Goal: Transaction & Acquisition: Purchase product/service

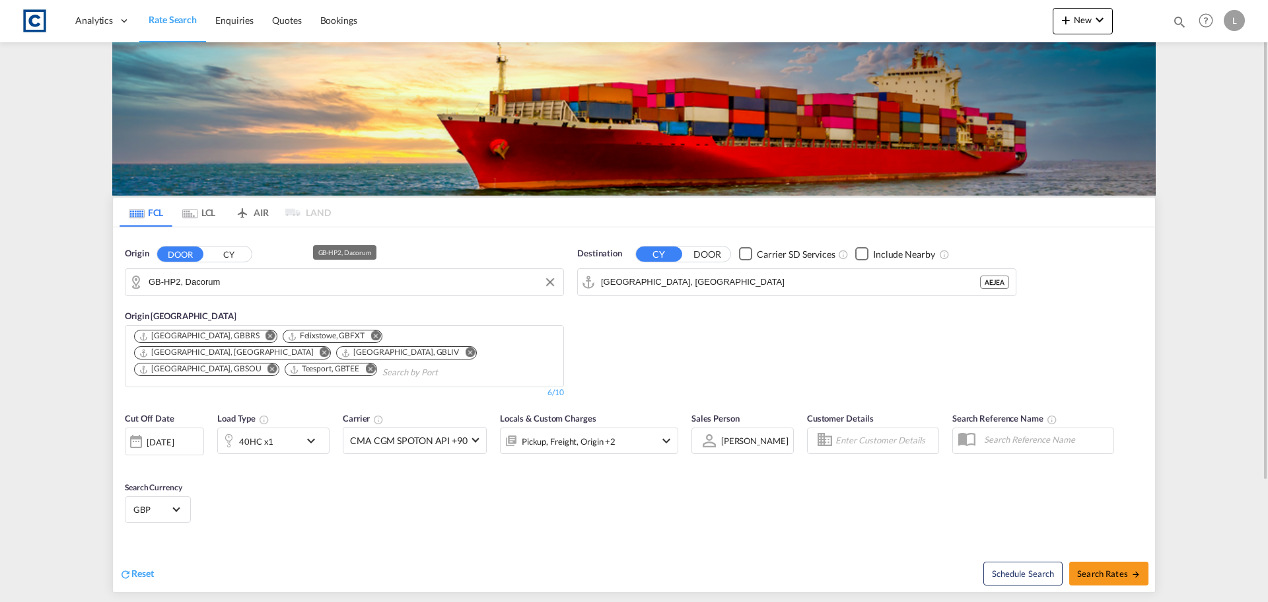
drag, startPoint x: 0, startPoint y: 0, endPoint x: 202, endPoint y: 284, distance: 348.6
click at [199, 285] on input "GB-HP2, Dacorum" at bounding box center [353, 282] width 408 height 20
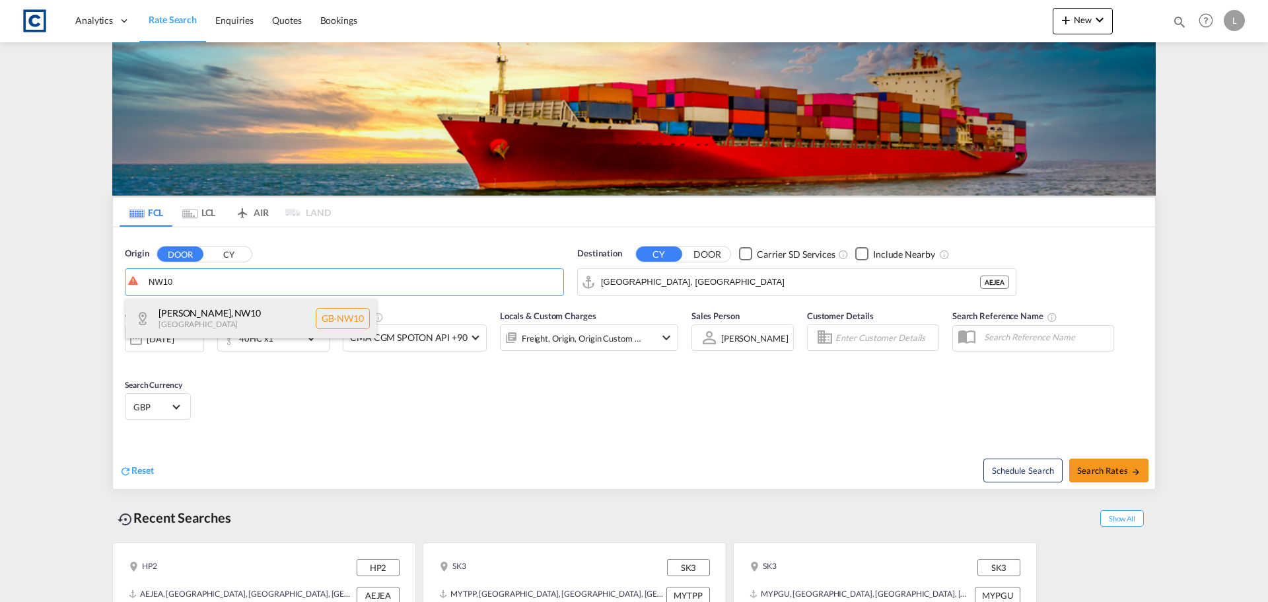
click at [216, 312] on div "Brent , NW10 United Kingdom GB-NW10" at bounding box center [251, 319] width 251 height 40
type input "GB-NW10, Brent"
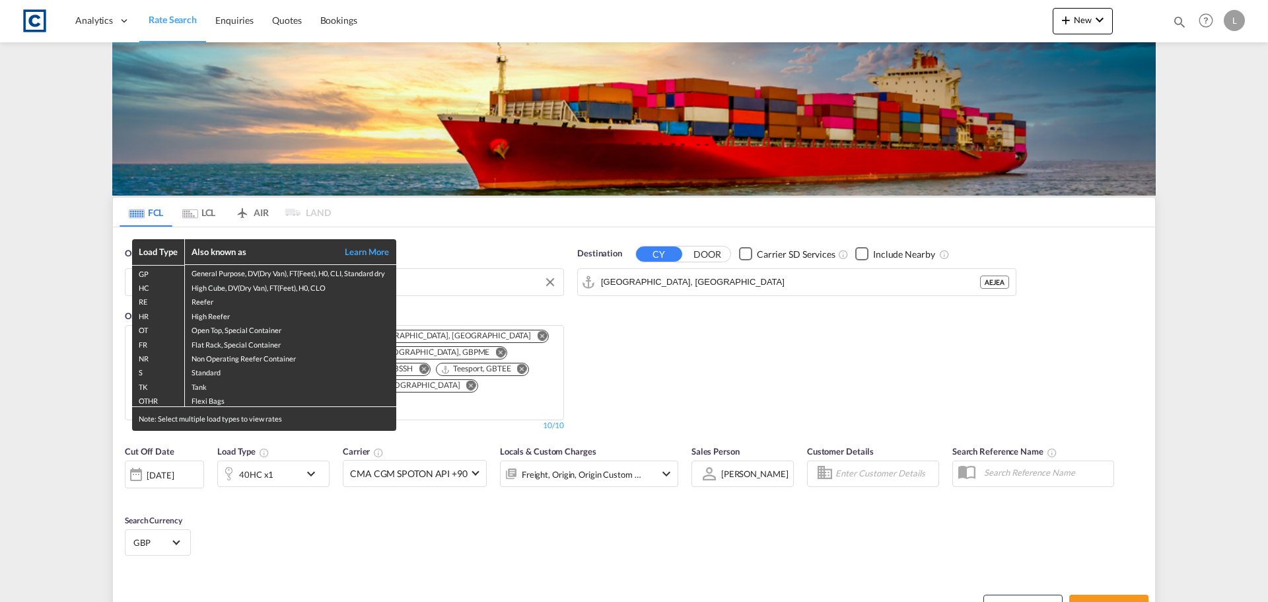
click at [271, 472] on div "Load Type Also known as Learn More GP General Purpose, DV(Dry Van), FT(Feet), H…" at bounding box center [634, 301] width 1268 height 602
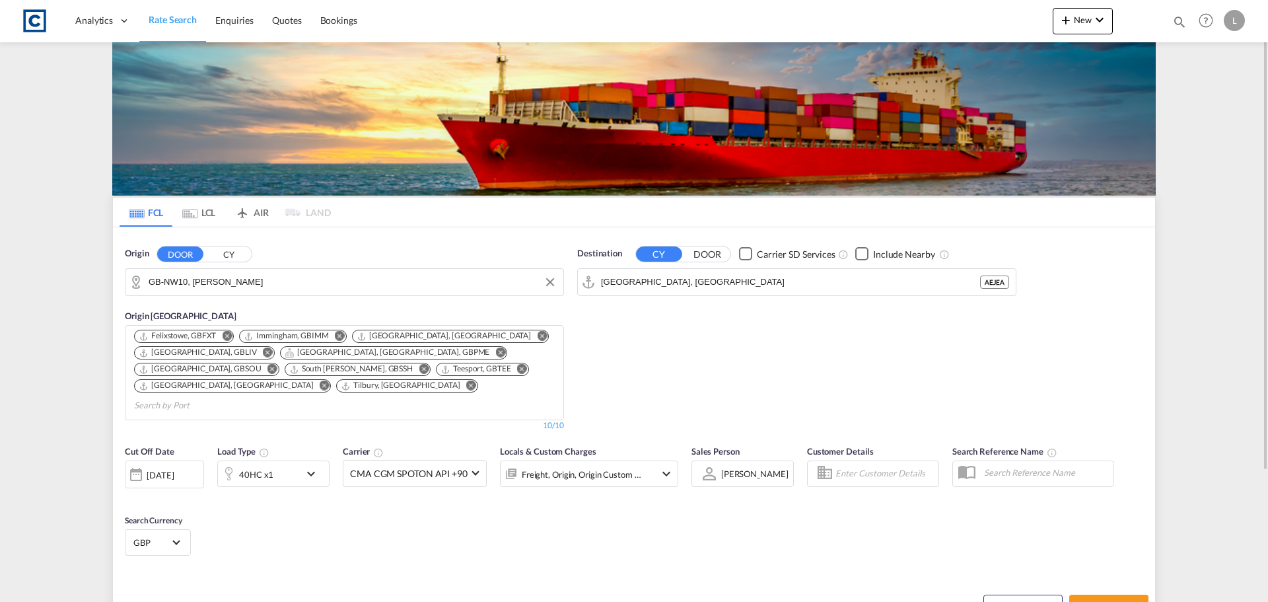
click at [273, 460] on div "40HC x1" at bounding box center [259, 473] width 82 height 26
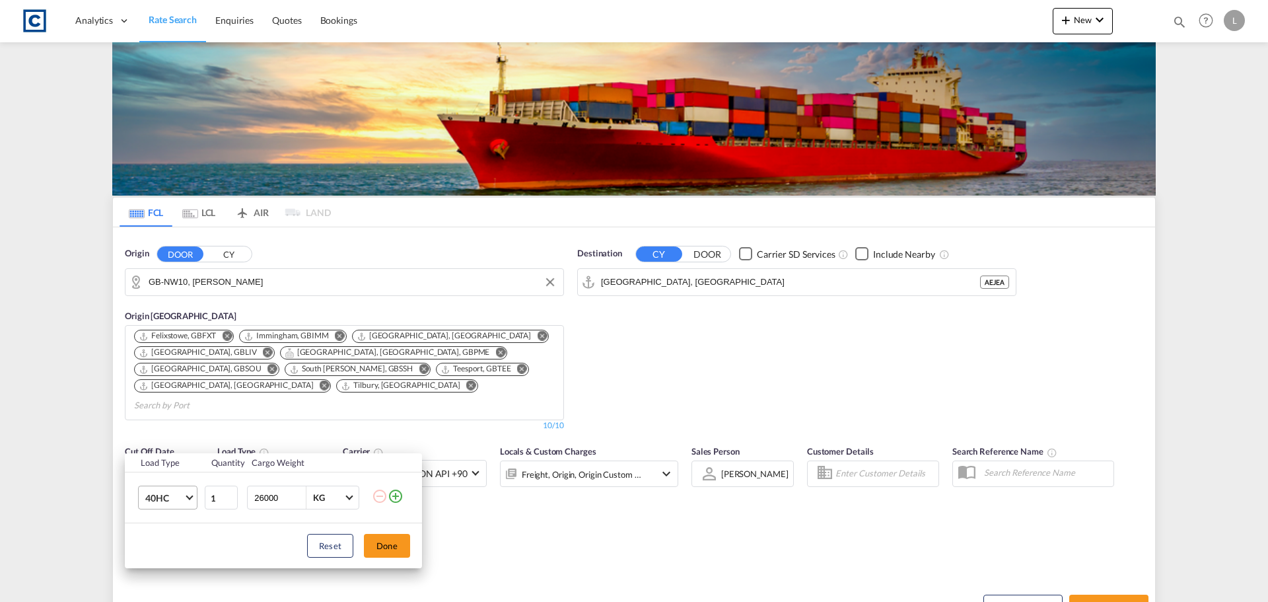
click at [166, 501] on span "40HC" at bounding box center [164, 497] width 38 height 13
click at [174, 428] on md-option "20GP" at bounding box center [180, 435] width 90 height 32
drag, startPoint x: 285, startPoint y: 497, endPoint x: 107, endPoint y: 521, distance: 179.8
click at [107, 521] on div "Load Type Quantity Cargo Weight 20GP 1 26000 KG KG Load type addition is restri…" at bounding box center [634, 301] width 1268 height 602
type input "20000"
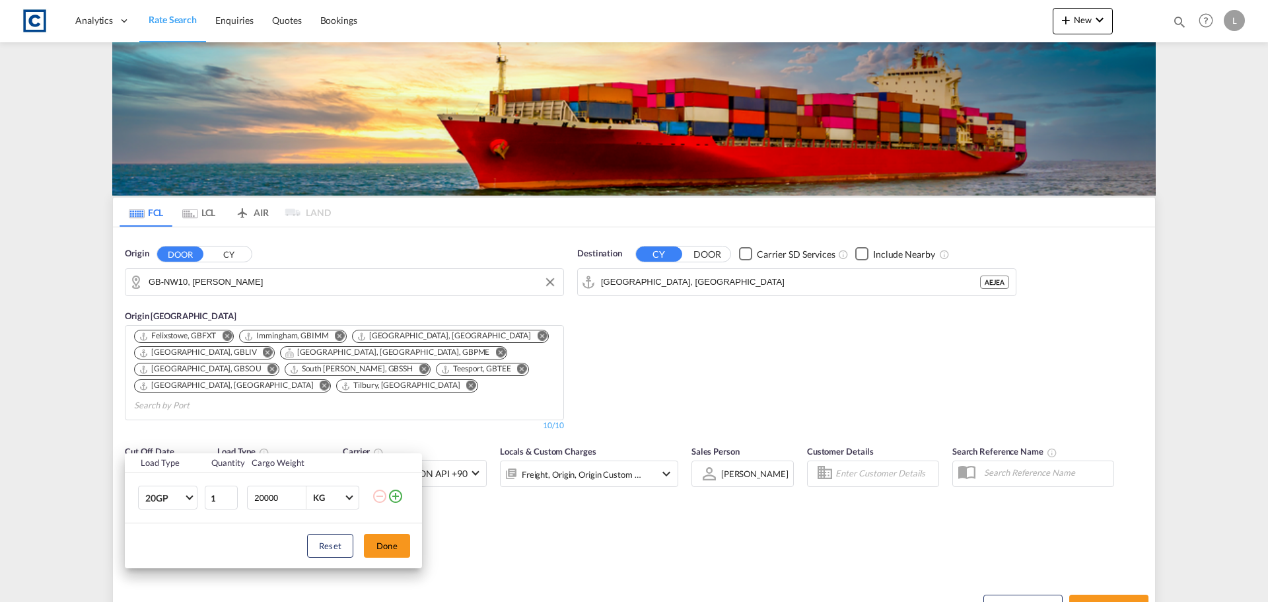
click at [147, 451] on div "Load Type Quantity Cargo Weight 20GP 1 20000 KG KG Load type addition is restri…" at bounding box center [634, 301] width 1268 height 602
click at [390, 538] on button "Done" at bounding box center [387, 546] width 46 height 24
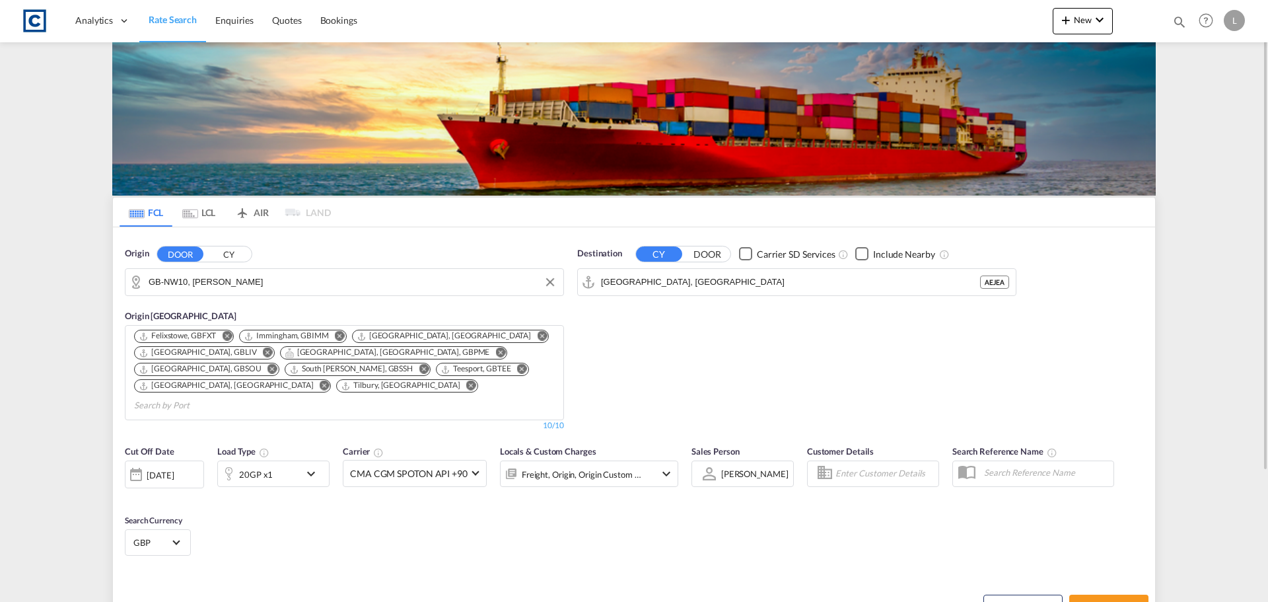
click at [174, 469] on div "[DATE]" at bounding box center [160, 475] width 27 height 12
click at [174, 537] on span "1" at bounding box center [176, 539] width 26 height 26
click at [643, 464] on div "Freight, Origin, Origin Custom +1" at bounding box center [589, 473] width 178 height 26
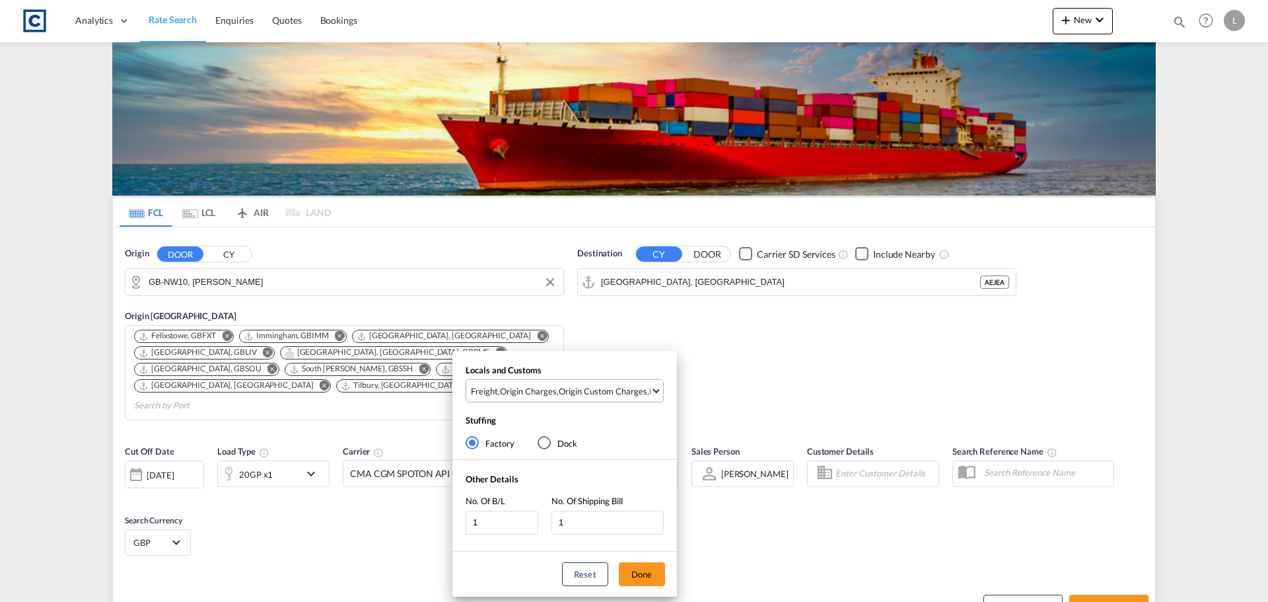
click at [587, 382] on md-select-value "Freight , Origin Charges , Origin Custom Charges , Pickup Charges" at bounding box center [567, 391] width 194 height 22
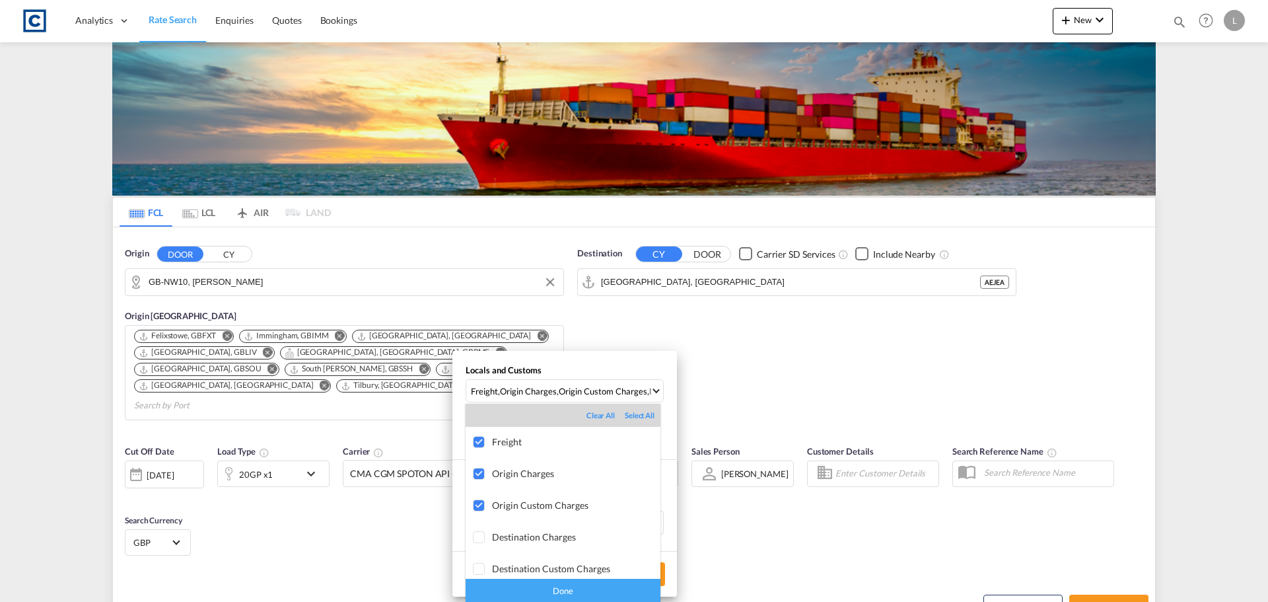
click at [570, 579] on div "Done" at bounding box center [563, 590] width 195 height 23
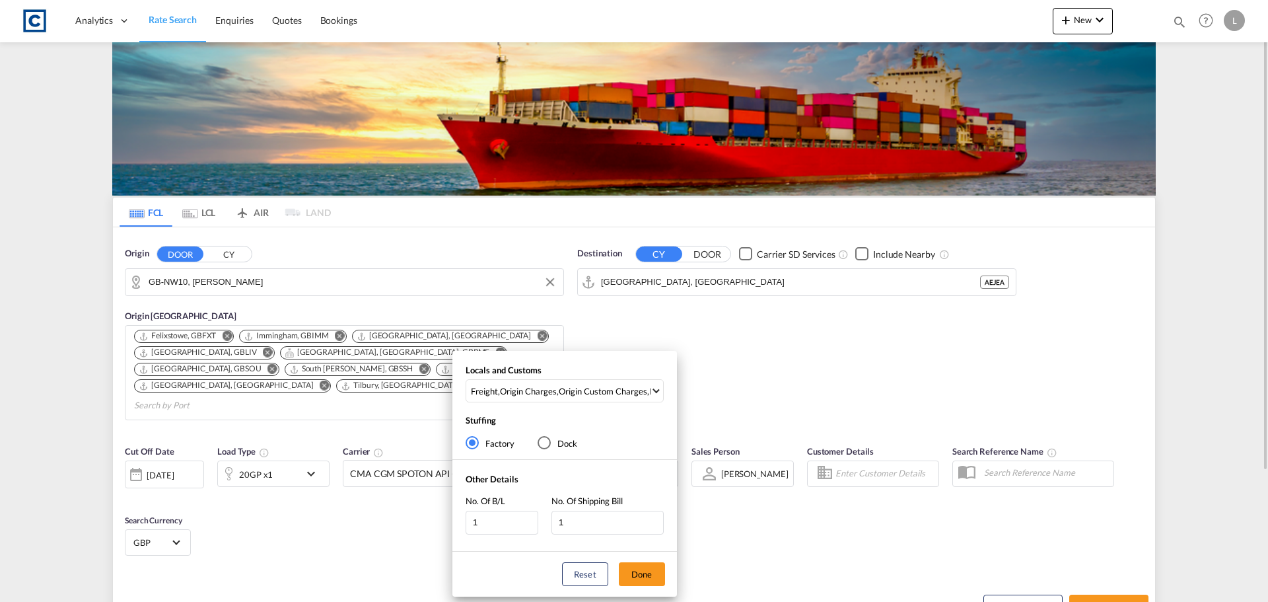
drag, startPoint x: 633, startPoint y: 567, endPoint x: 651, endPoint y: 571, distance: 18.9
click at [642, 570] on button "Done" at bounding box center [642, 574] width 46 height 24
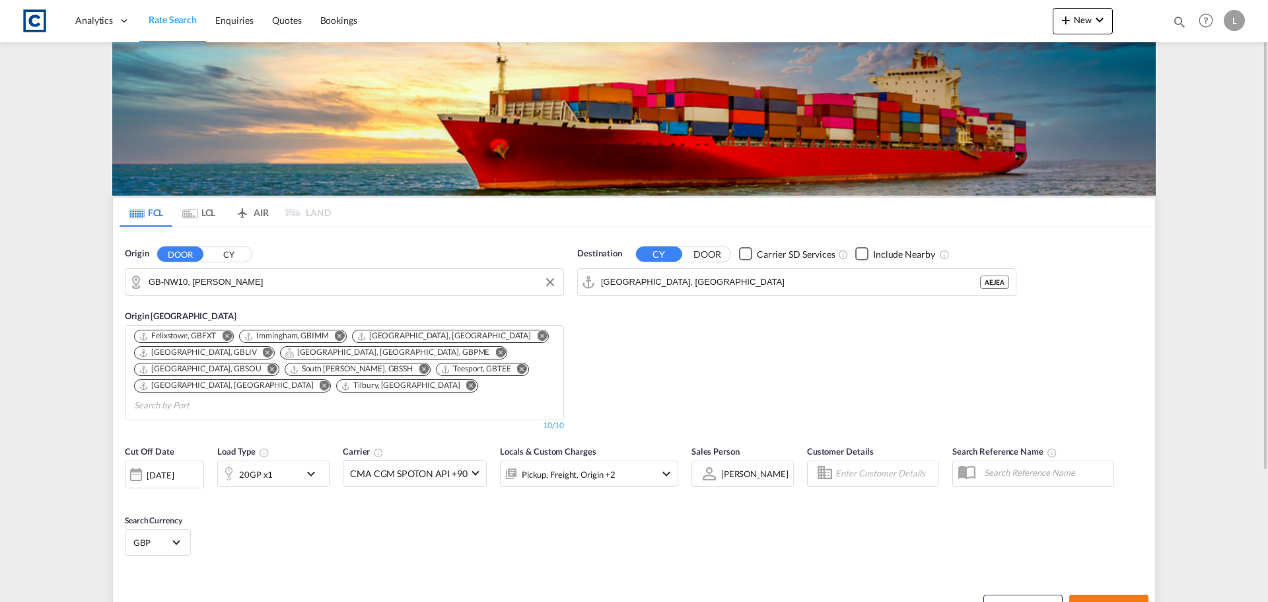
click at [1102, 598] on button "Search Rates" at bounding box center [1108, 606] width 79 height 24
type input "NW10 to AEJEA / 1 Sep 2025"
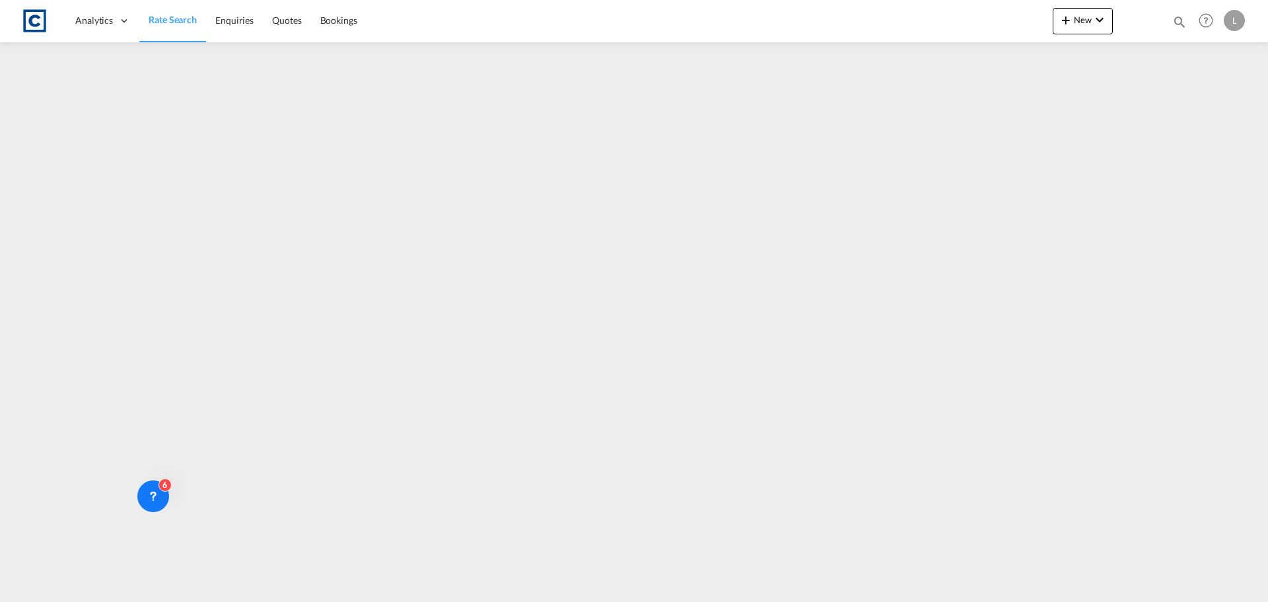
click at [156, 19] on span "Rate Search" at bounding box center [173, 19] width 48 height 11
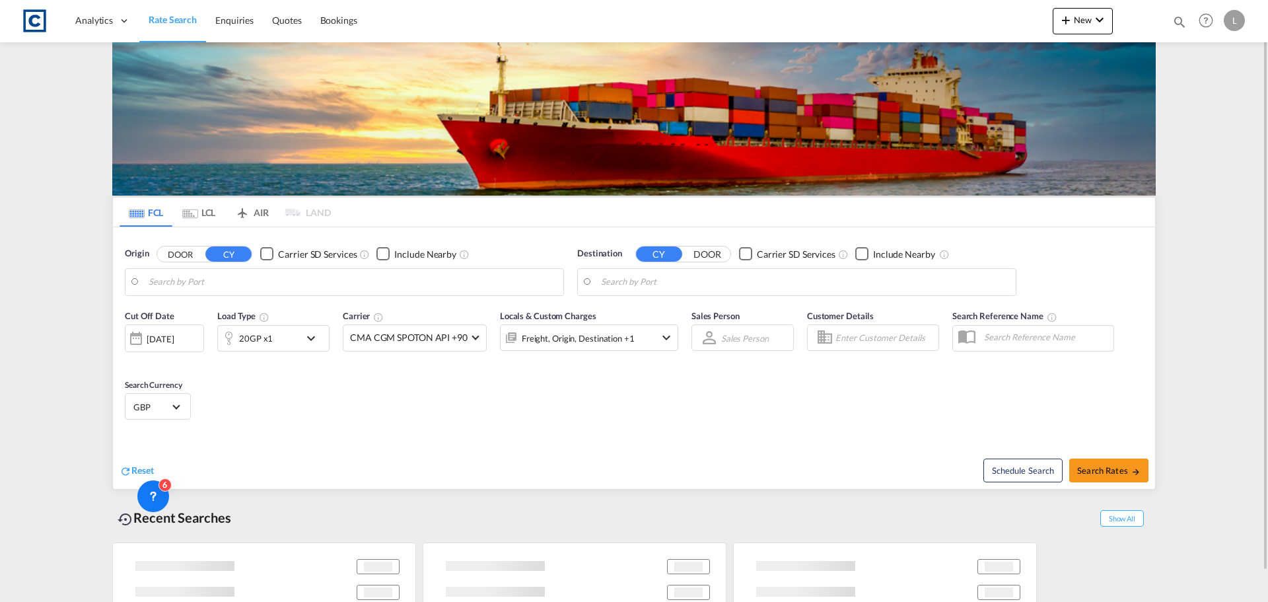
type input "[GEOGRAPHIC_DATA], GBSOU"
type input "Keelung (Chilung), TWKEL"
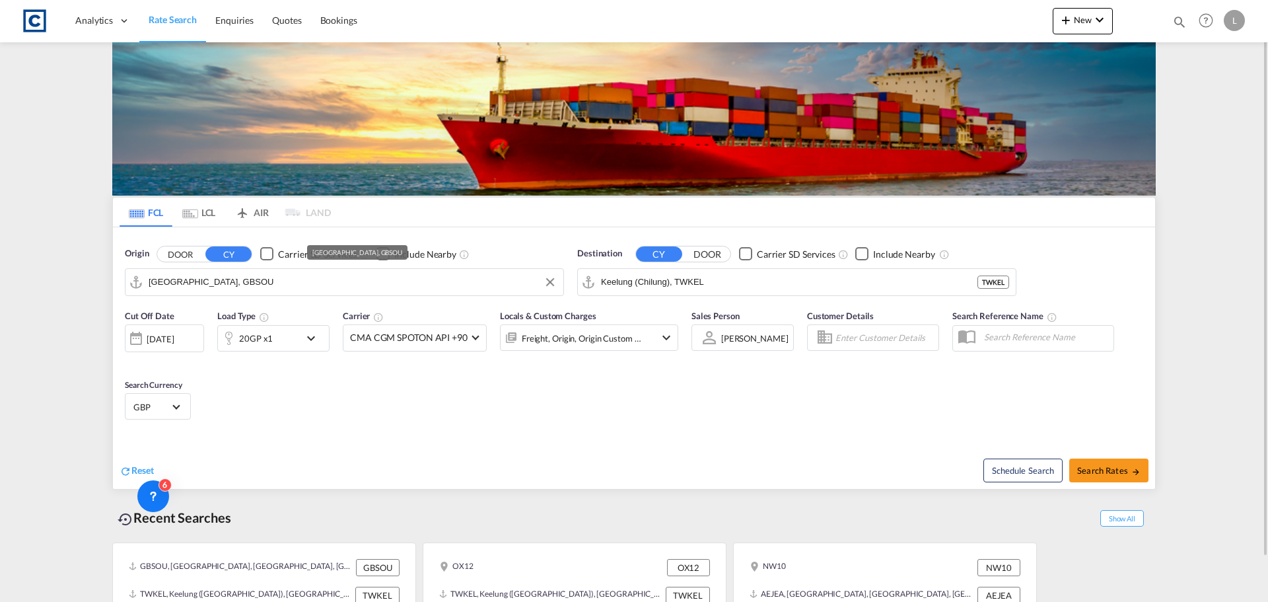
click at [221, 282] on input "[GEOGRAPHIC_DATA], GBSOU" at bounding box center [353, 282] width 408 height 20
drag, startPoint x: 268, startPoint y: 286, endPoint x: 55, endPoint y: 275, distance: 213.0
click at [55, 275] on md-content "Analytics Dashboard Rate Search Enquiries Quotes Bookings New Quote Bookings" at bounding box center [634, 301] width 1268 height 602
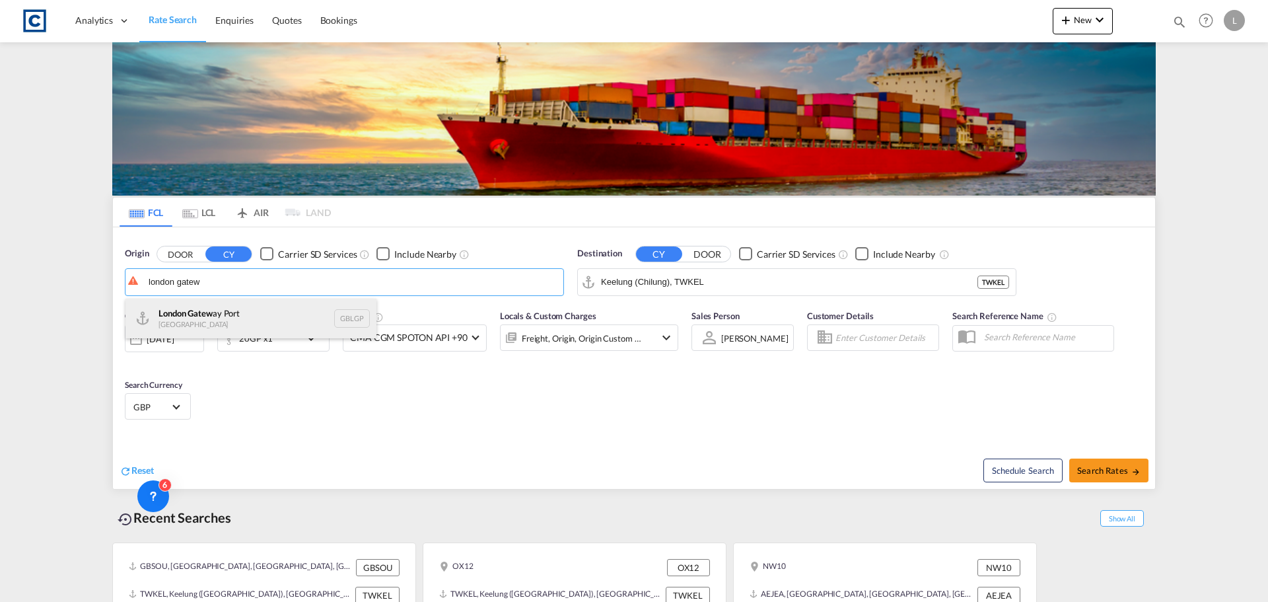
click at [241, 322] on div "[GEOGRAPHIC_DATA] ay [GEOGRAPHIC_DATA] GBLGP" at bounding box center [251, 319] width 251 height 40
type input "[GEOGRAPHIC_DATA], [GEOGRAPHIC_DATA]"
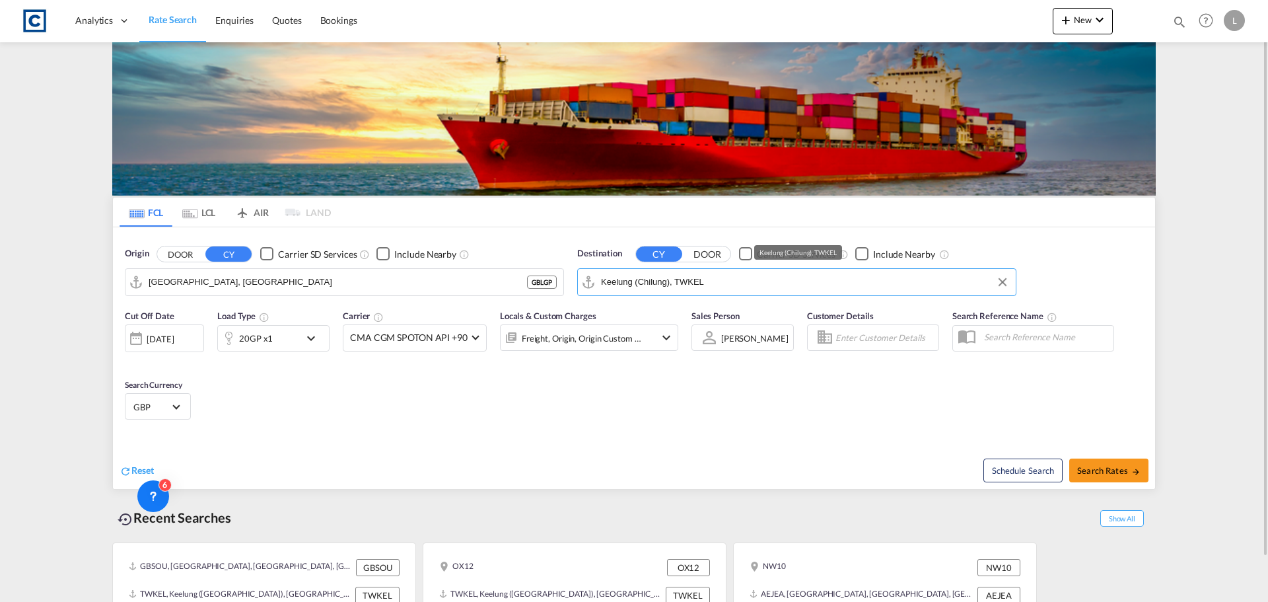
click at [656, 288] on input "Keelung (Chilung), TWKEL" at bounding box center [805, 282] width 408 height 20
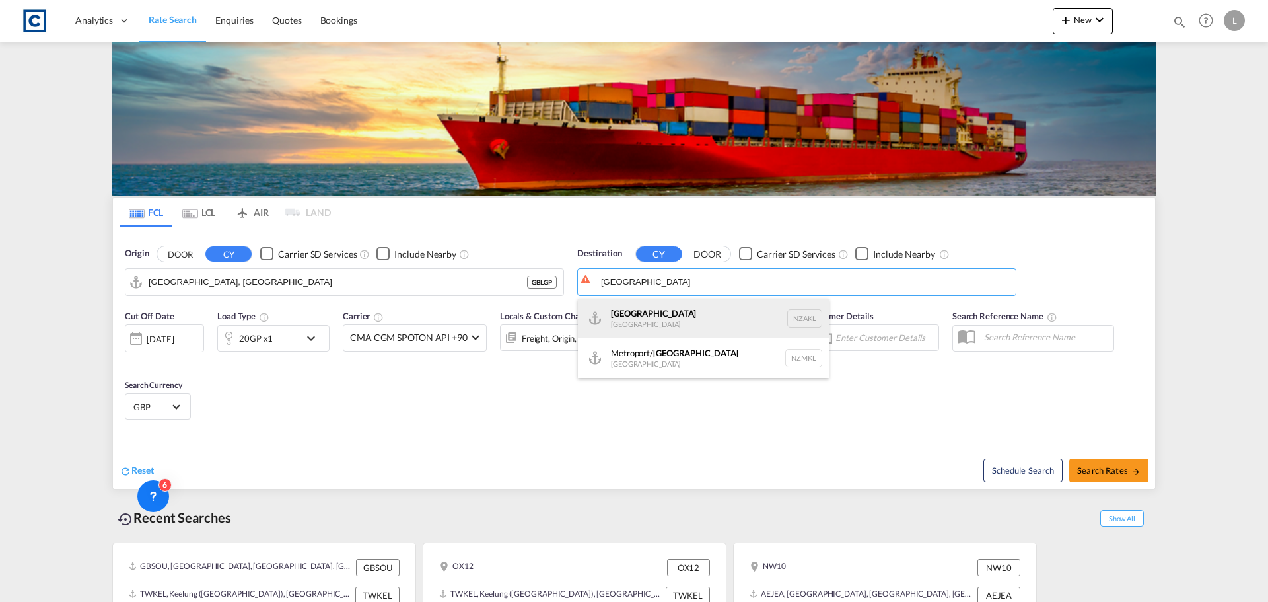
click at [645, 320] on div "[GEOGRAPHIC_DATA] [GEOGRAPHIC_DATA] NZAKL" at bounding box center [703, 319] width 251 height 40
type input "[GEOGRAPHIC_DATA], NZAKL"
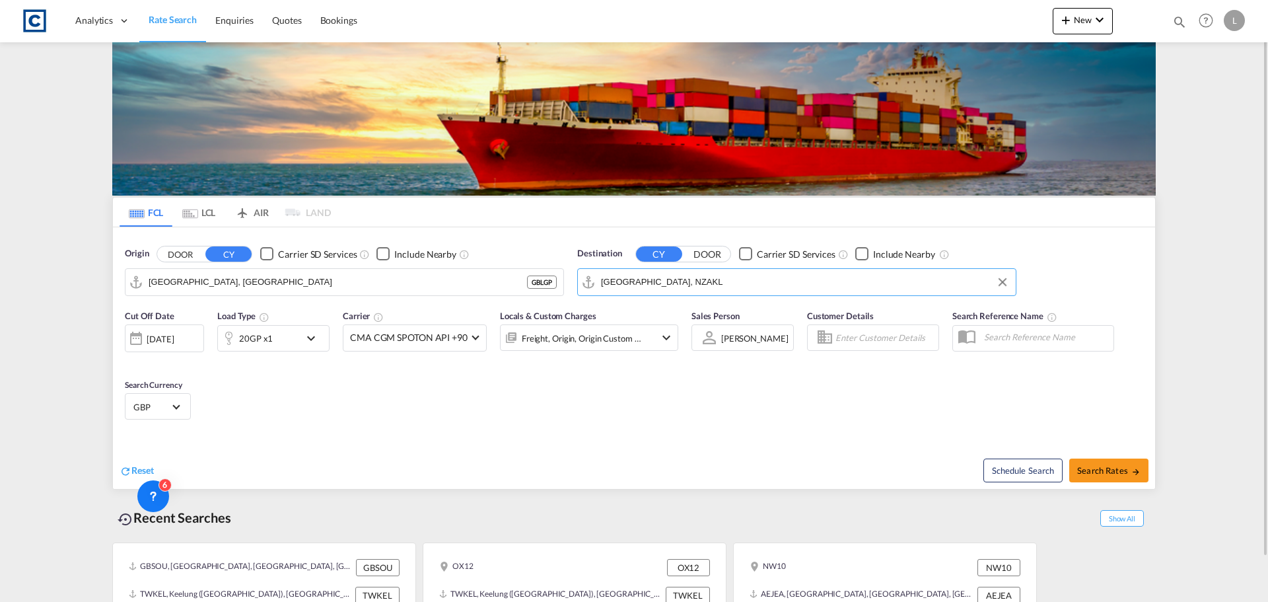
click at [318, 341] on md-icon "icon-chevron-down" at bounding box center [314, 338] width 22 height 16
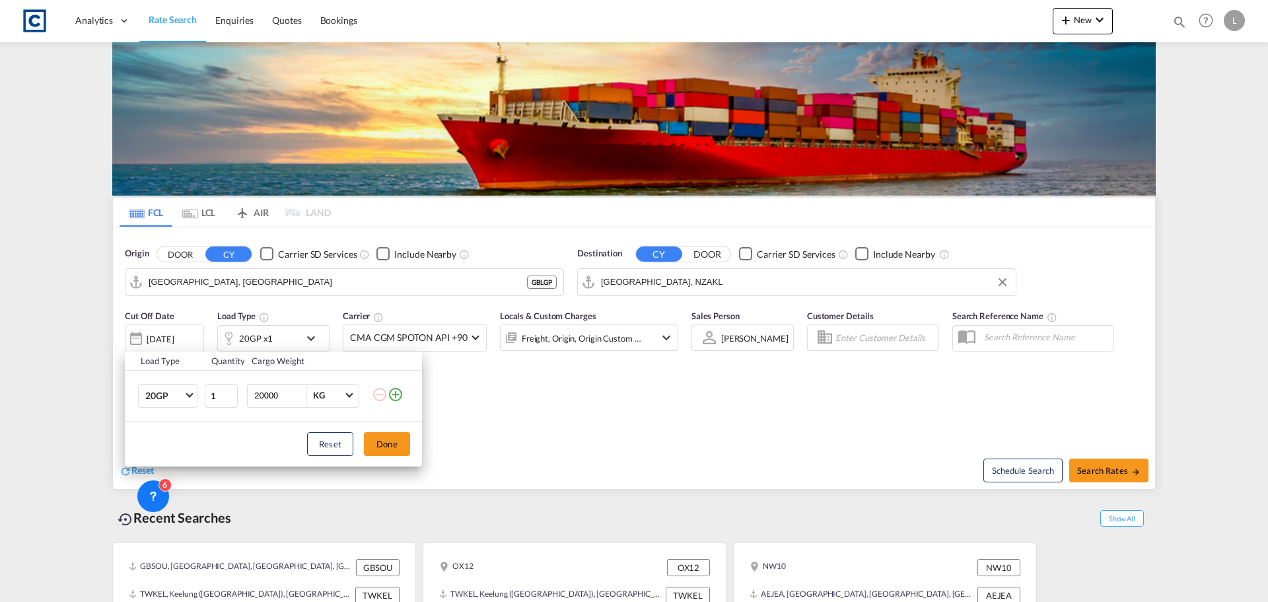
drag, startPoint x: 394, startPoint y: 394, endPoint x: 204, endPoint y: 399, distance: 189.6
click at [392, 394] on md-icon "icon-plus-circle-outline" at bounding box center [396, 394] width 16 height 16
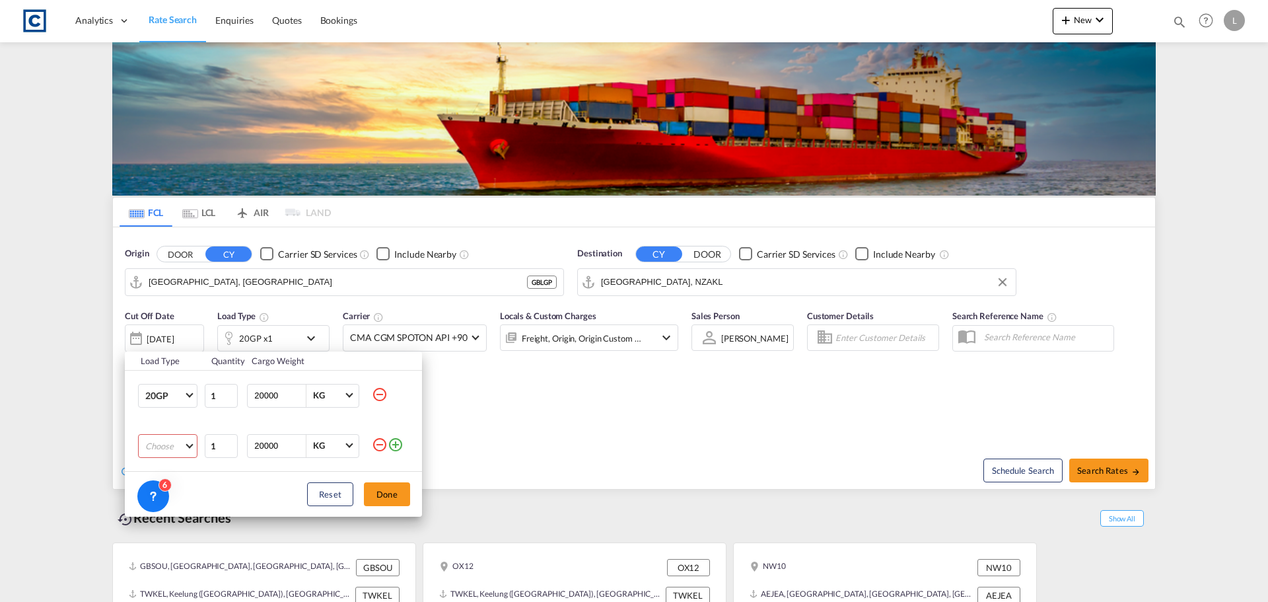
click at [161, 445] on md-select "Choose 20GP 40GP 40HC 45HC 20RE 40RE 40HR 20OT 40OT 20FR 40FR 40NR 20NR 45S 20T…" at bounding box center [167, 446] width 59 height 24
click at [191, 507] on md-option "40HC" at bounding box center [180, 506] width 90 height 32
click at [398, 447] on md-icon "icon-plus-circle-outline" at bounding box center [396, 445] width 16 height 16
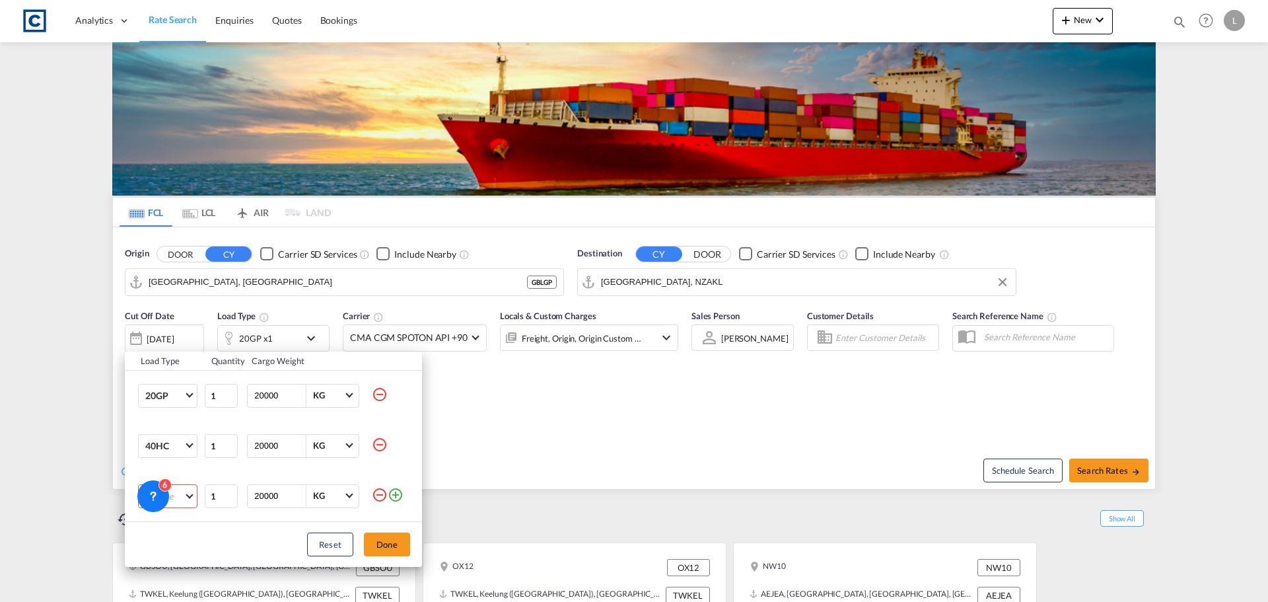
click at [184, 501] on md-select "Choose 20GP 40GP 40HC 45HC 20RE 40RE 40HR 20OT 40OT 20FR 40FR 40NR 20NR 45S 20T…" at bounding box center [167, 496] width 59 height 24
click at [177, 561] on md-option "40OT" at bounding box center [180, 564] width 90 height 32
click at [394, 538] on button "Done" at bounding box center [387, 544] width 46 height 24
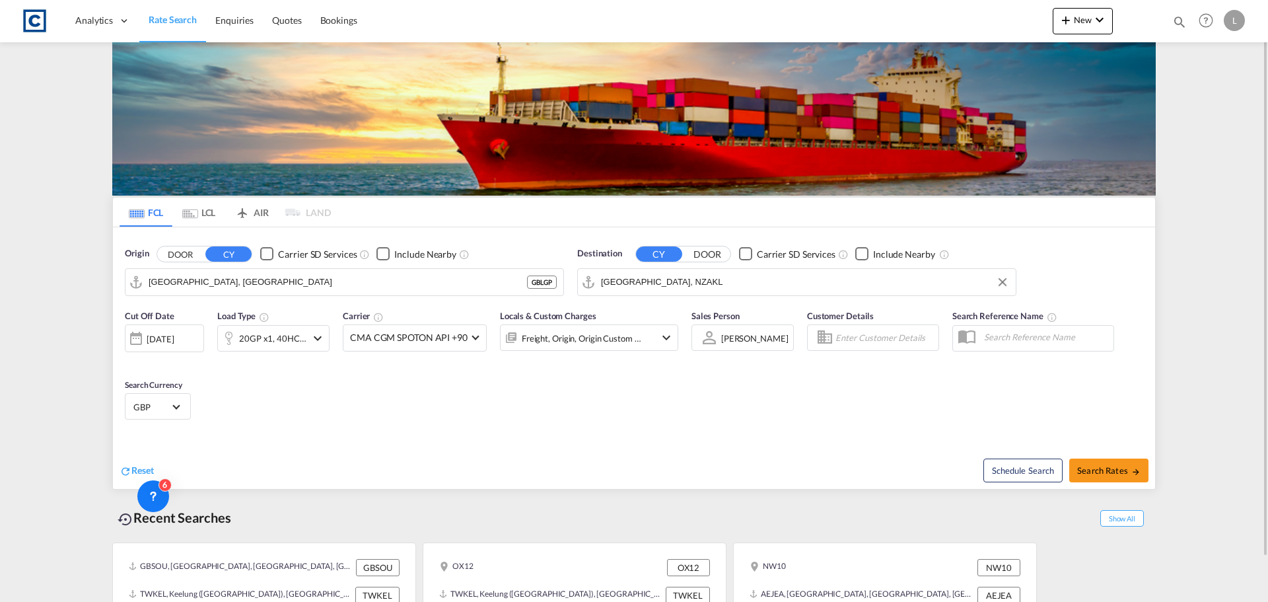
click at [174, 343] on div "[DATE]" at bounding box center [160, 339] width 27 height 12
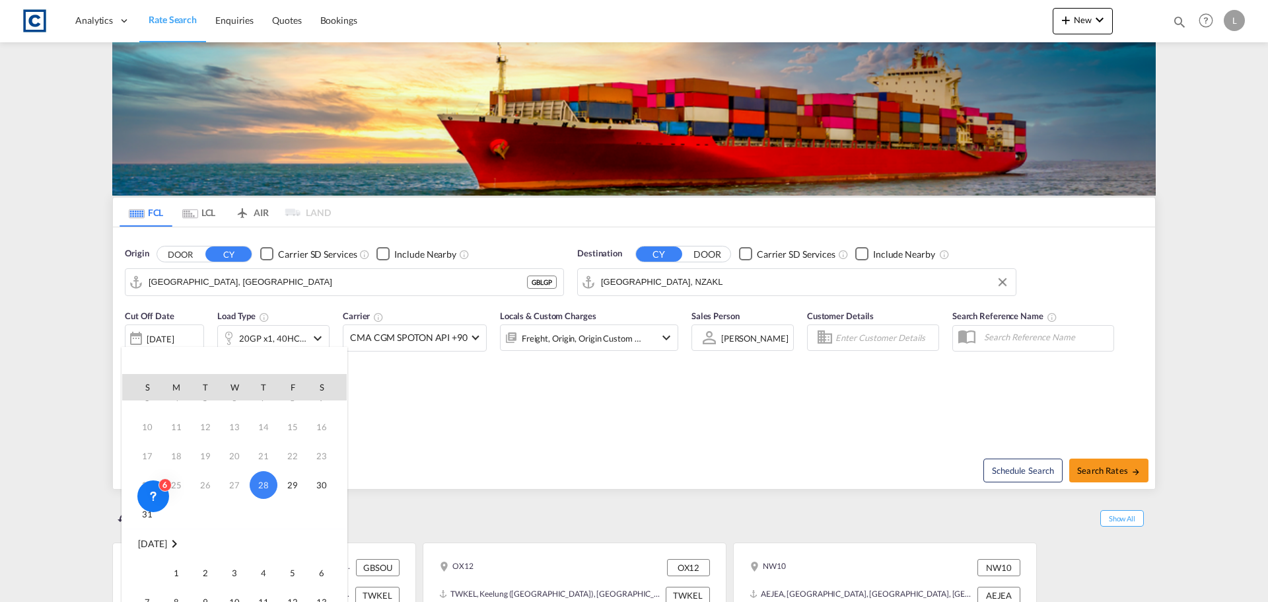
scroll to position [66, 0]
drag, startPoint x: 173, startPoint y: 554, endPoint x: 275, endPoint y: 554, distance: 101.7
click at [175, 554] on span "1" at bounding box center [176, 553] width 26 height 26
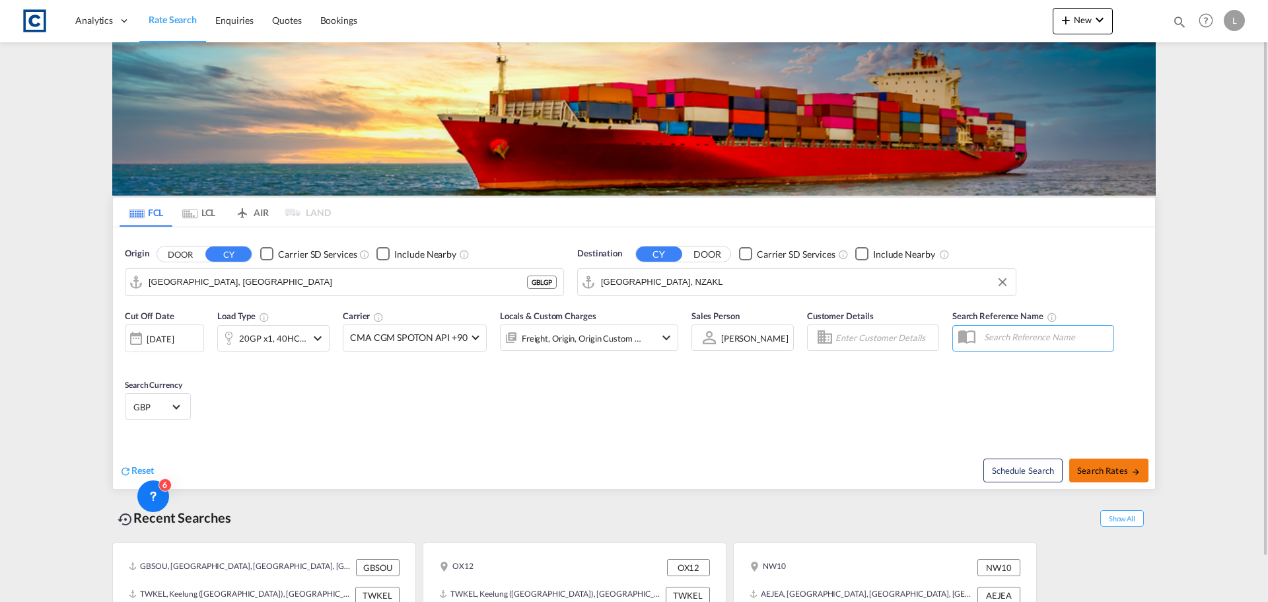
click at [1106, 473] on span "Search Rates" at bounding box center [1108, 470] width 63 height 11
type input "GBLGP to NZAKL / [DATE]"
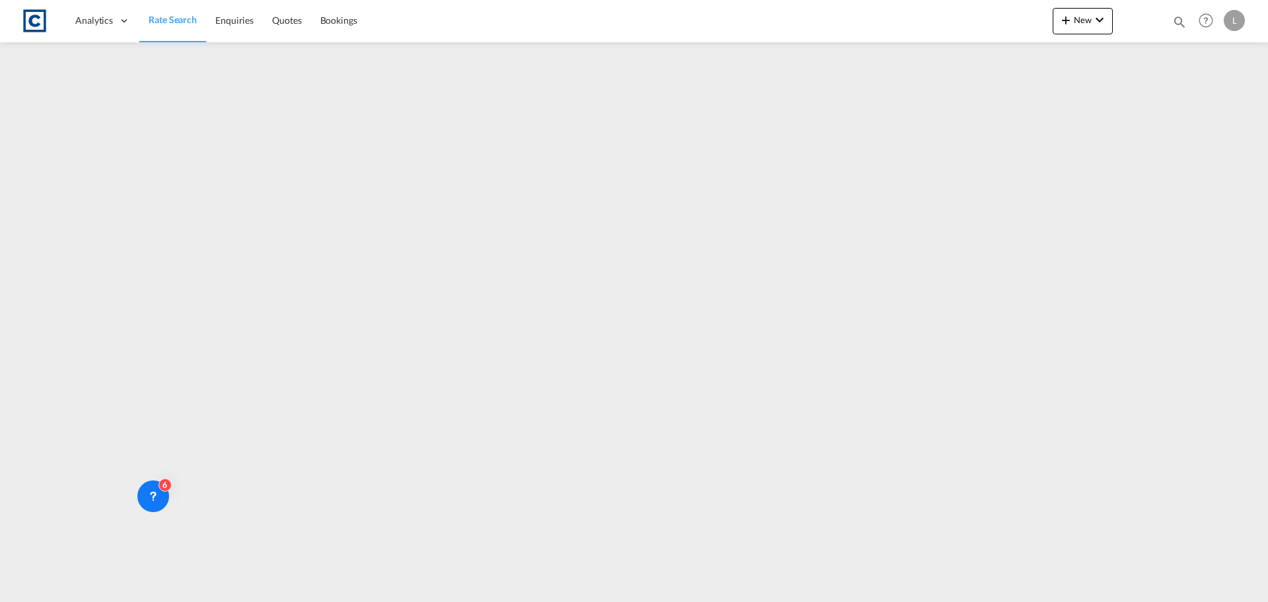
drag, startPoint x: 186, startPoint y: 18, endPoint x: 198, endPoint y: 29, distance: 16.4
click at [186, 18] on span "Rate Search" at bounding box center [173, 19] width 48 height 11
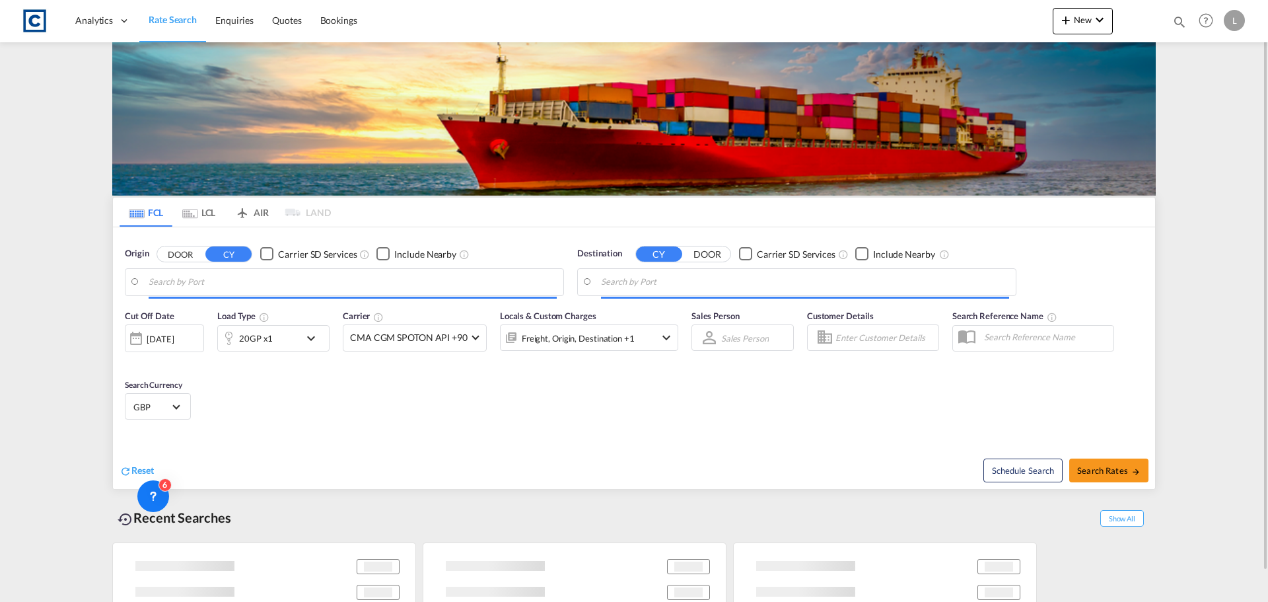
type input "[GEOGRAPHIC_DATA], [GEOGRAPHIC_DATA]"
type input "[GEOGRAPHIC_DATA], NZAKL"
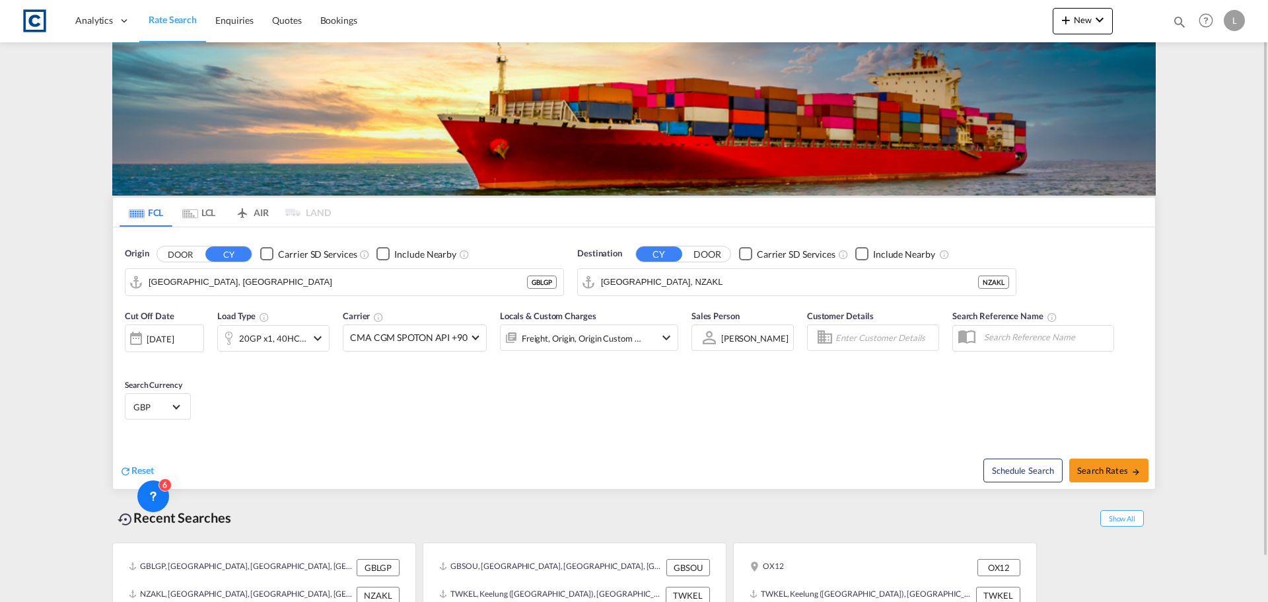
click at [209, 277] on input "[GEOGRAPHIC_DATA], [GEOGRAPHIC_DATA]" at bounding box center [338, 282] width 378 height 20
click at [179, 256] on button "DOOR" at bounding box center [180, 253] width 46 height 15
click at [186, 281] on body "Analytics Dashboard Rate Search Enquiries Quotes Bookings" at bounding box center [634, 301] width 1268 height 602
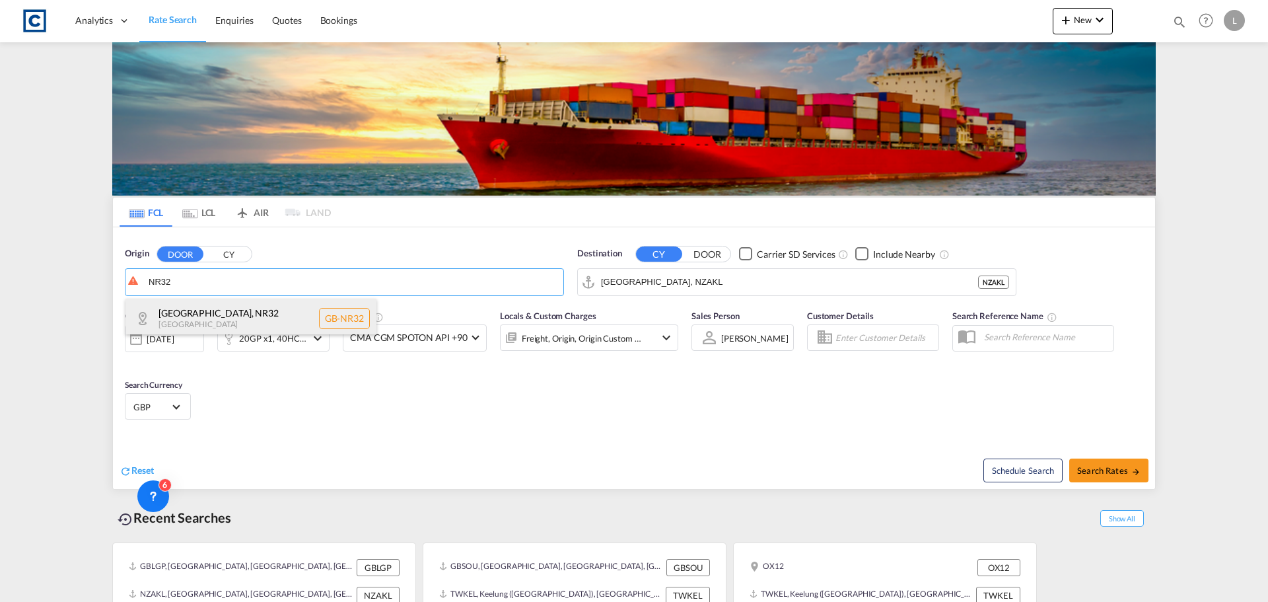
drag, startPoint x: 227, startPoint y: 319, endPoint x: 234, endPoint y: 319, distance: 7.3
click at [228, 319] on div "[GEOGRAPHIC_DATA] [GEOGRAPHIC_DATA]-NR32" at bounding box center [251, 319] width 251 height 40
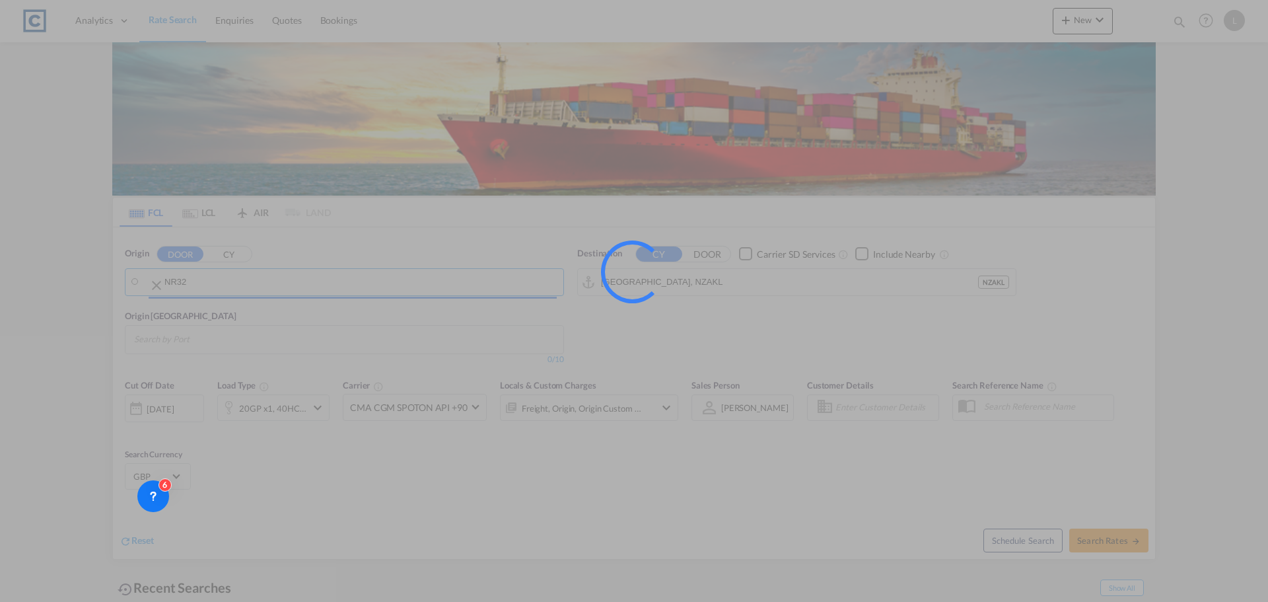
type input "GB-NR32, [GEOGRAPHIC_DATA]"
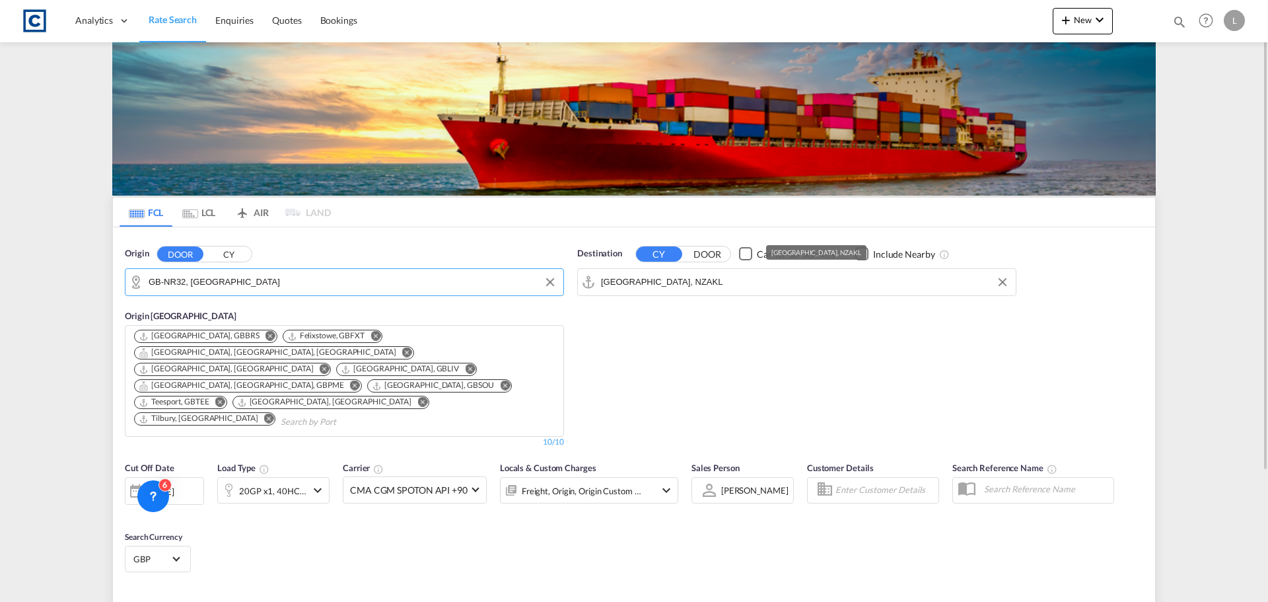
click at [664, 277] on input "[GEOGRAPHIC_DATA], NZAKL" at bounding box center [805, 282] width 408 height 20
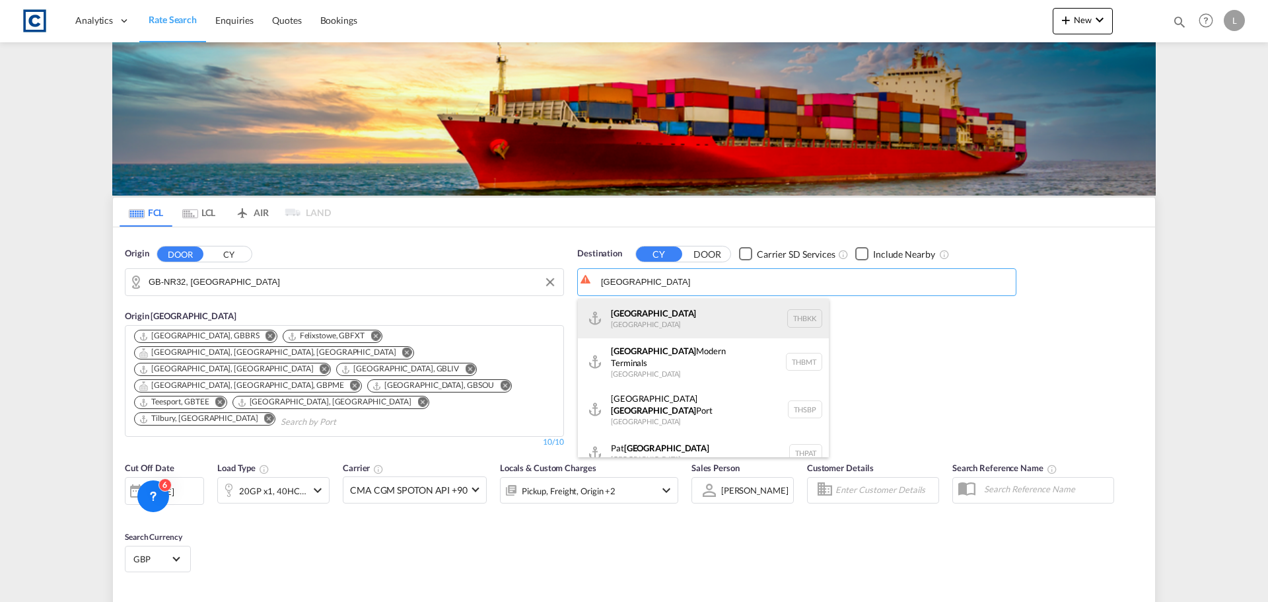
click at [659, 321] on div "[GEOGRAPHIC_DATA] [GEOGRAPHIC_DATA] THBKK" at bounding box center [703, 319] width 251 height 40
type input "[GEOGRAPHIC_DATA], THBKK"
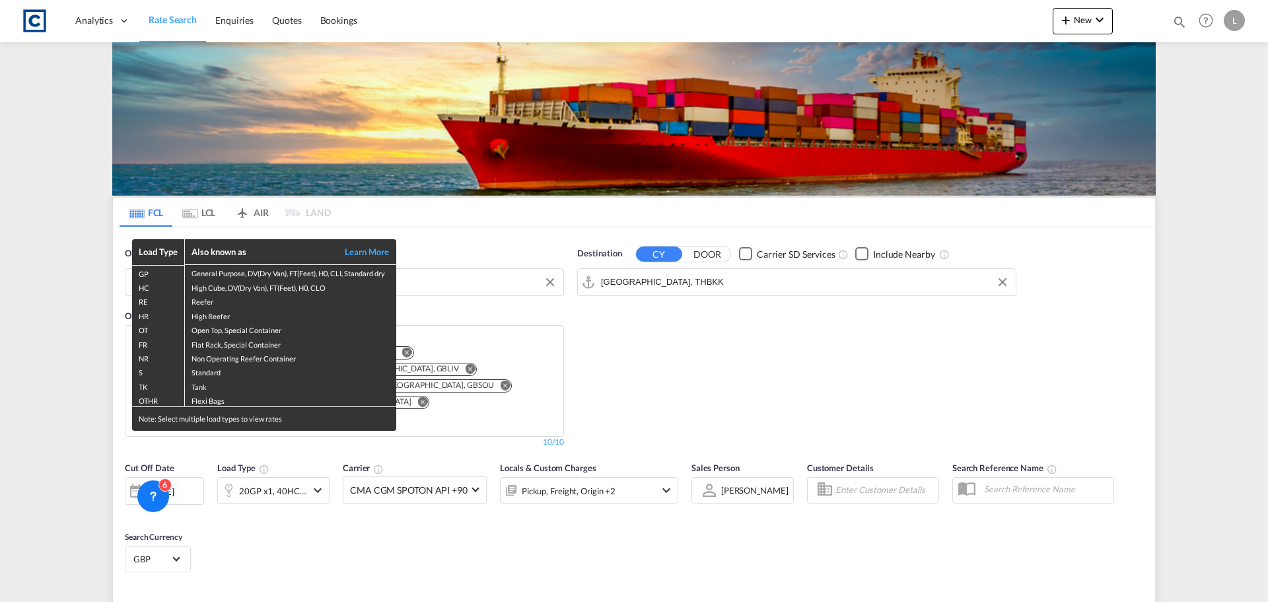
click at [275, 462] on div "Load Type Also known as Learn More GP General Purpose, DV(Dry Van), FT(Feet), H…" at bounding box center [634, 301] width 1268 height 602
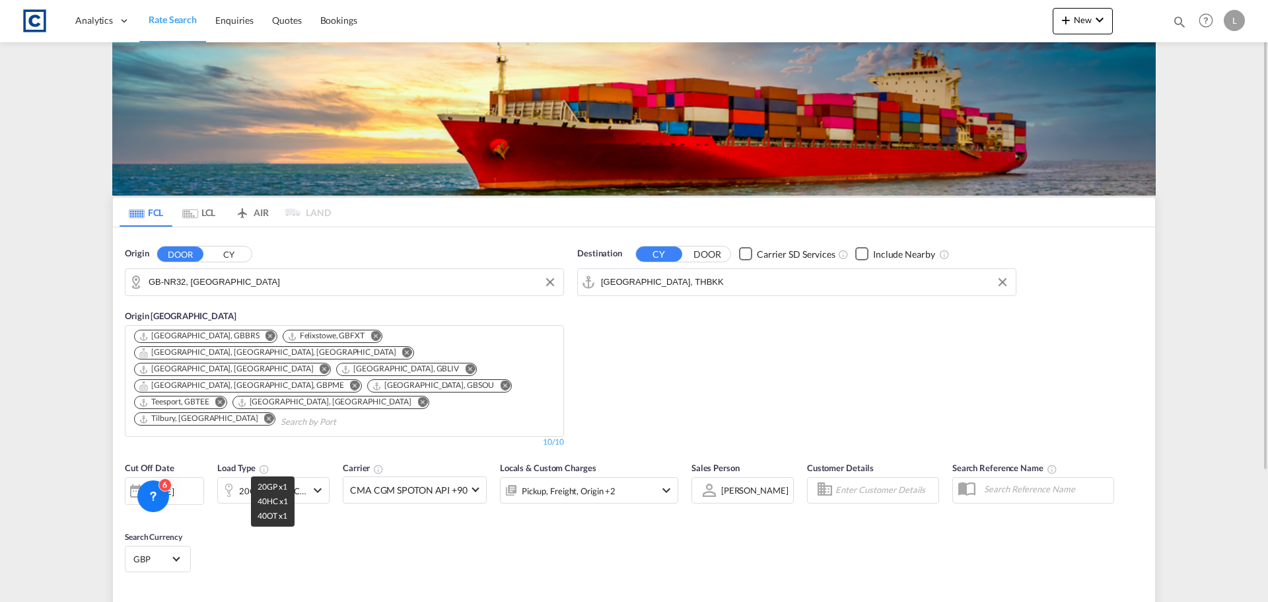
click at [289, 482] on div "20GP x1, 40HC x1 +1" at bounding box center [272, 491] width 67 height 18
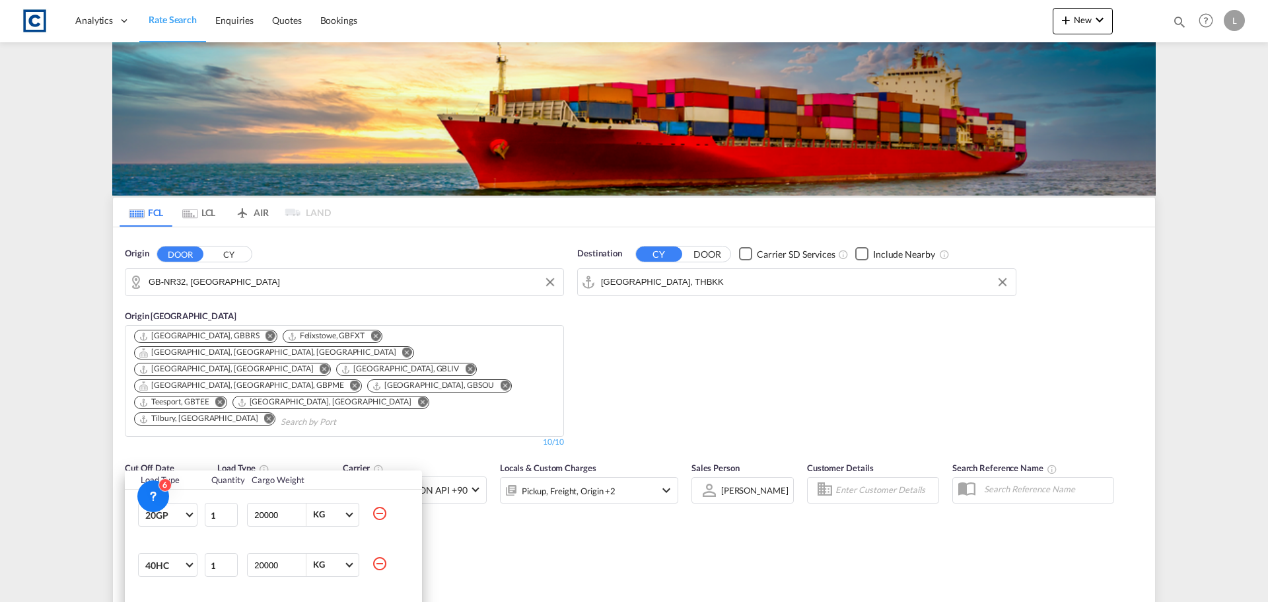
click at [376, 564] on md-icon "icon-minus-circle-outline" at bounding box center [380, 564] width 16 height 16
click at [378, 561] on md-icon "icon-minus-circle-outline" at bounding box center [380, 564] width 16 height 16
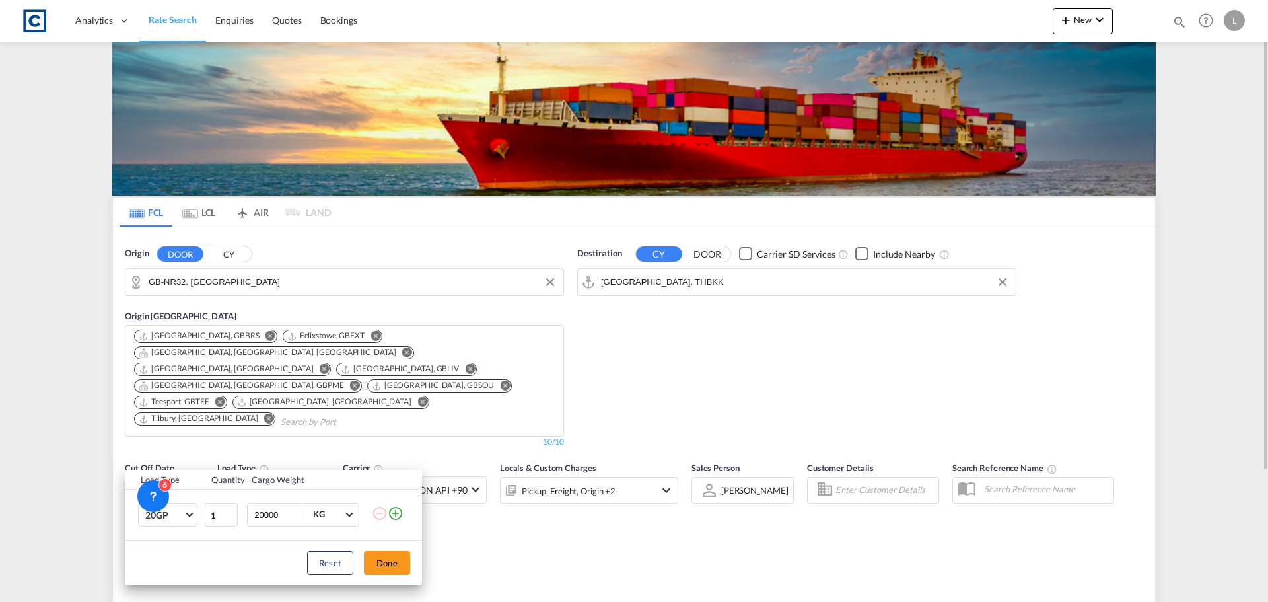
click at [595, 509] on div "Load Type Quantity Cargo Weight 20GP 20GP 40GP 40HC 45HC 20RE 40RE 40HR 20OT 40…" at bounding box center [634, 301] width 1268 height 602
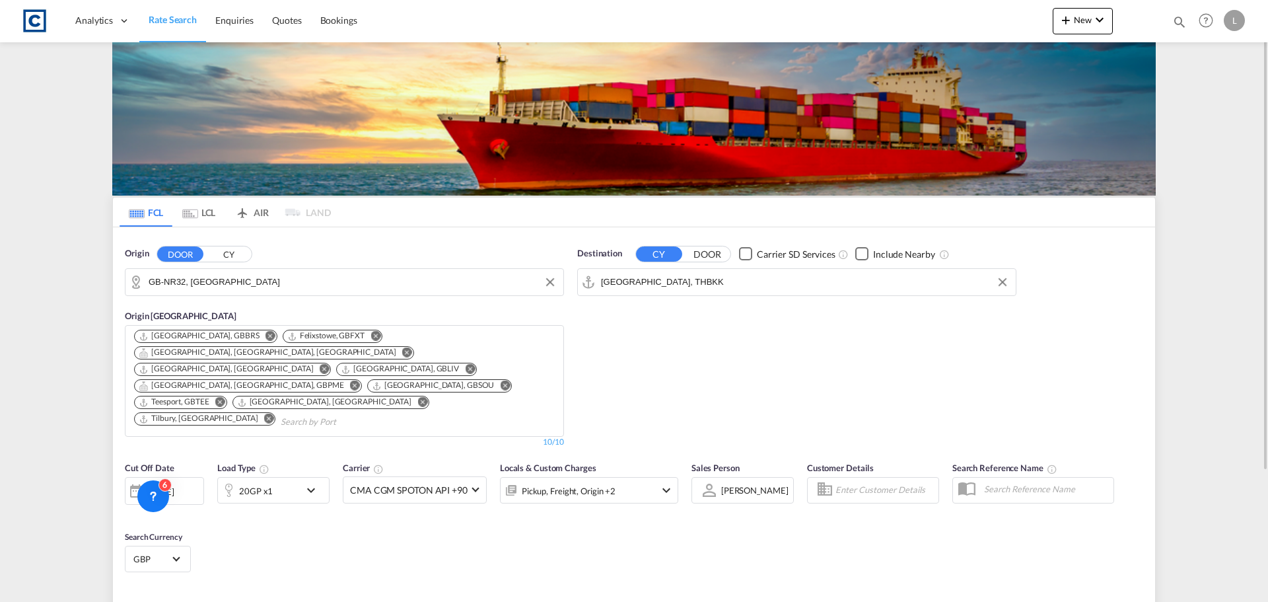
click at [625, 477] on div "Pickup, Freight, Origin +2" at bounding box center [571, 490] width 141 height 26
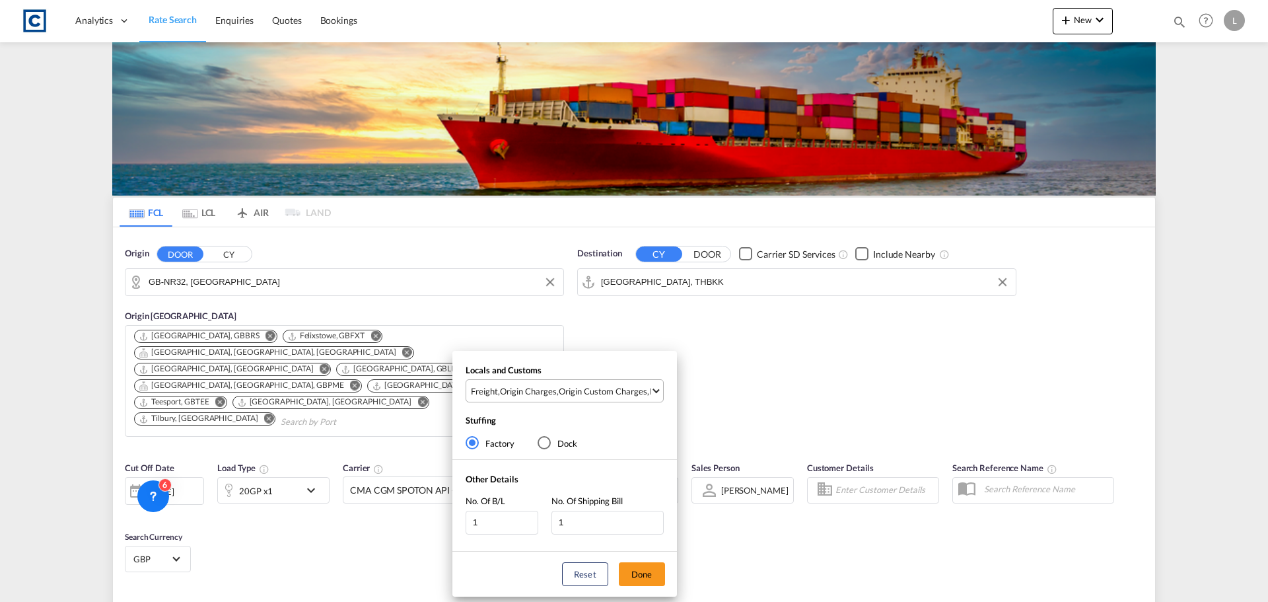
click at [622, 388] on div "Origin Custom Charges" at bounding box center [603, 391] width 89 height 12
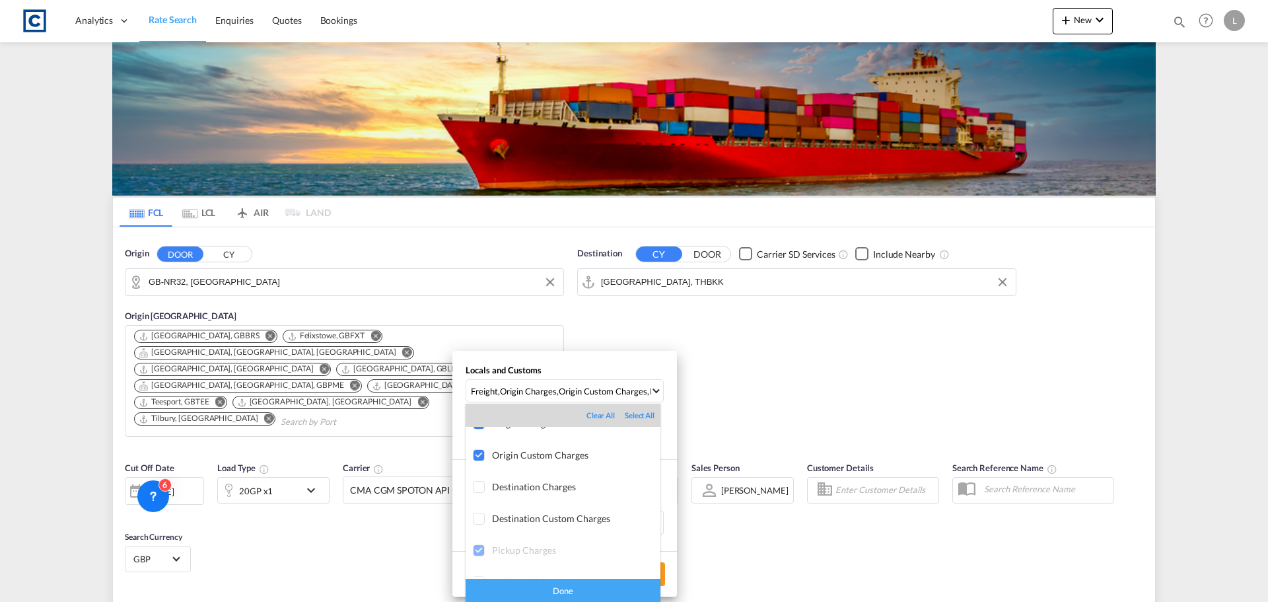
scroll to position [70, 0]
click at [544, 594] on div "Done" at bounding box center [563, 590] width 195 height 23
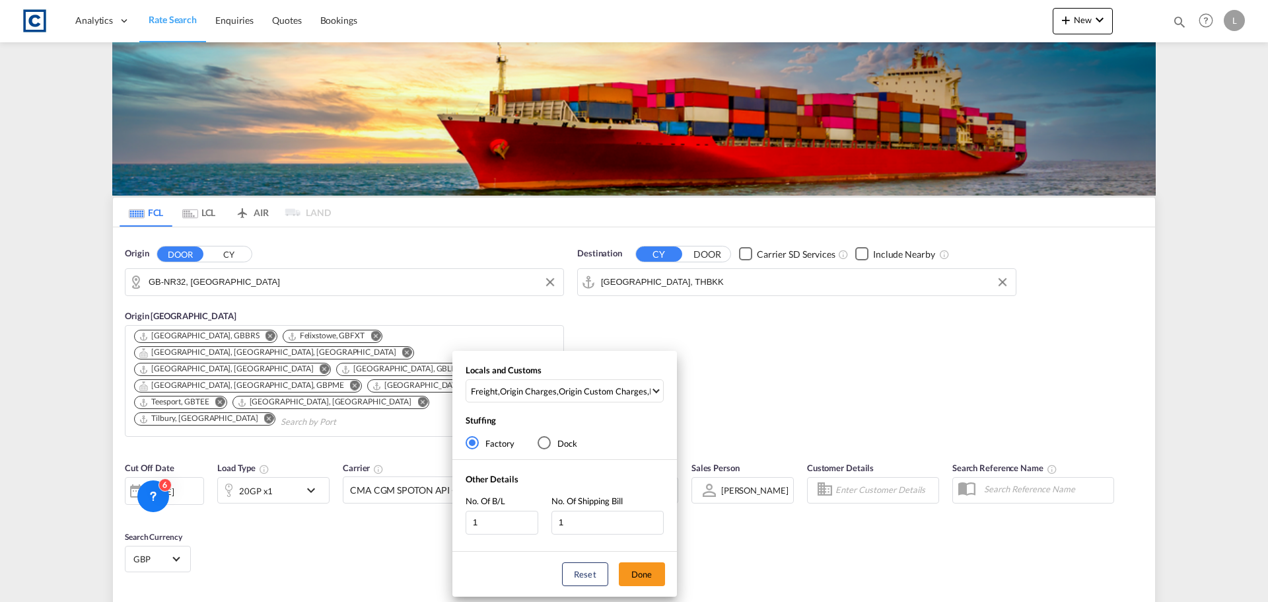
click at [170, 459] on div "Locals and Customs Freight , Origin Charges , Origin Custom Charges , Pickup Ch…" at bounding box center [634, 301] width 1268 height 602
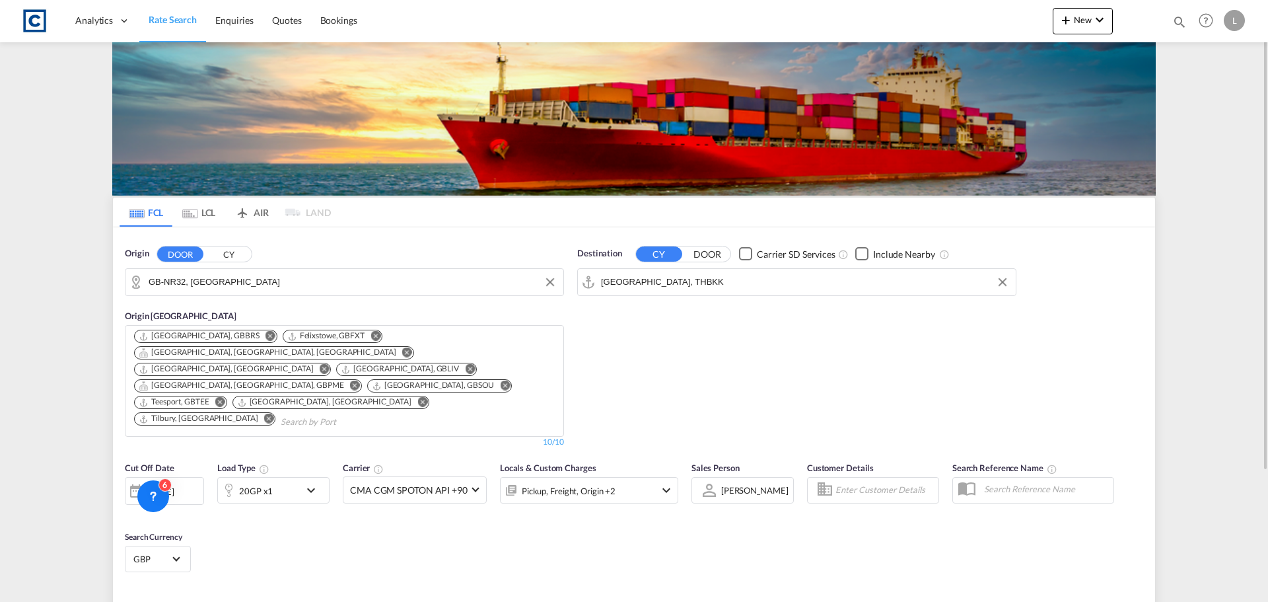
click at [172, 485] on div "[DATE]" at bounding box center [160, 491] width 27 height 12
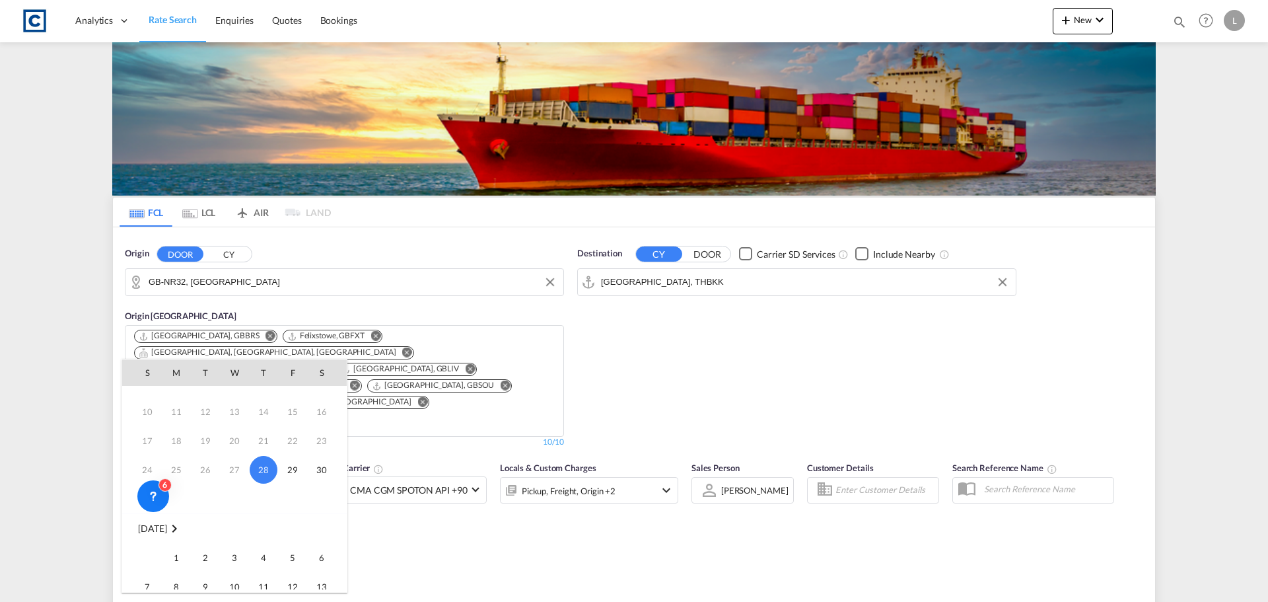
scroll to position [66, 0]
click at [178, 534] on span "1" at bounding box center [176, 539] width 26 height 26
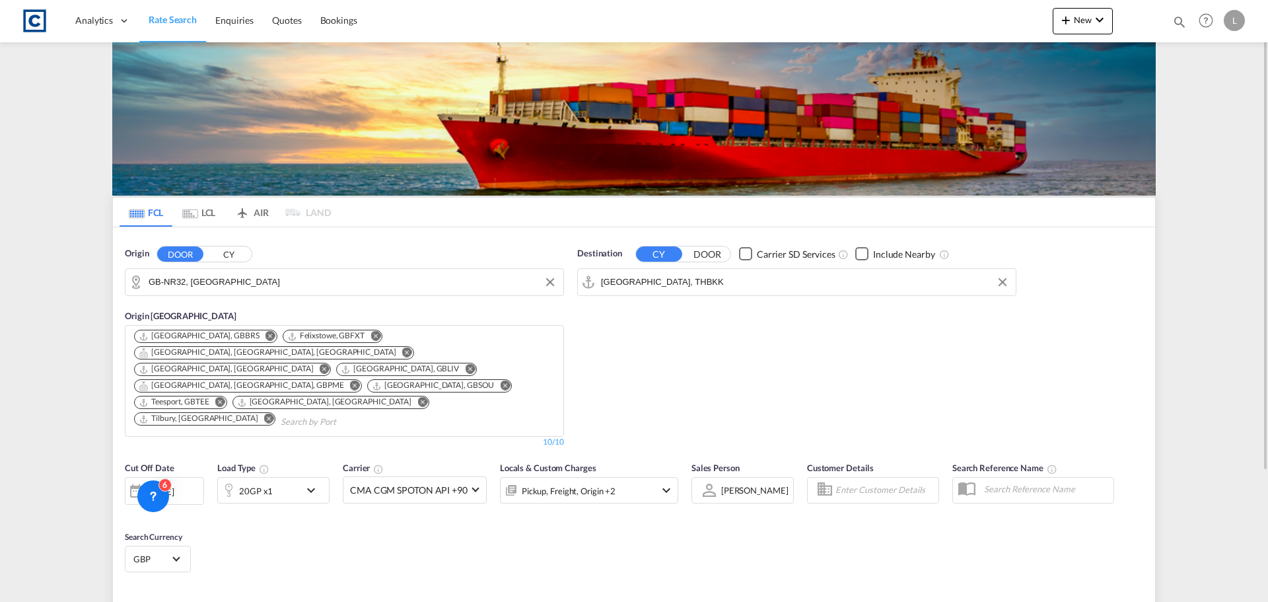
type input "NR32 to THBKK / [DATE]"
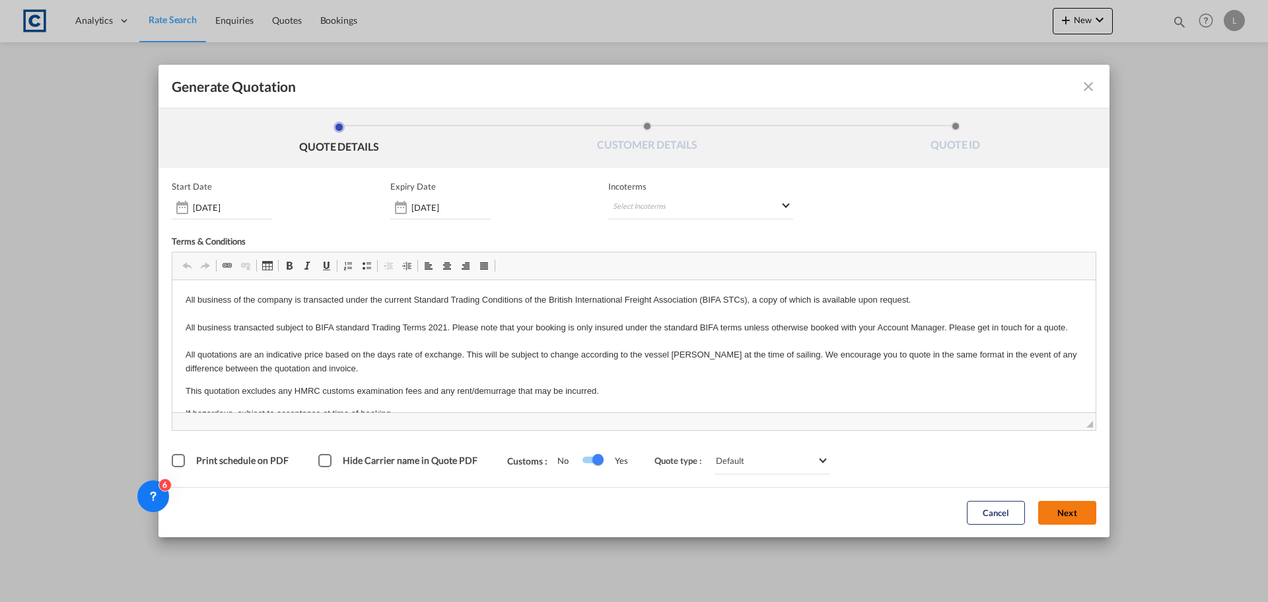
click at [1065, 515] on button "Next" at bounding box center [1067, 513] width 58 height 24
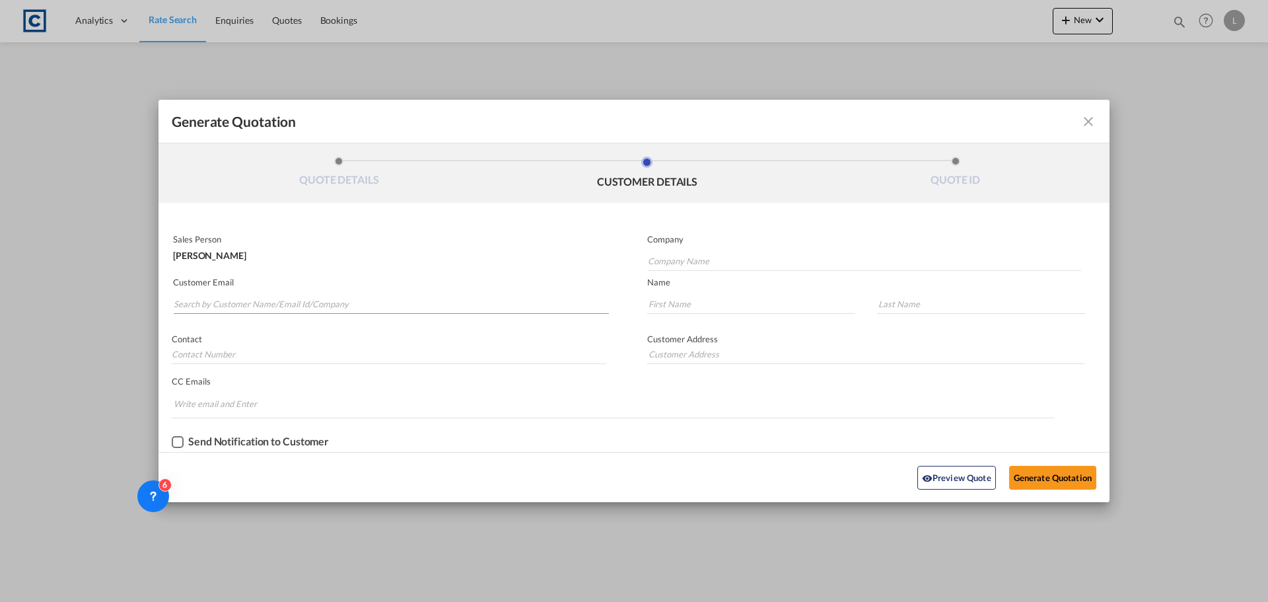
click at [329, 308] on input "Search by Customer Name/Email Id/Company" at bounding box center [391, 304] width 435 height 20
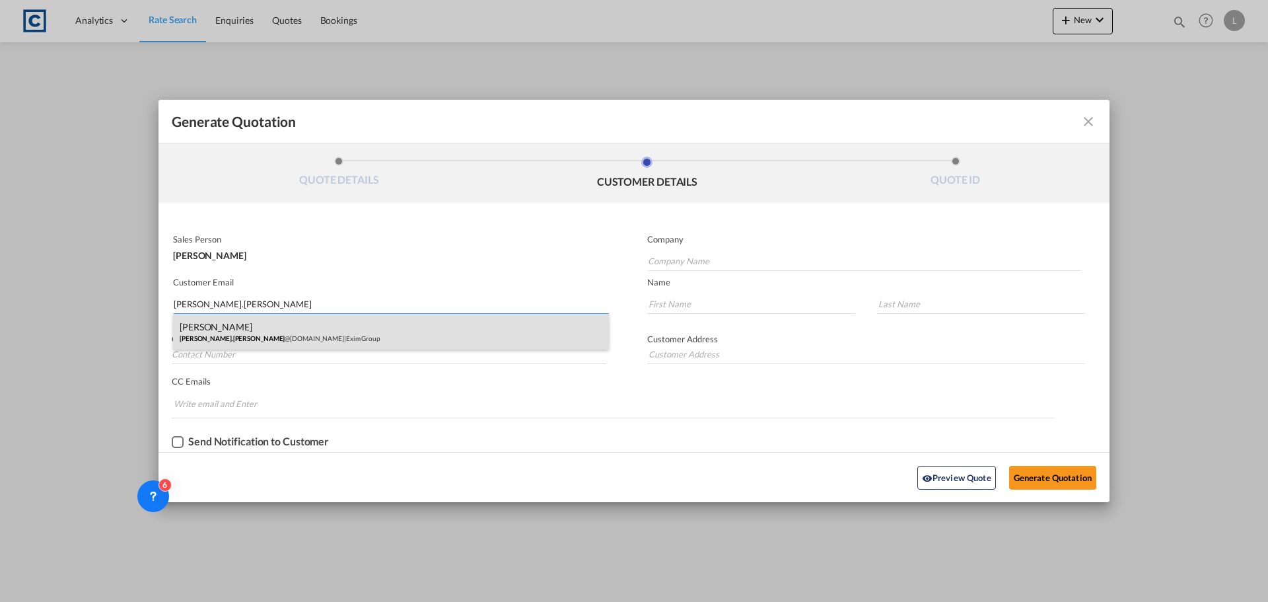
type input "[PERSON_NAME].[PERSON_NAME]"
click at [299, 336] on div "[PERSON_NAME] [PERSON_NAME].[PERSON_NAME] @[DOMAIN_NAME] | Exim Group" at bounding box center [391, 332] width 436 height 36
type input "Exim Group"
type input "[PERSON_NAME][EMAIL_ADDRESS][PERSON_NAME][DOMAIN_NAME]"
type input "[PERSON_NAME]"
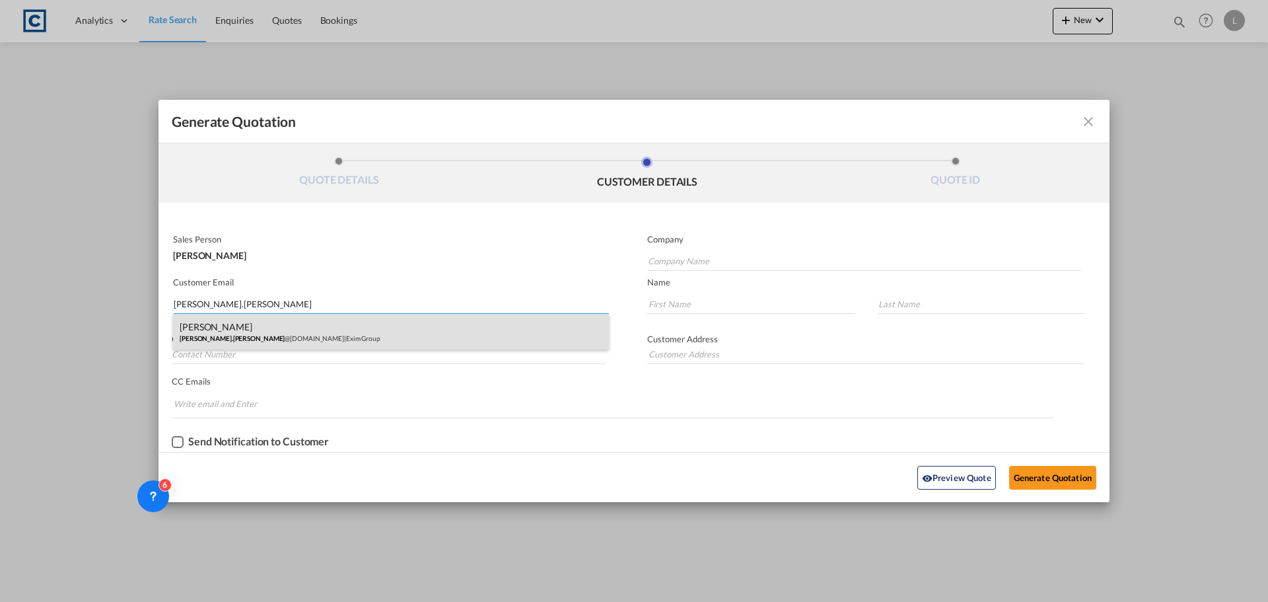
type input "[PERSON_NAME]"
type input "07494469032"
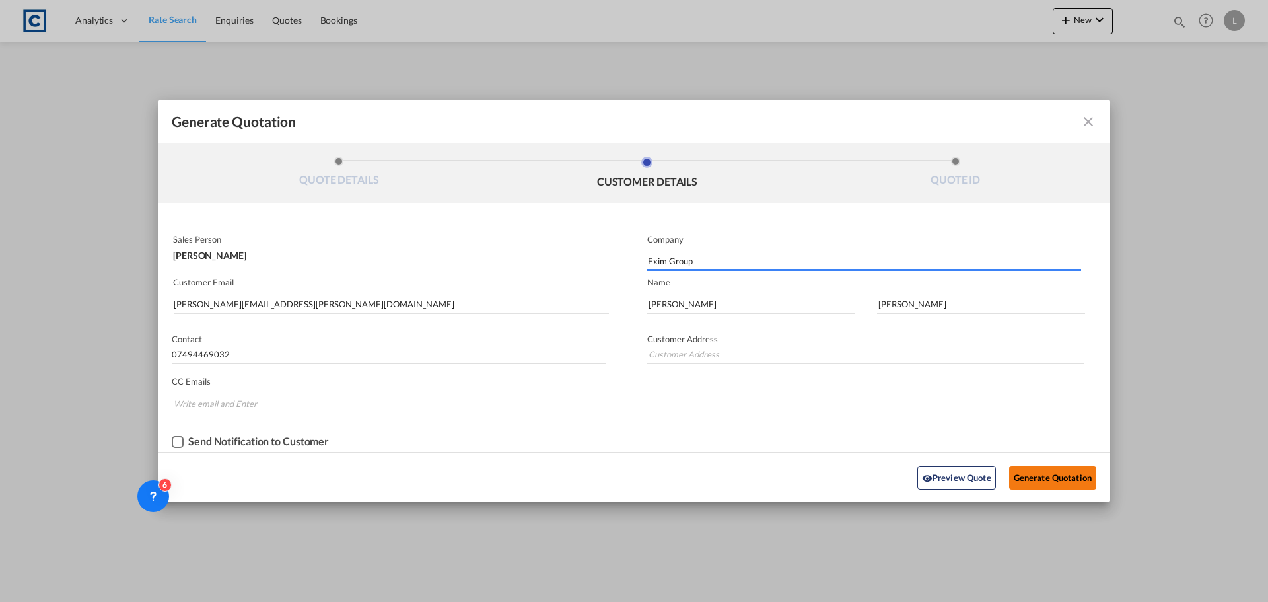
click at [1044, 477] on button "Generate Quotation" at bounding box center [1052, 478] width 87 height 24
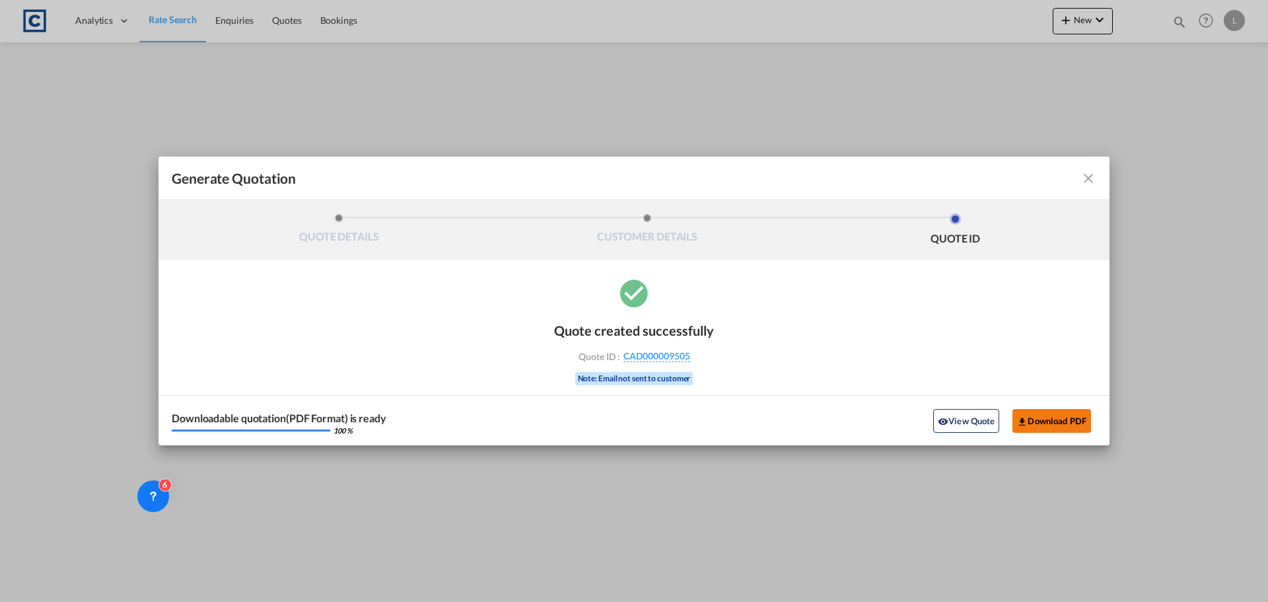
click at [1050, 418] on button "Download PDF" at bounding box center [1052, 421] width 79 height 24
click at [1089, 182] on md-icon "icon-close fg-AAA8AD cursor m-0" at bounding box center [1089, 178] width 16 height 16
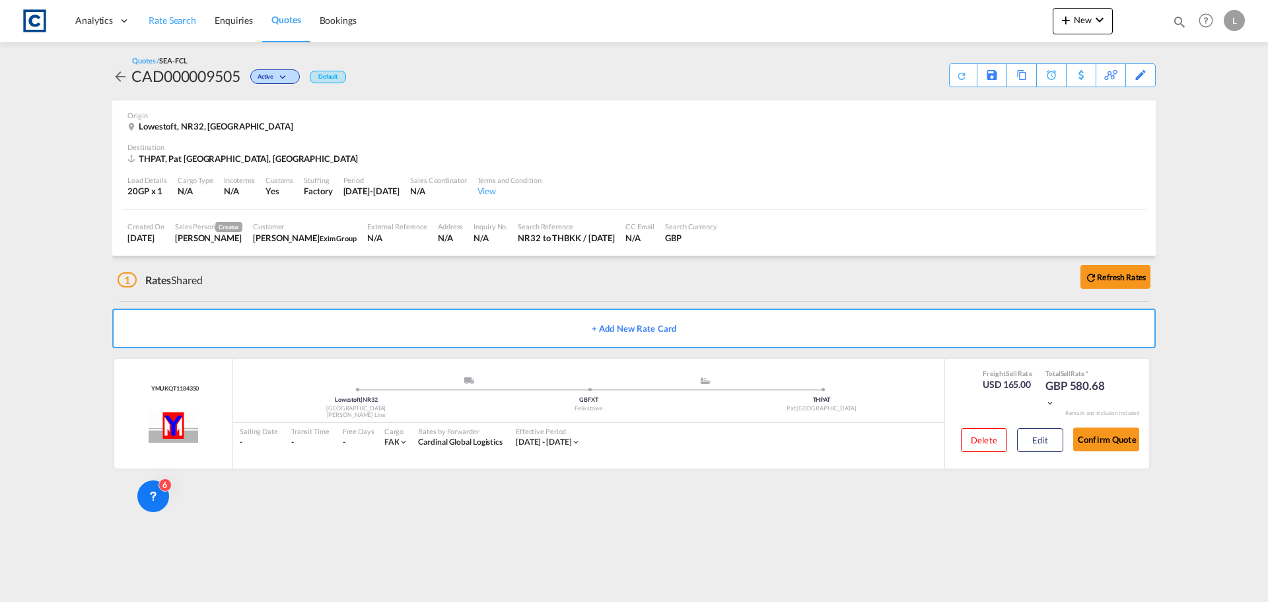
click at [176, 17] on span "Rate Search" at bounding box center [173, 20] width 48 height 11
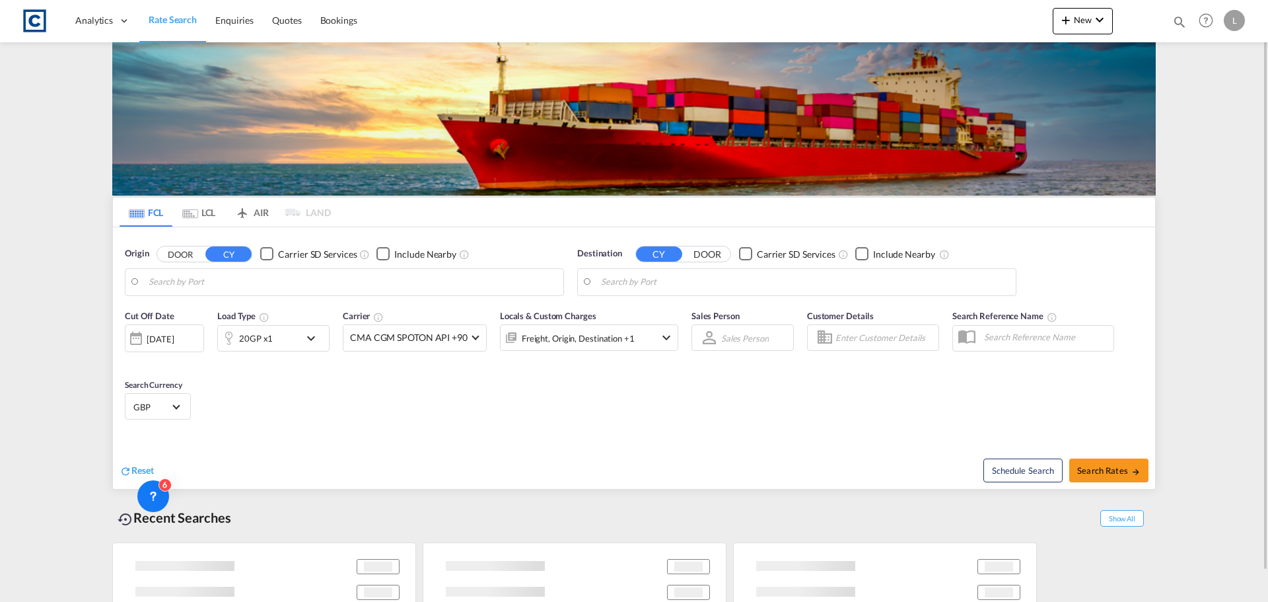
type input "GB-NR32, [GEOGRAPHIC_DATA]"
type input "[GEOGRAPHIC_DATA], THBKK"
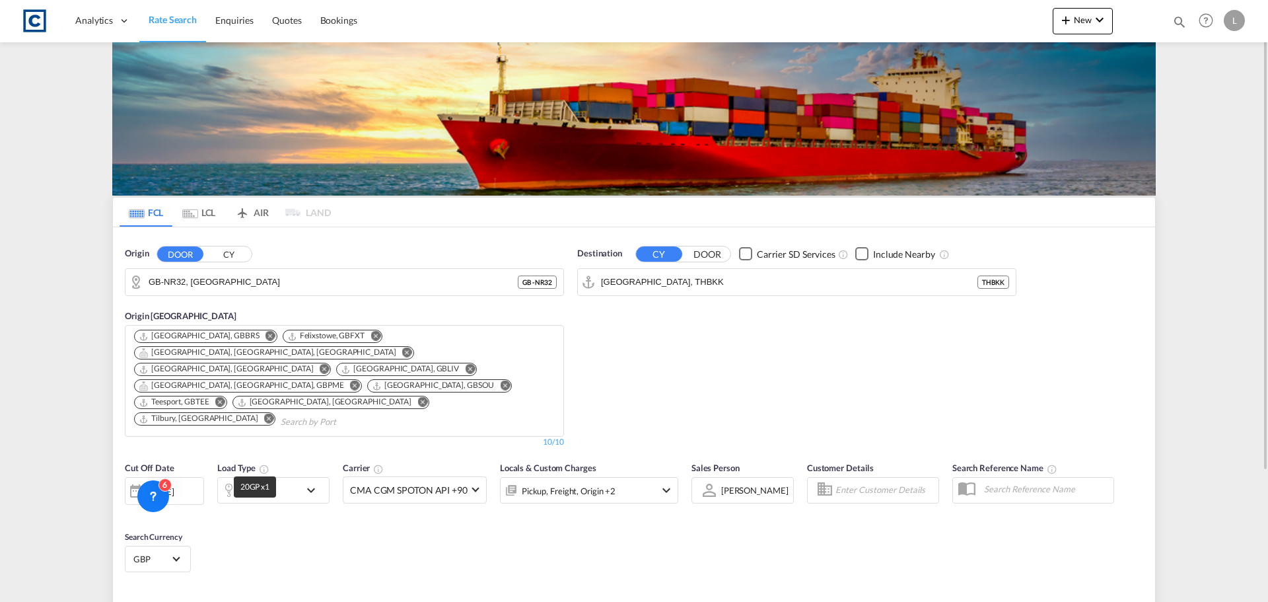
click at [270, 482] on div "20GP x1" at bounding box center [256, 491] width 34 height 18
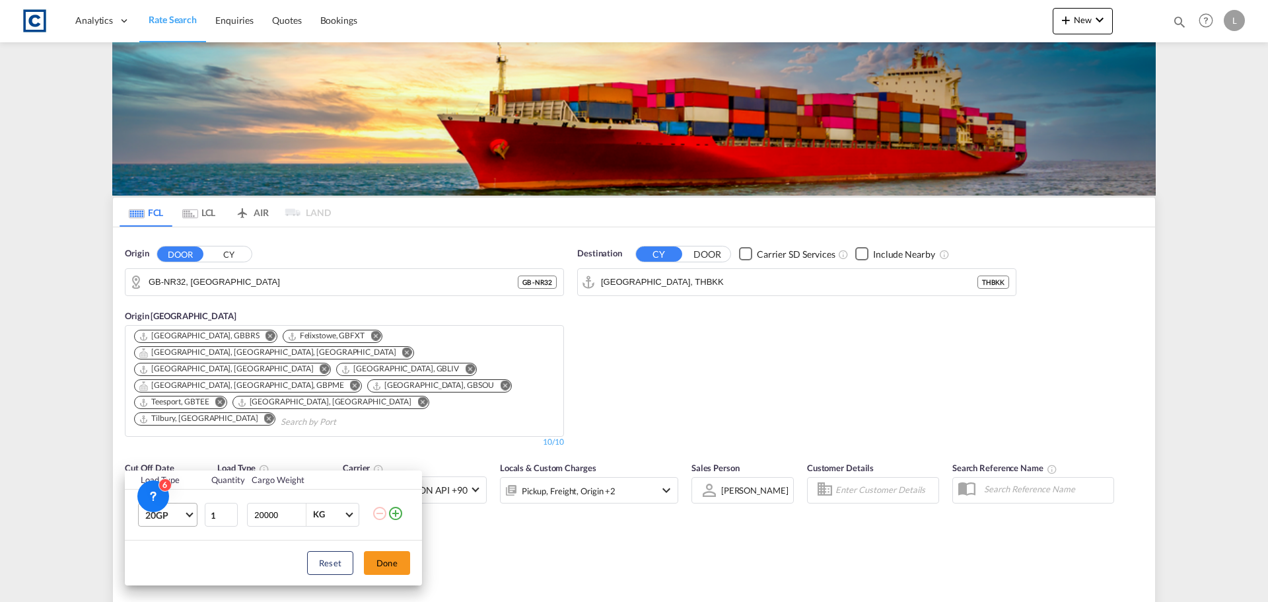
click at [183, 514] on span "20GP" at bounding box center [164, 515] width 38 height 13
click at [188, 507] on md-option "40HC" at bounding box center [180, 506] width 90 height 32
click at [406, 568] on button "Done" at bounding box center [387, 563] width 46 height 24
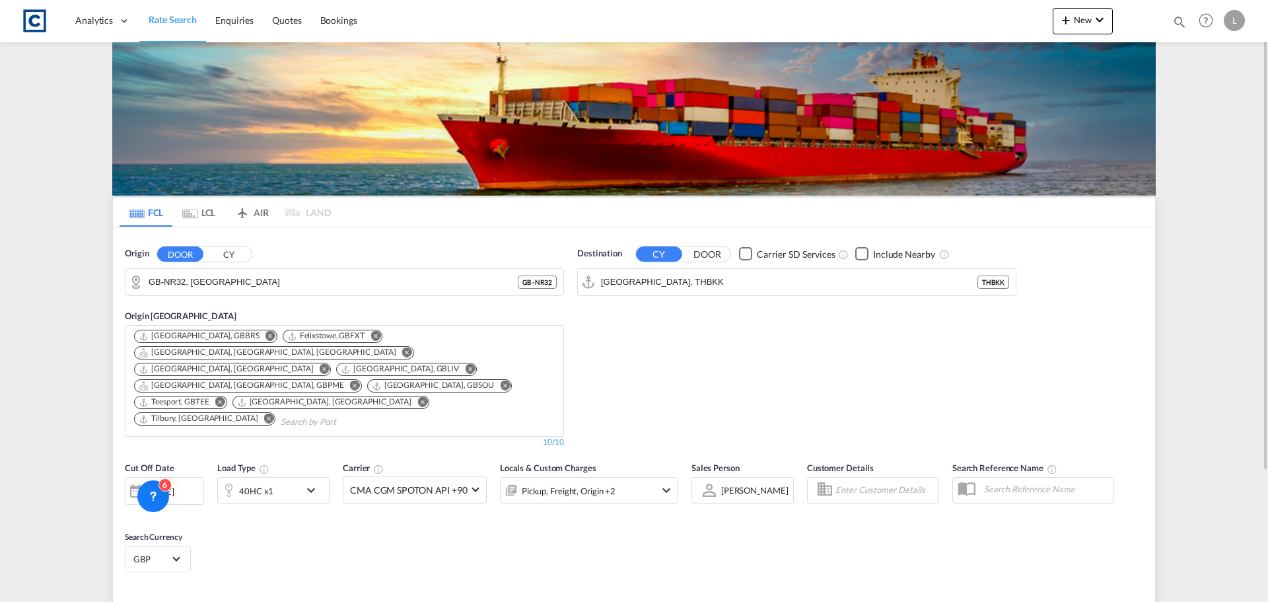
click at [147, 485] on div "[DATE]" at bounding box center [160, 491] width 27 height 12
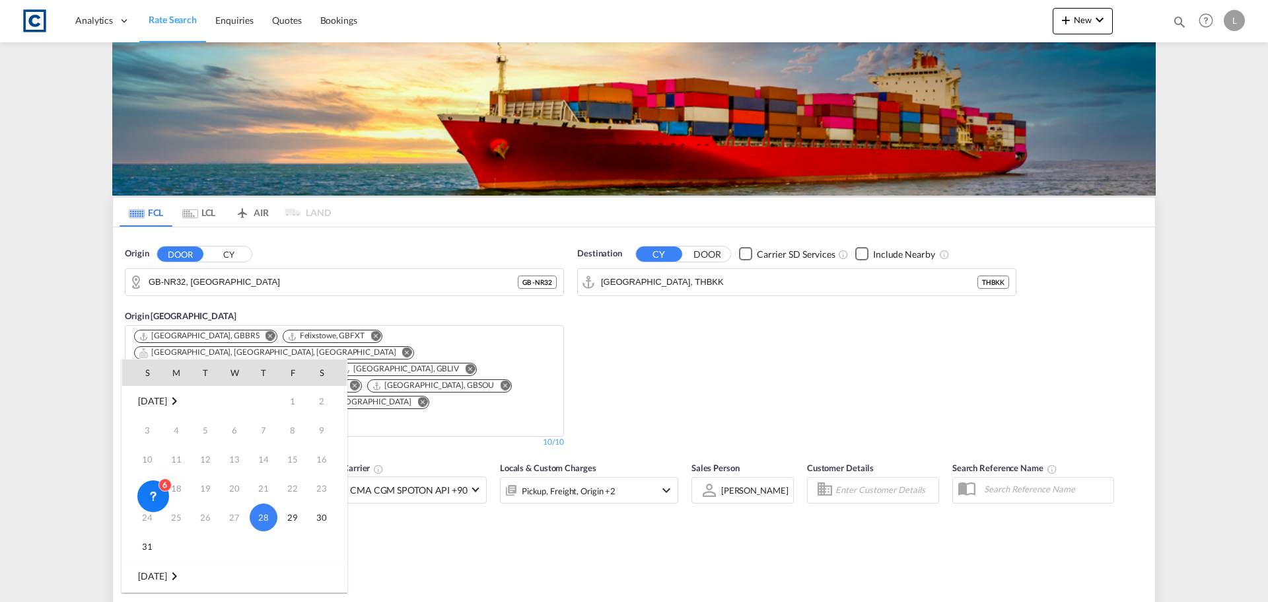
scroll to position [66, 0]
click at [171, 548] on span "1" at bounding box center [176, 539] width 26 height 26
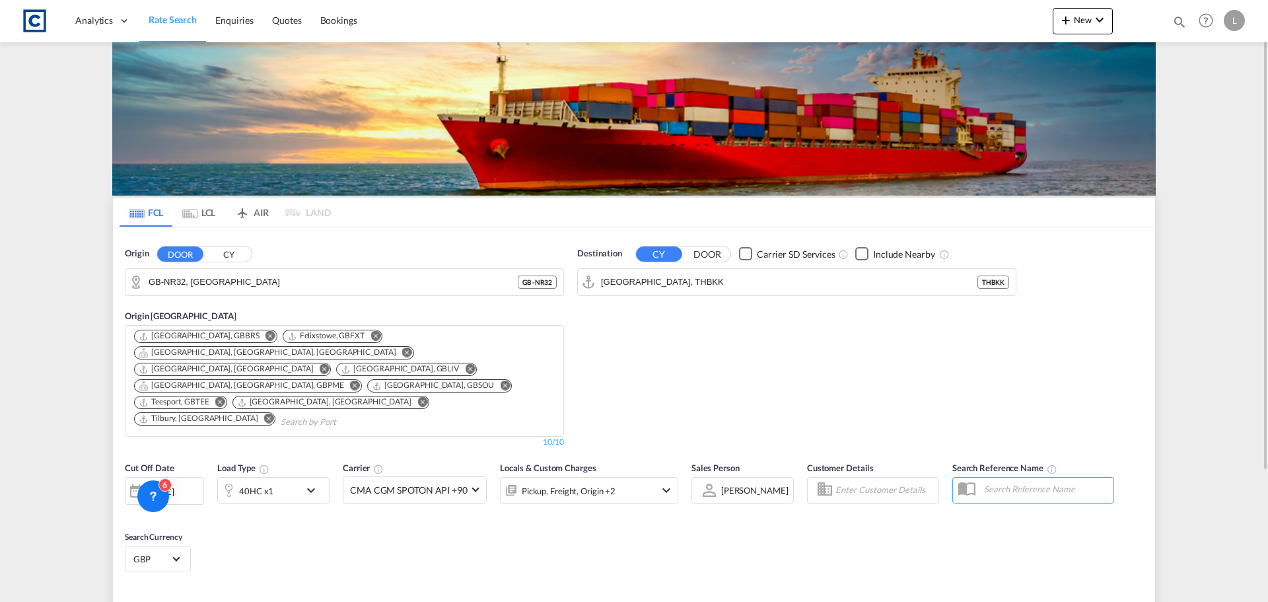
type input "NR32 to THBKK / [DATE]"
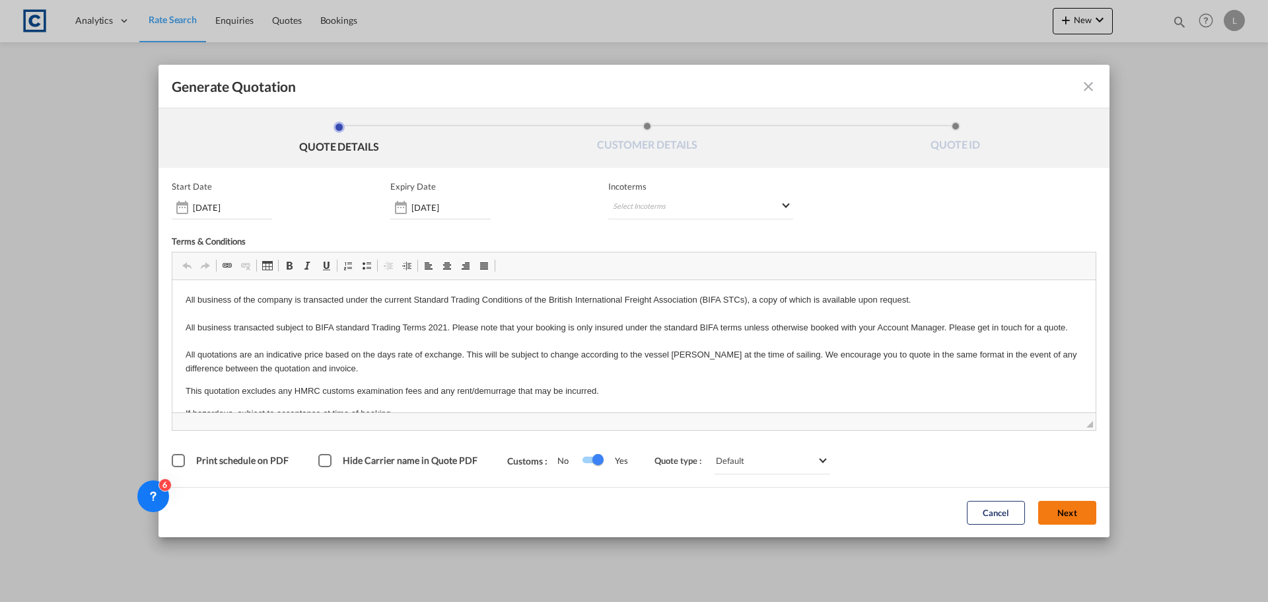
click at [1063, 515] on button "Next" at bounding box center [1067, 513] width 58 height 24
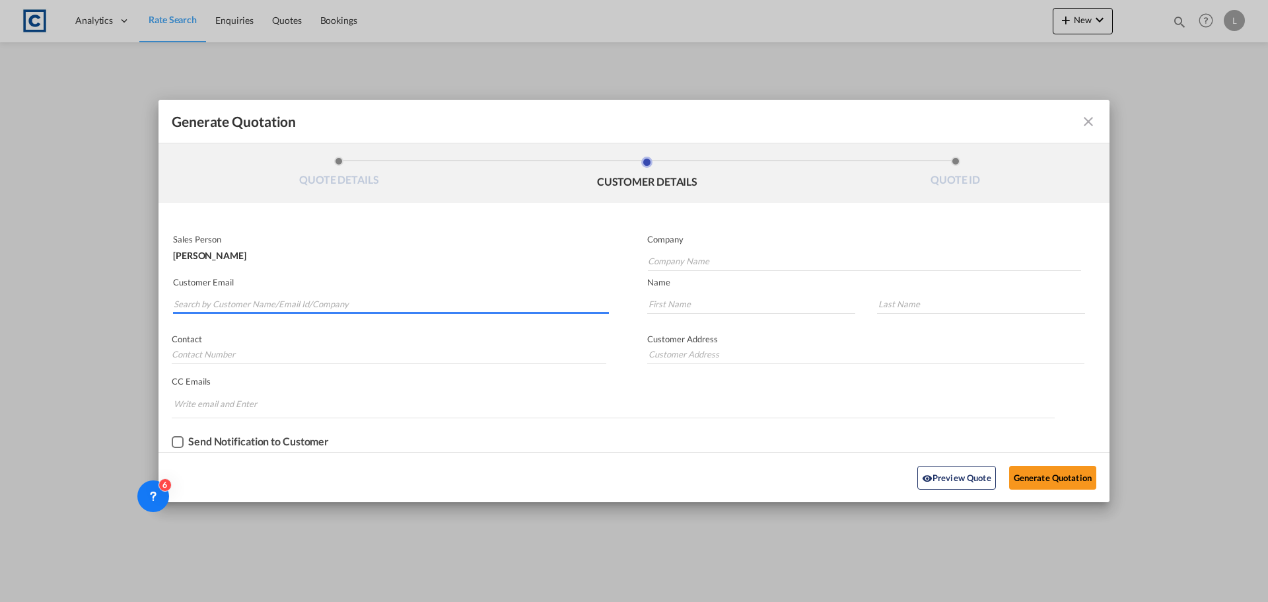
click at [230, 305] on input "Search by Customer Name/Email Id/Company" at bounding box center [391, 304] width 435 height 20
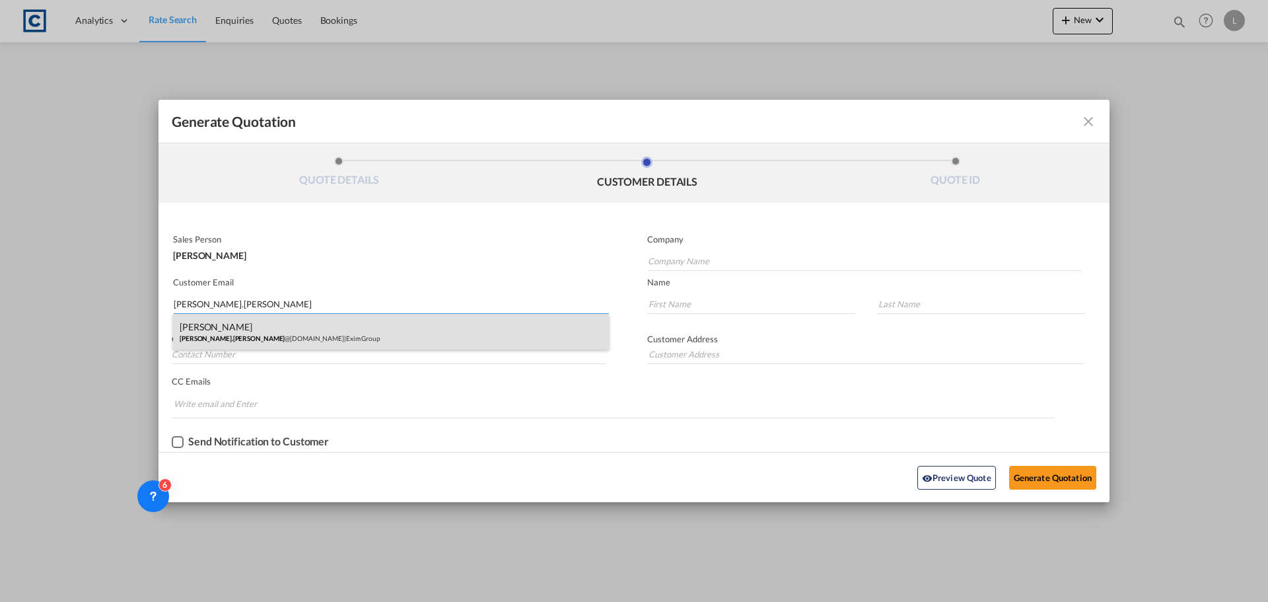
type input "[PERSON_NAME].[PERSON_NAME]"
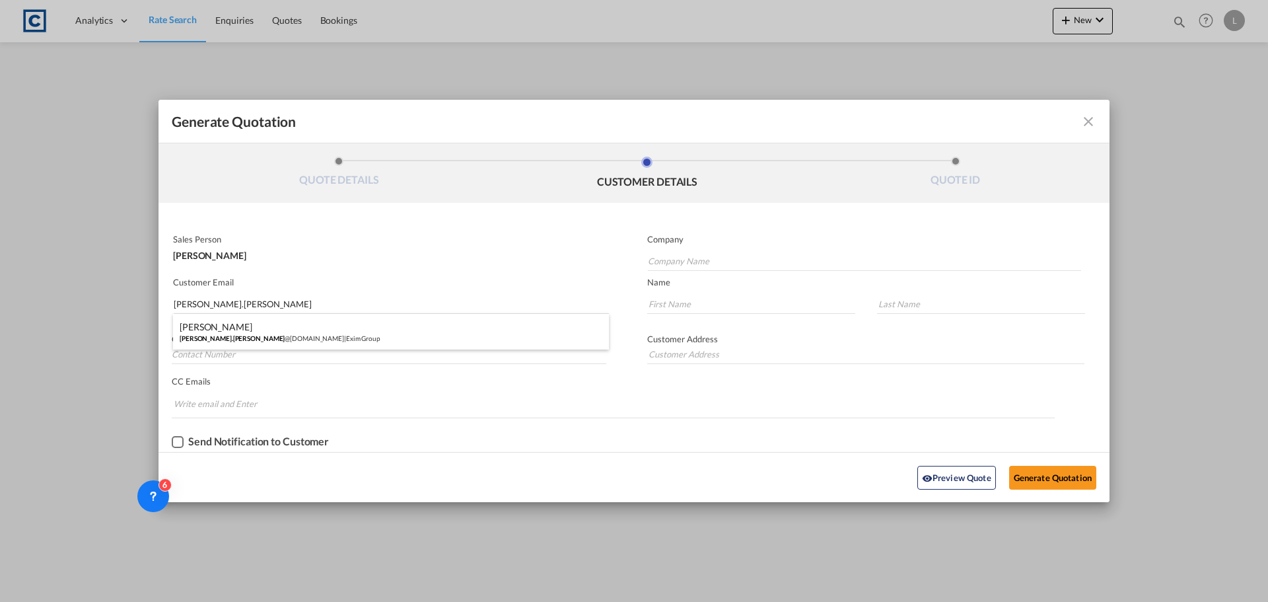
drag, startPoint x: 267, startPoint y: 330, endPoint x: 310, endPoint y: 338, distance: 44.3
click at [268, 330] on div "[PERSON_NAME] [PERSON_NAME].[PERSON_NAME] @[DOMAIN_NAME] | Exim Group" at bounding box center [391, 332] width 436 height 36
type input "Exim Group"
type input "[PERSON_NAME][EMAIL_ADDRESS][PERSON_NAME][DOMAIN_NAME]"
type input "[PERSON_NAME]"
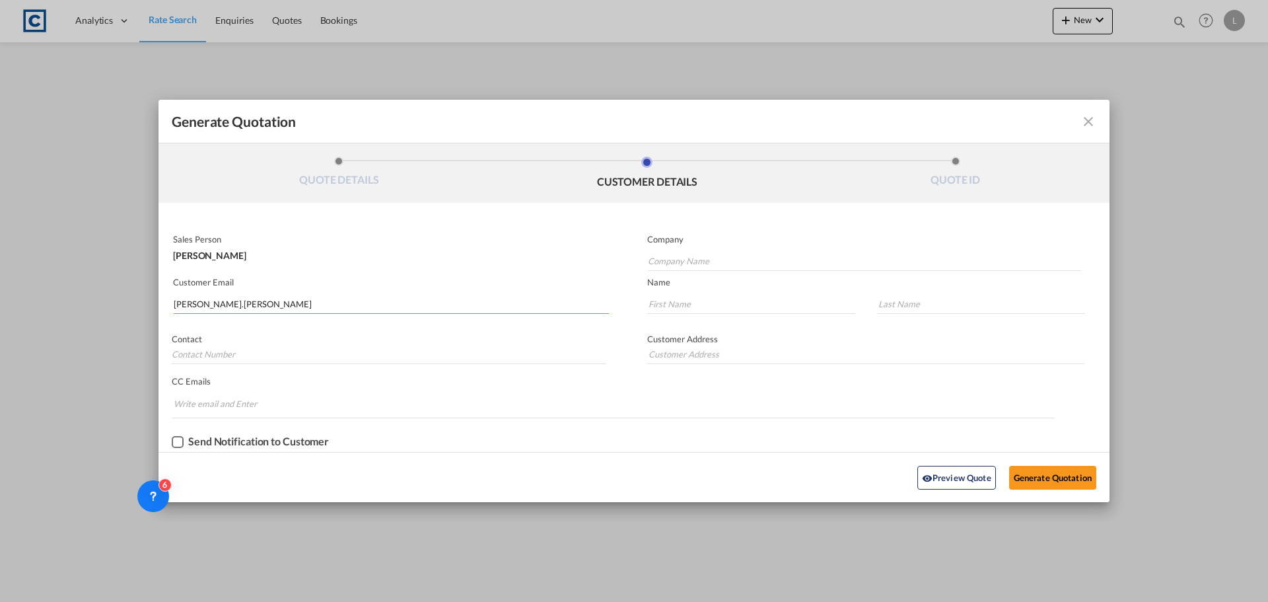
type input "[PERSON_NAME]"
type input "07494469032"
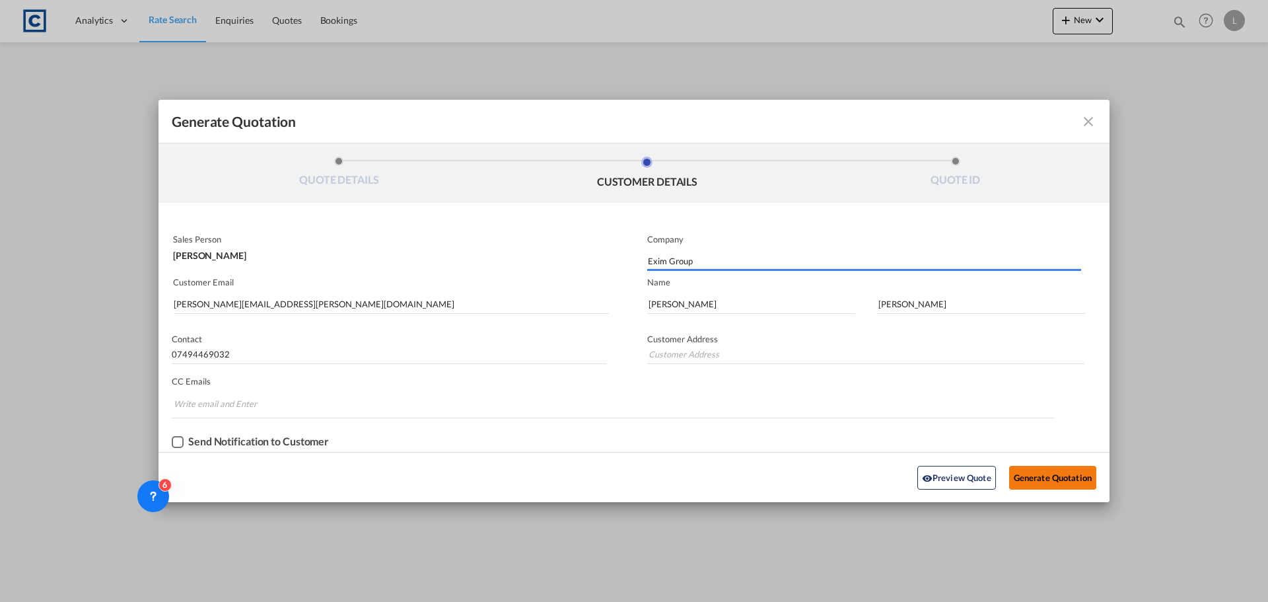
click at [1063, 472] on button "Generate Quotation" at bounding box center [1052, 478] width 87 height 24
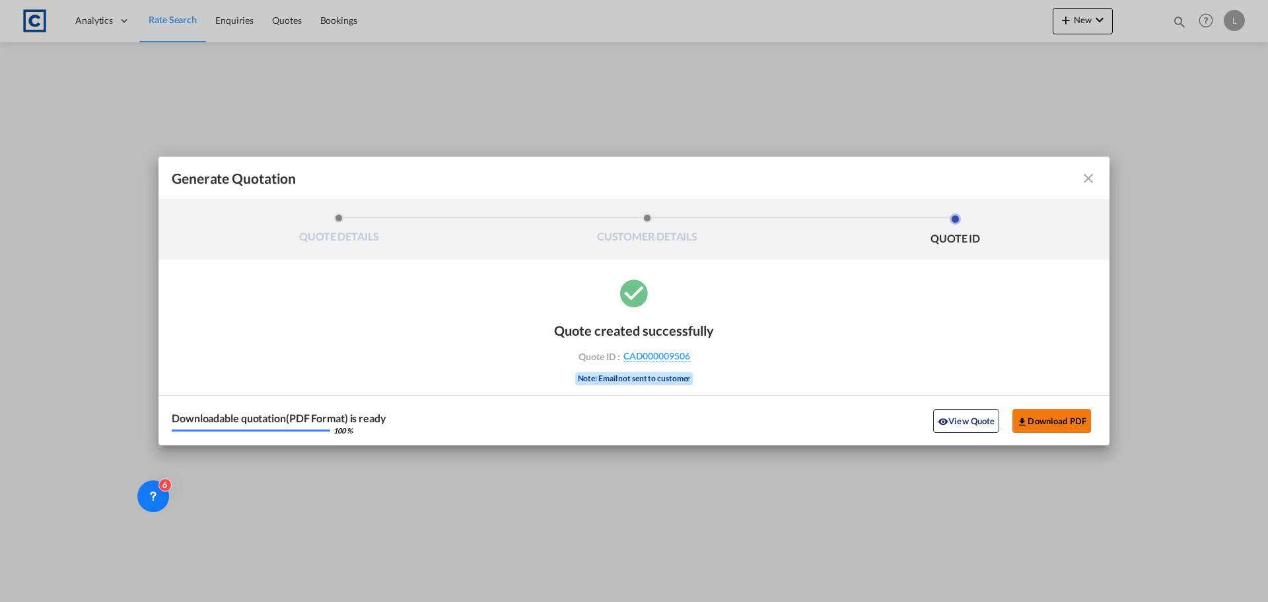
click at [1044, 423] on button "Download PDF" at bounding box center [1052, 421] width 79 height 24
click at [181, 21] on div "Generate Quotation QUOTE DETAILS CUSTOMER DETAILS QUOTE ID Start Date [DATE] Ex…" at bounding box center [634, 301] width 1268 height 602
click at [1083, 173] on md-icon "icon-close fg-AAA8AD cursor m-0" at bounding box center [1089, 178] width 16 height 16
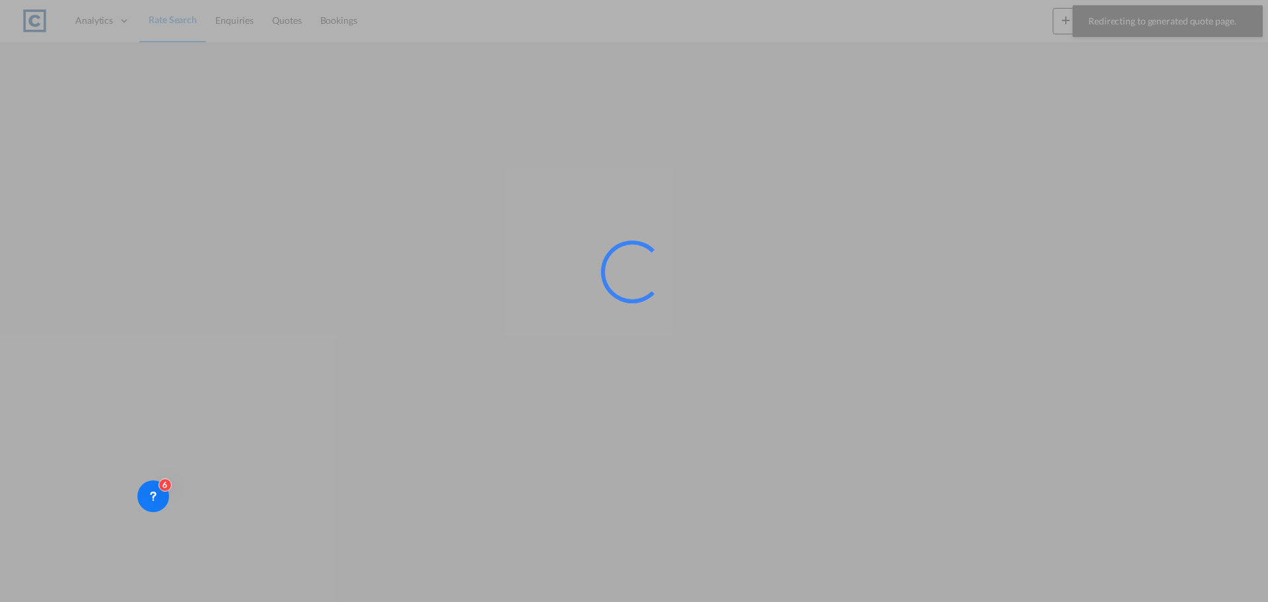
click at [174, 22] on div at bounding box center [634, 301] width 1268 height 602
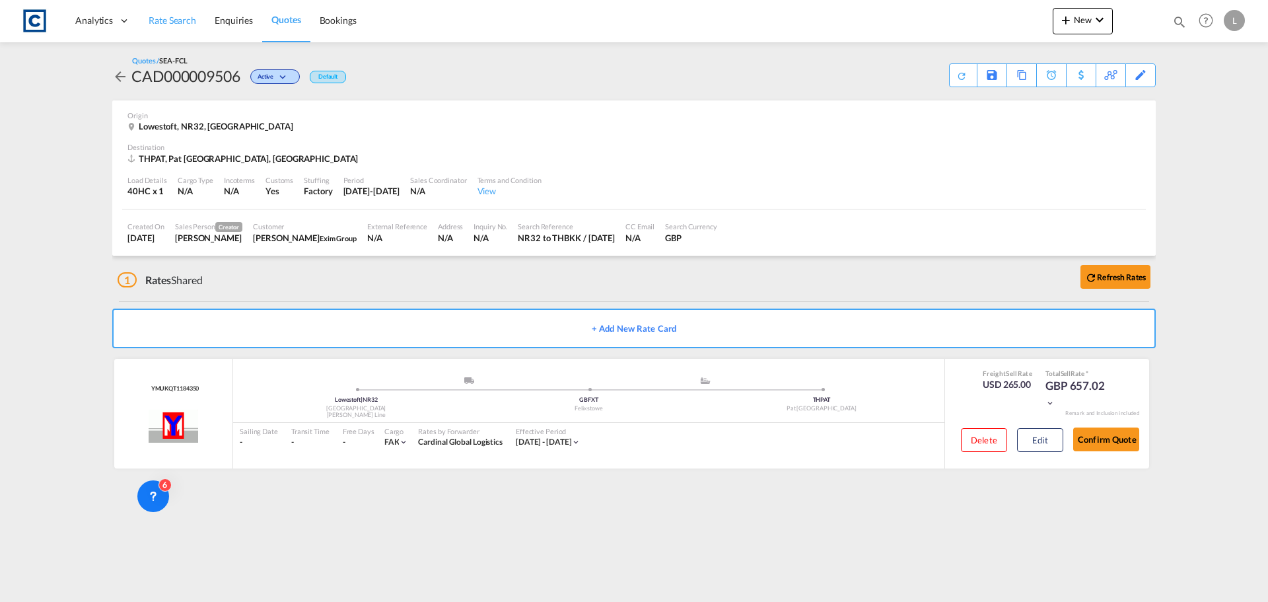
click at [182, 14] on span "Rate Search" at bounding box center [173, 20] width 48 height 13
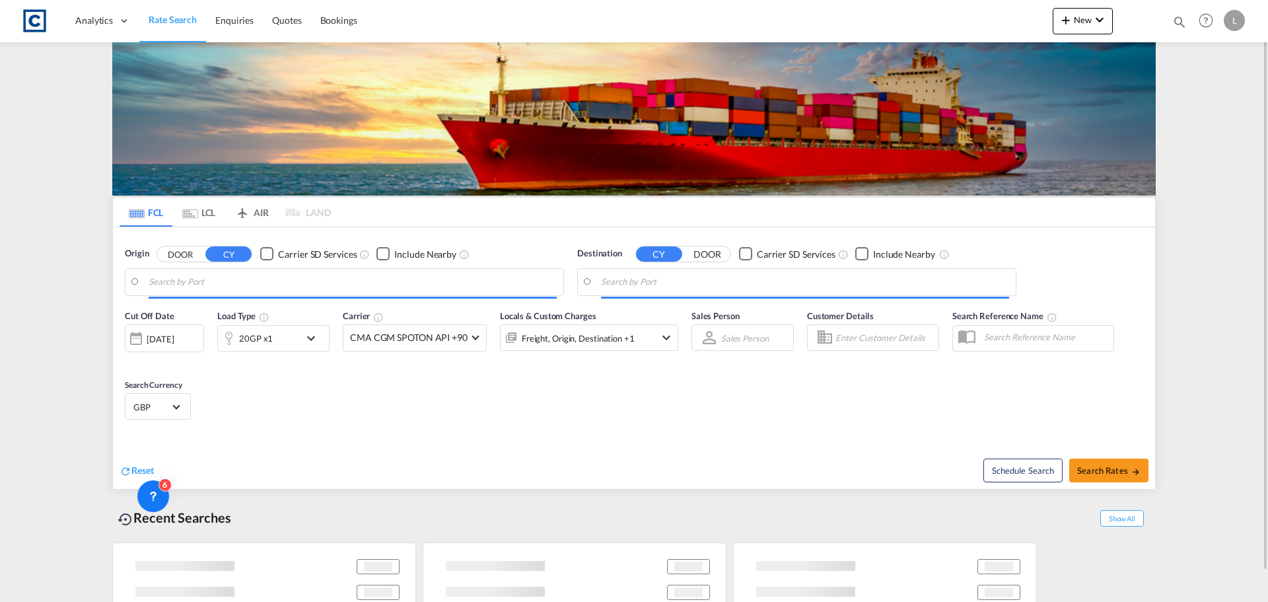
type input "GB-NR32, [GEOGRAPHIC_DATA]"
type input "[GEOGRAPHIC_DATA], THBKK"
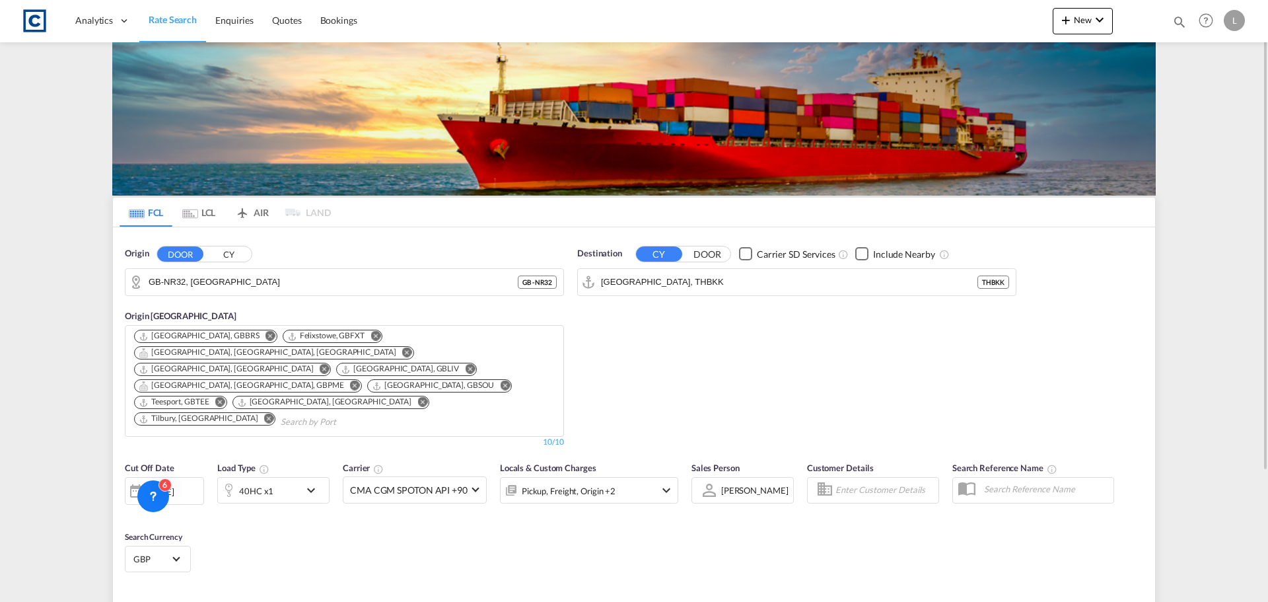
click at [222, 254] on button "CY" at bounding box center [228, 253] width 46 height 15
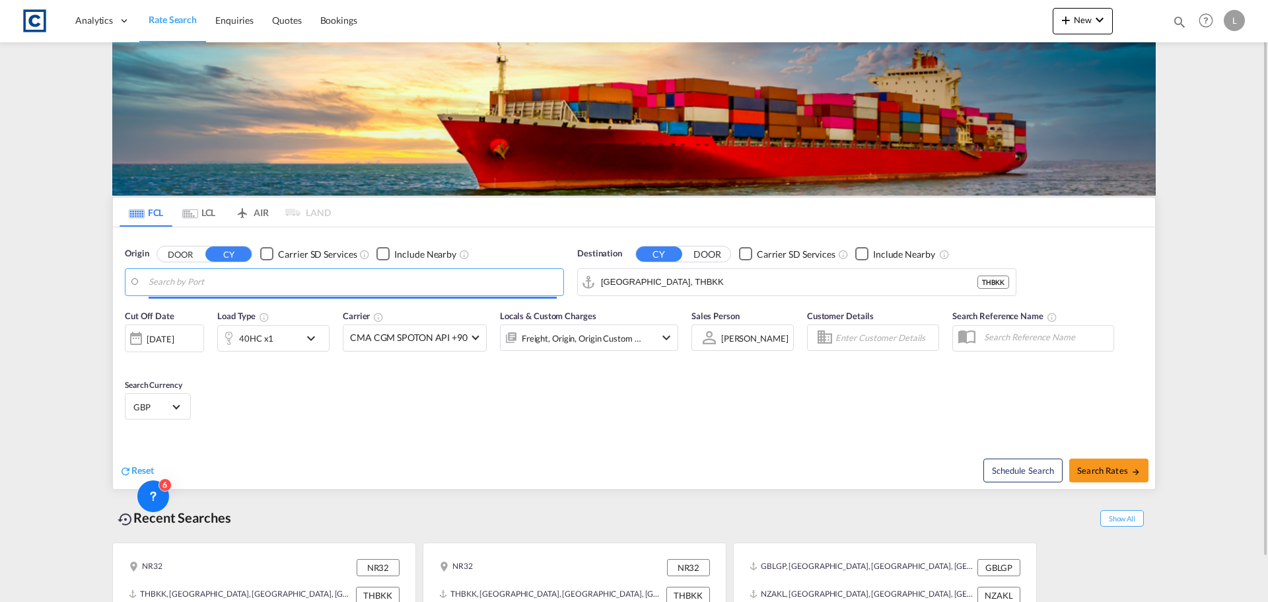
click at [211, 281] on body "Analytics Dashboard Rate Search Enquiries Quotes Bookings" at bounding box center [634, 301] width 1268 height 602
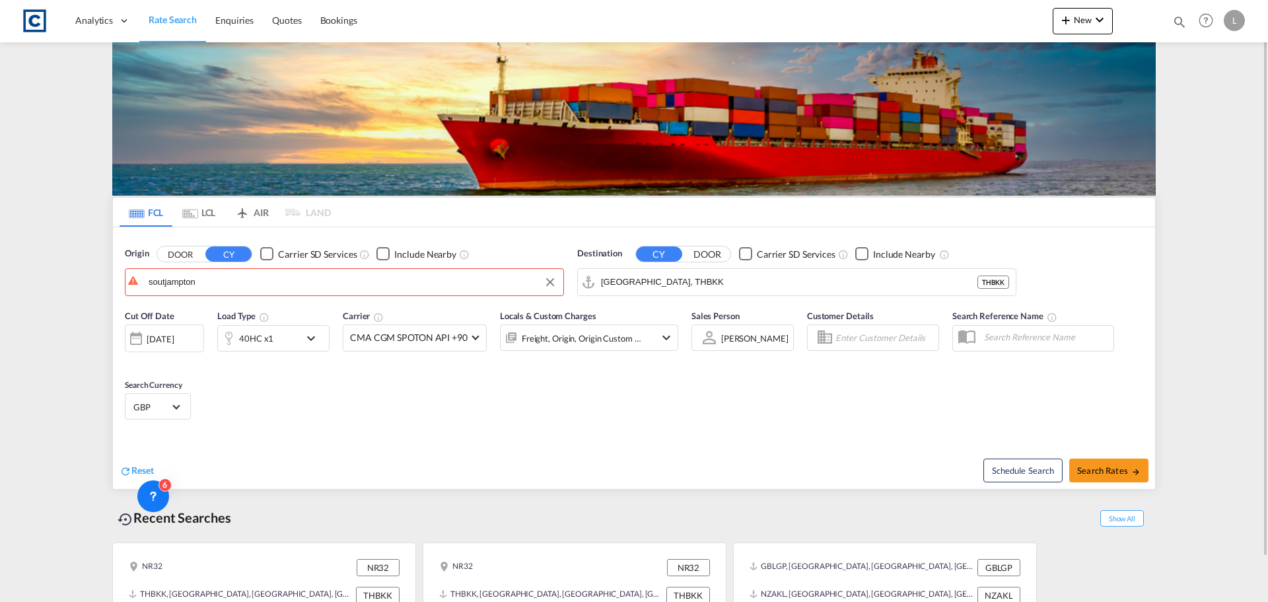
drag, startPoint x: 202, startPoint y: 279, endPoint x: 107, endPoint y: 279, distance: 95.1
click at [197, 289] on input "soutjampton" at bounding box center [353, 282] width 408 height 20
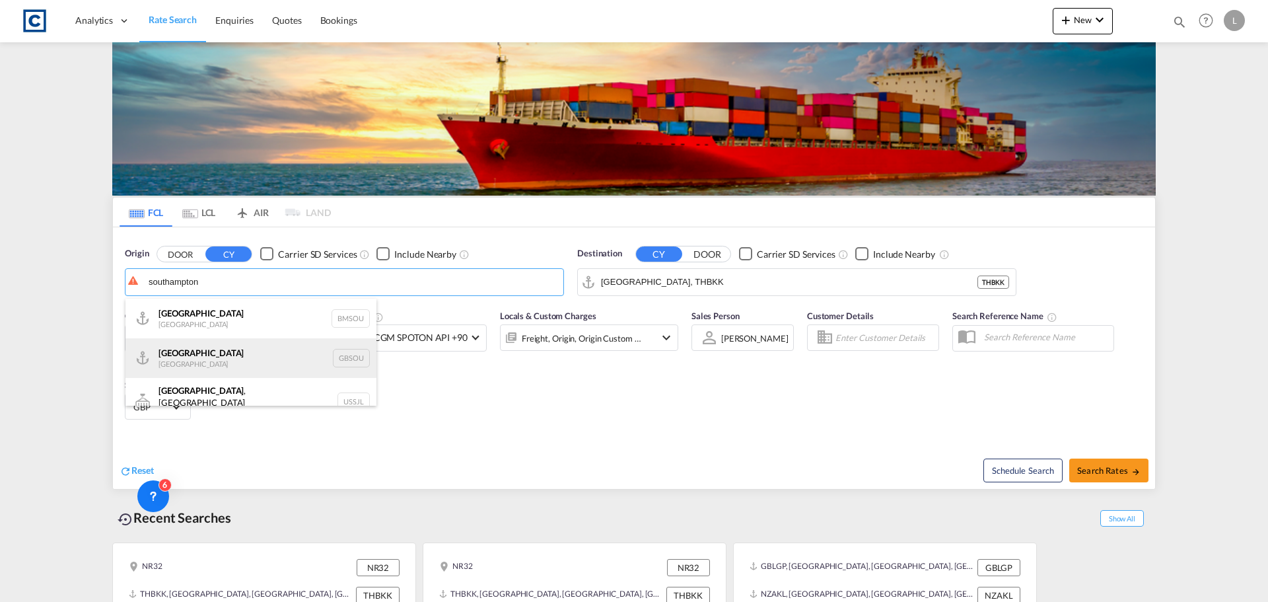
click at [219, 357] on div "[GEOGRAPHIC_DATA] [GEOGRAPHIC_DATA] GBSOU" at bounding box center [251, 358] width 251 height 40
type input "[GEOGRAPHIC_DATA], GBSOU"
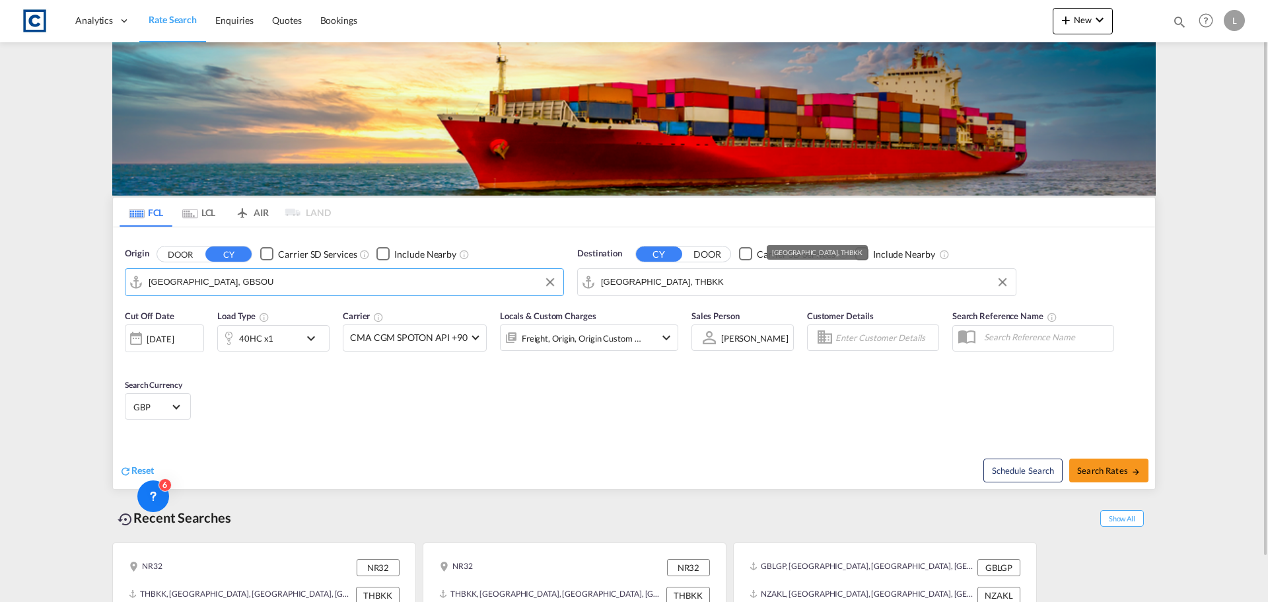
click at [697, 284] on input "[GEOGRAPHIC_DATA], THBKK" at bounding box center [805, 282] width 408 height 20
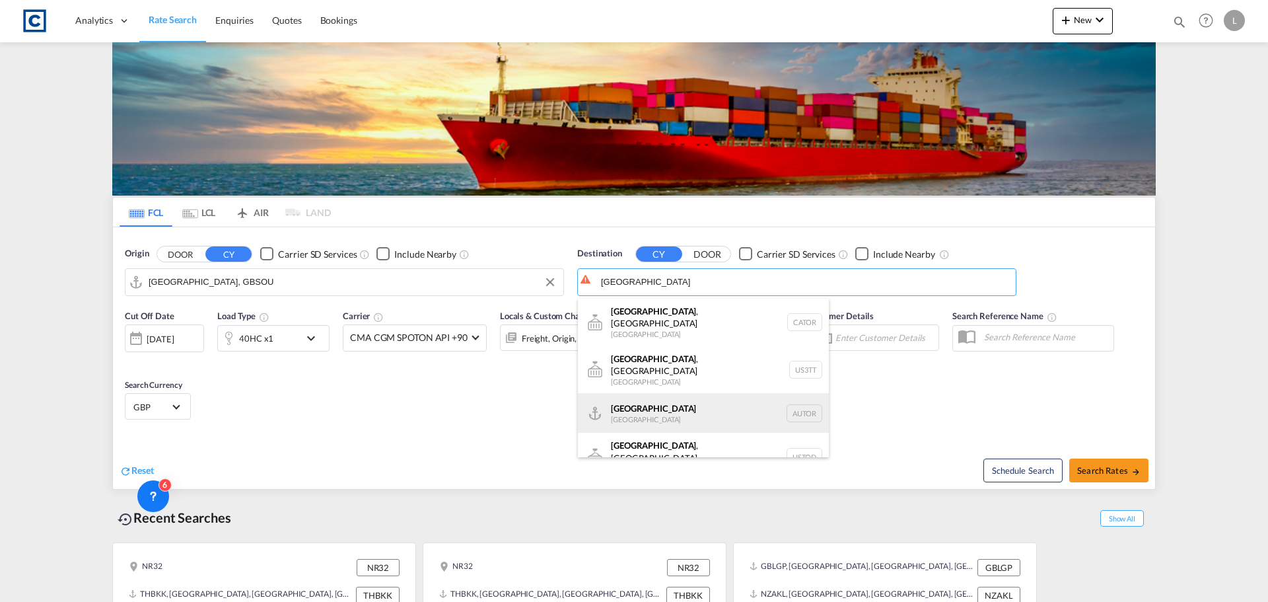
click at [678, 394] on div "[GEOGRAPHIC_DATA] [GEOGRAPHIC_DATA] AUTOR" at bounding box center [703, 413] width 251 height 40
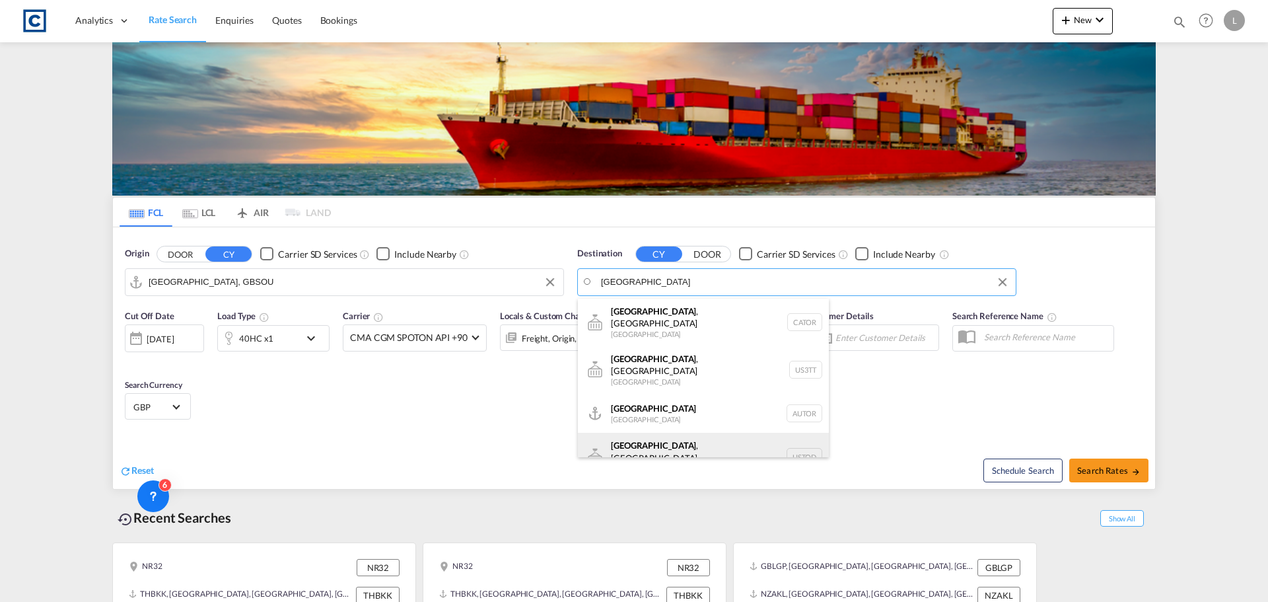
click at [694, 433] on div "[GEOGRAPHIC_DATA] , [GEOGRAPHIC_DATA] [GEOGRAPHIC_DATA] [GEOGRAPHIC_DATA]" at bounding box center [703, 457] width 251 height 48
type input "[GEOGRAPHIC_DATA], [GEOGRAPHIC_DATA], USTOD"
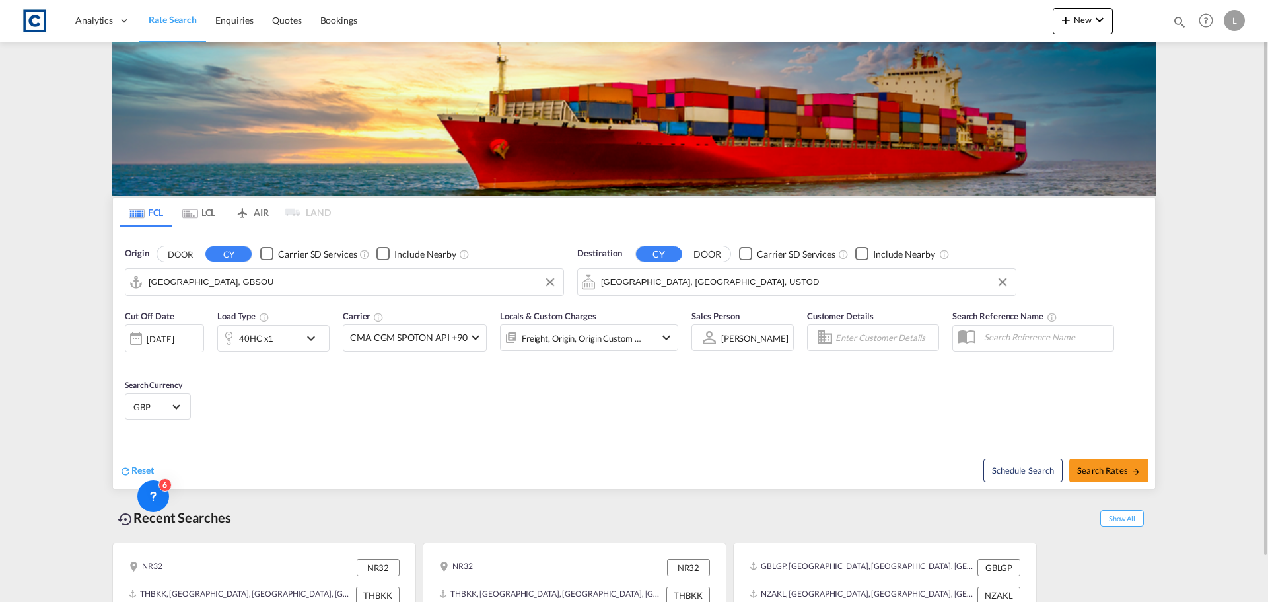
click at [277, 332] on div "40HC x1" at bounding box center [259, 338] width 82 height 26
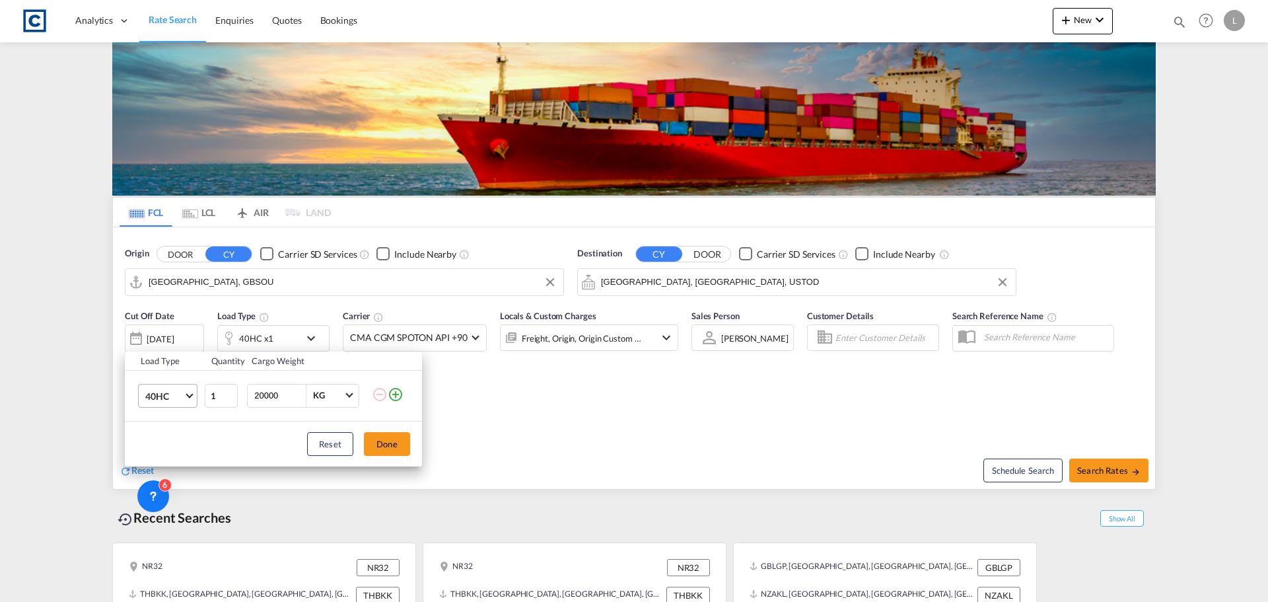
click at [164, 399] on span "40HC" at bounding box center [164, 396] width 38 height 13
click at [170, 333] on md-option "20GP" at bounding box center [180, 332] width 90 height 32
click at [380, 443] on button "Done" at bounding box center [387, 444] width 46 height 24
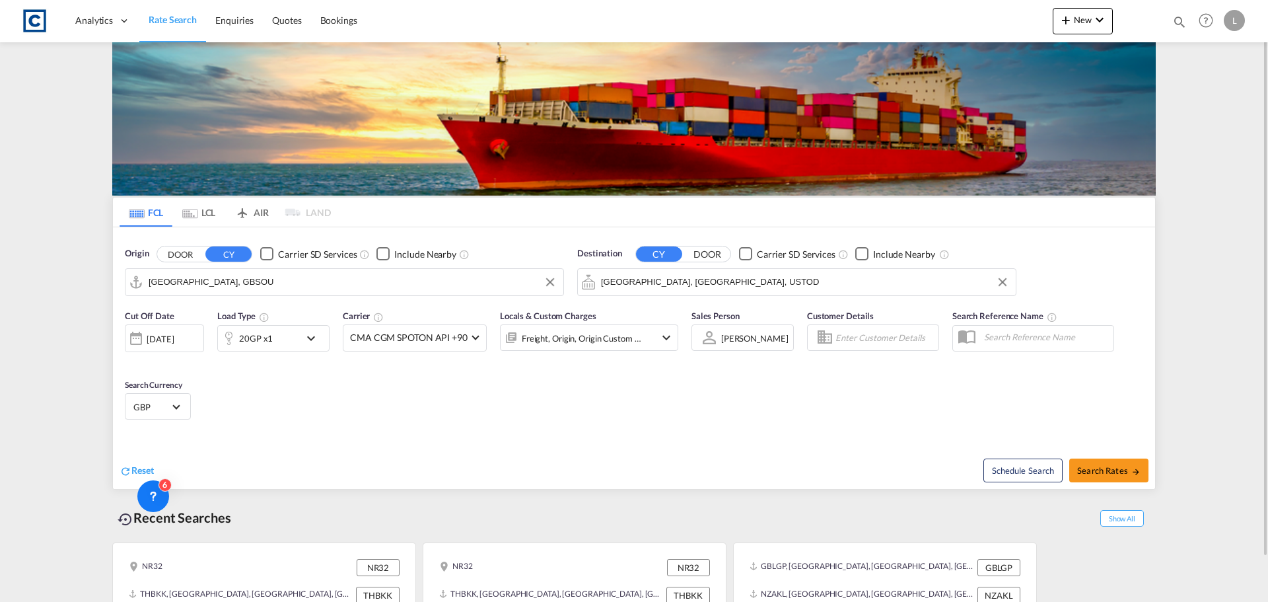
click at [174, 336] on div "[DATE]" at bounding box center [160, 339] width 27 height 12
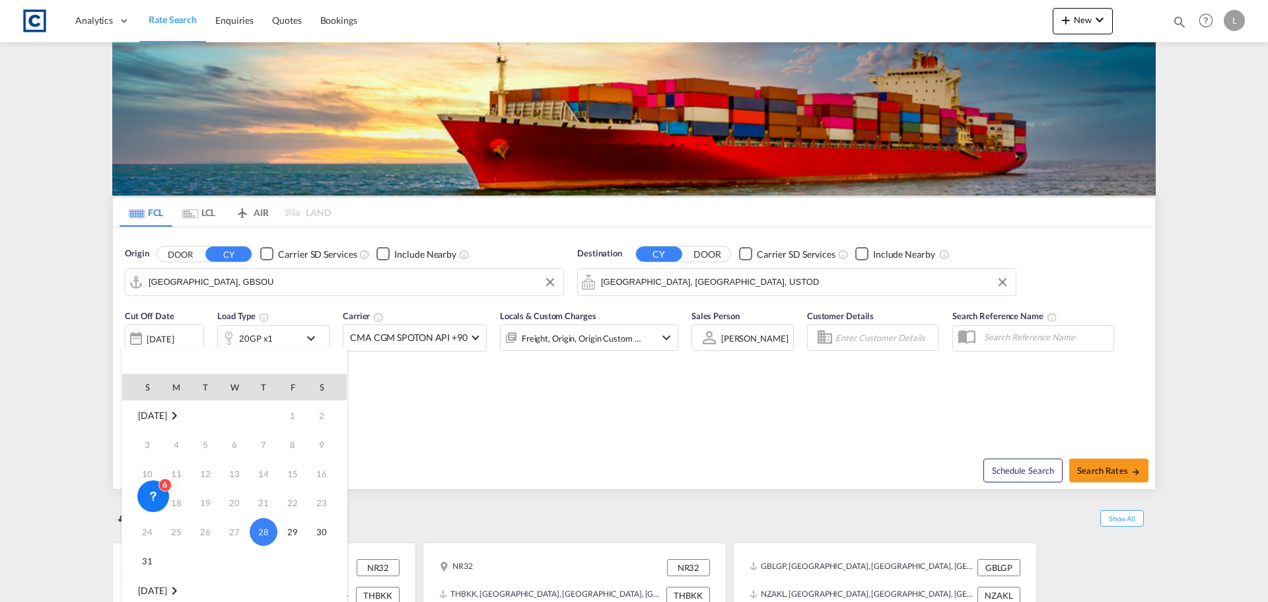
scroll to position [66, 0]
click at [178, 553] on span "1" at bounding box center [176, 553] width 26 height 26
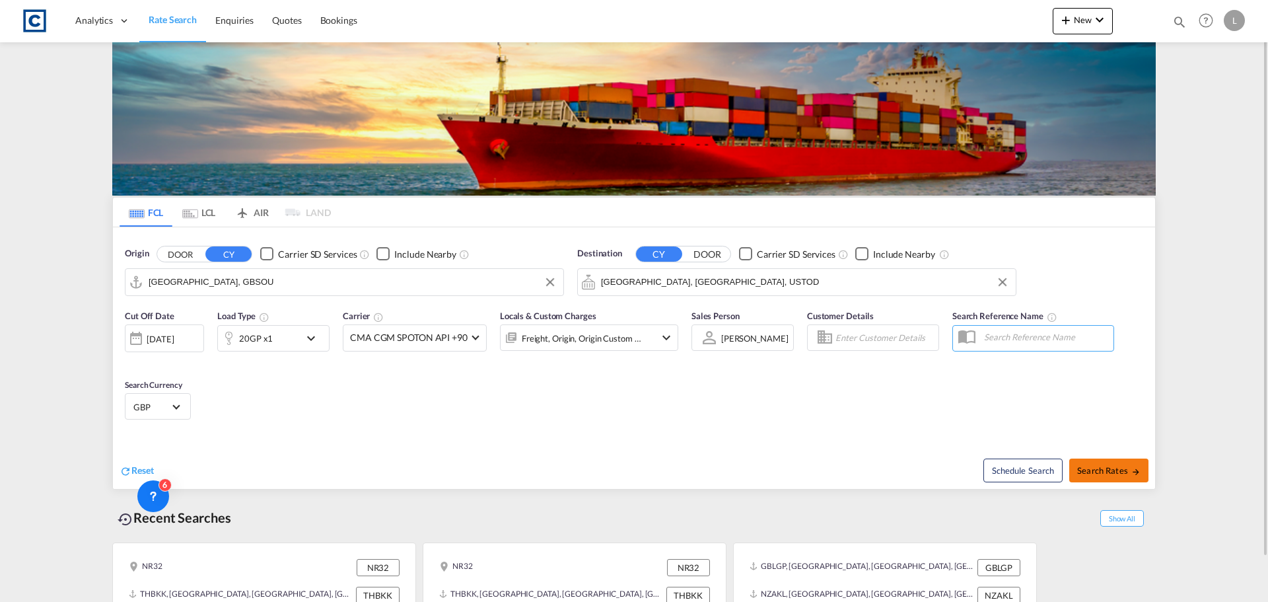
click at [1118, 464] on button "Search Rates" at bounding box center [1108, 470] width 79 height 24
type input "GBSOU to USTOD / [DATE]"
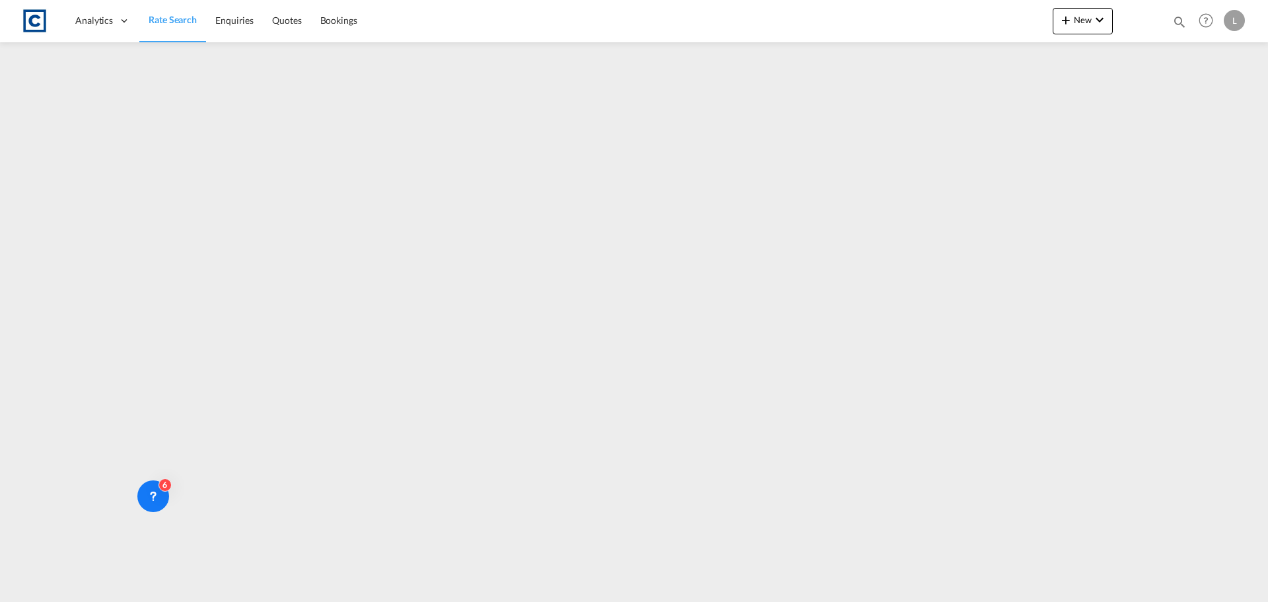
click at [157, 18] on span "Rate Search" at bounding box center [173, 19] width 48 height 11
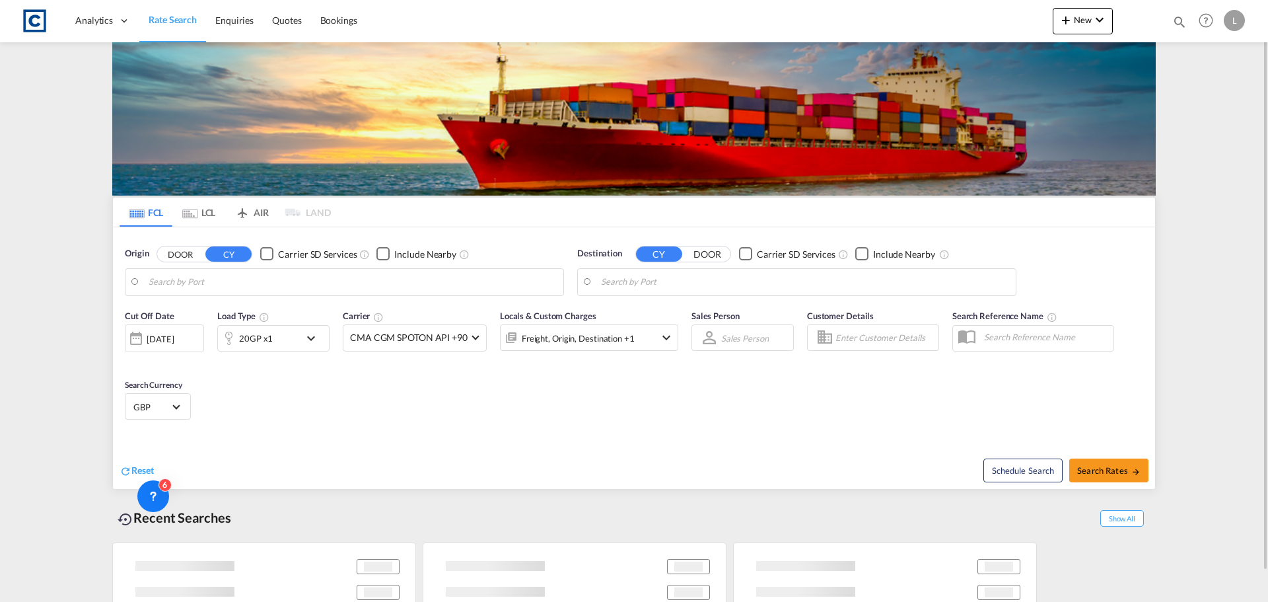
type input "[GEOGRAPHIC_DATA], GBSOU"
type input "[GEOGRAPHIC_DATA], [GEOGRAPHIC_DATA], [GEOGRAPHIC_DATA]"
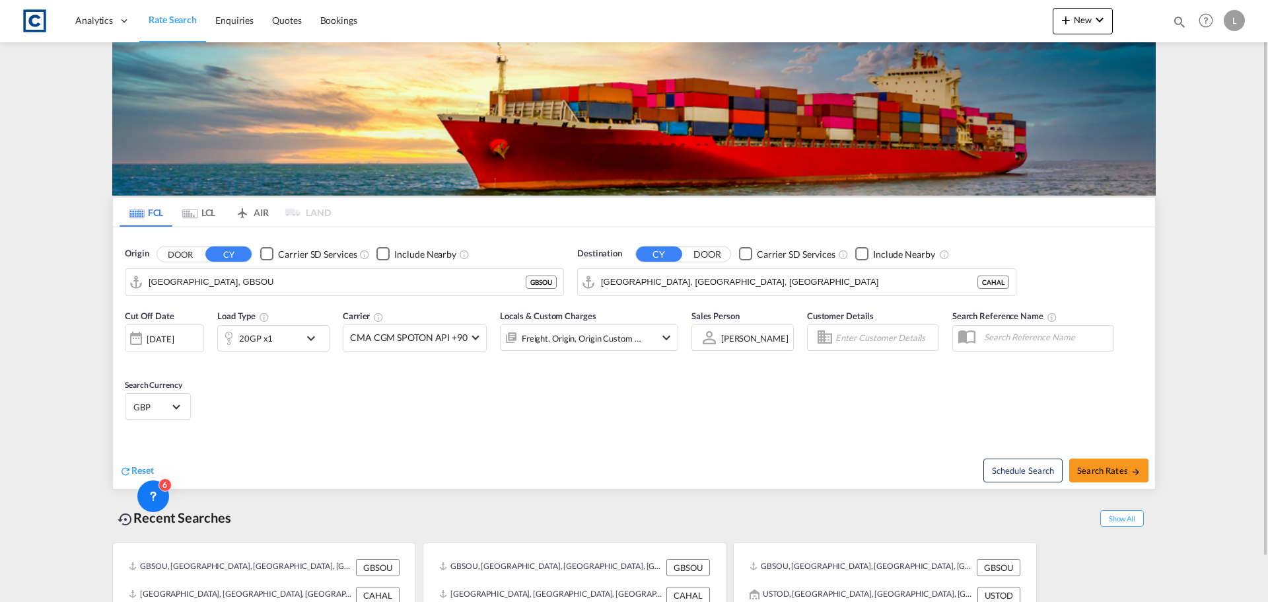
click at [178, 252] on button "DOOR" at bounding box center [180, 253] width 46 height 15
click at [187, 284] on body "Analytics Dashboard Rate Search Enquiries Quotes Bookings" at bounding box center [634, 301] width 1268 height 602
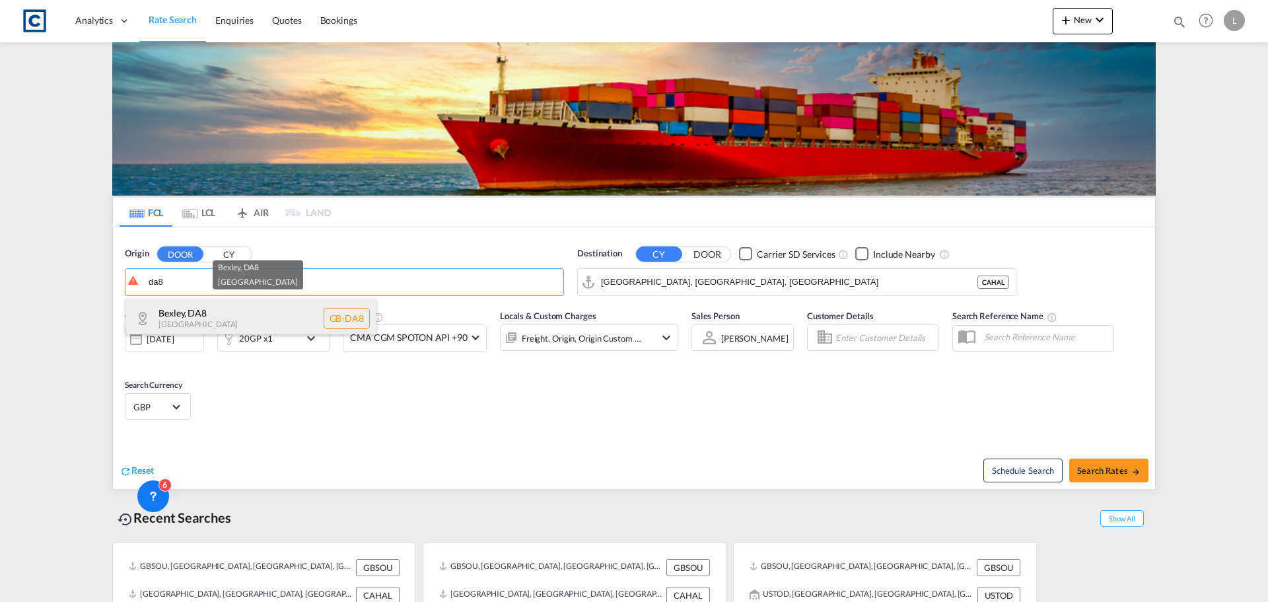
click at [201, 312] on div "Bexley , DA8 [GEOGRAPHIC_DATA] [GEOGRAPHIC_DATA]-DA8" at bounding box center [251, 319] width 251 height 40
type input "GB-DA8, [GEOGRAPHIC_DATA]"
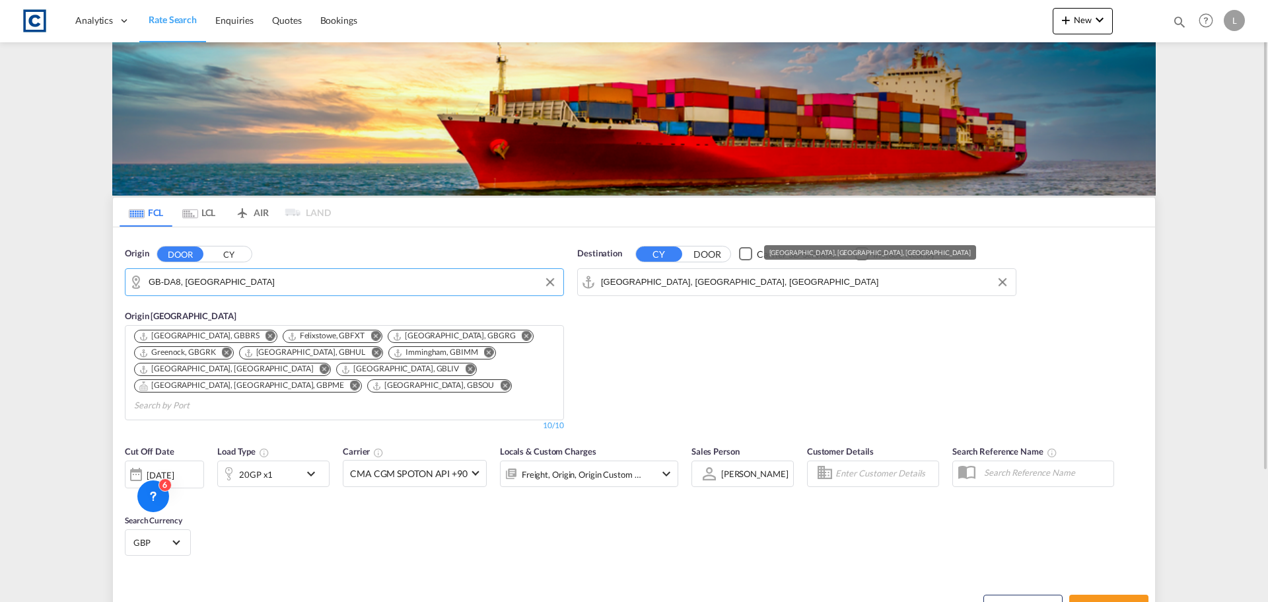
click at [692, 281] on input "[GEOGRAPHIC_DATA], [GEOGRAPHIC_DATA], [GEOGRAPHIC_DATA]" at bounding box center [805, 282] width 408 height 20
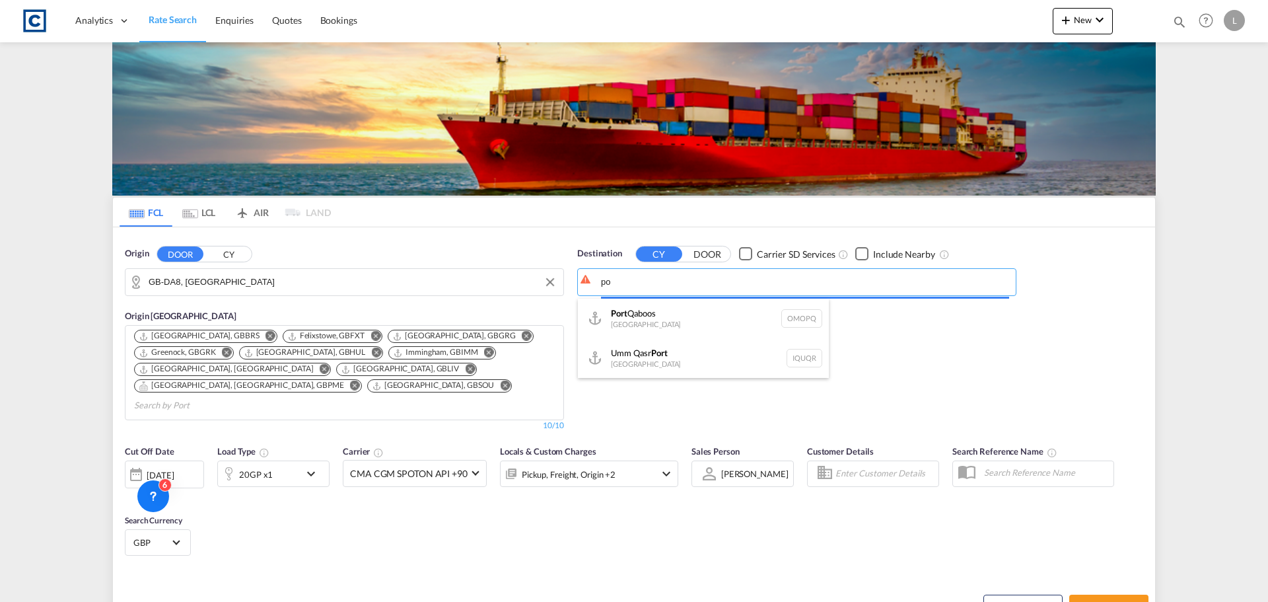
type input "p"
type input "k"
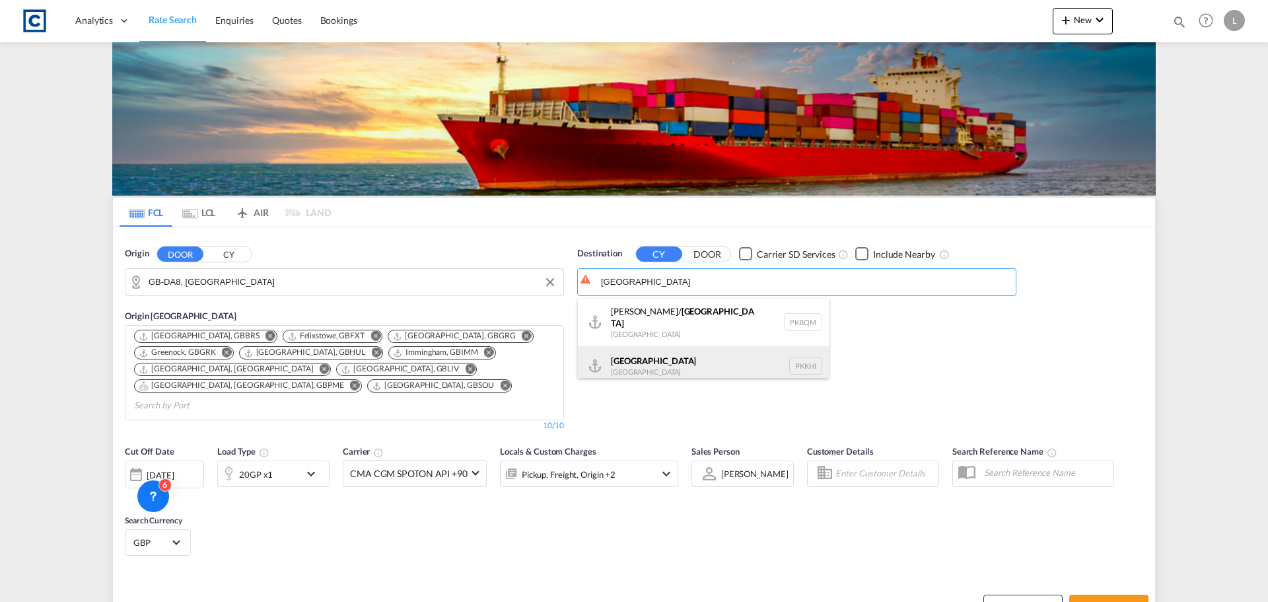
click at [685, 363] on div "Karachi [GEOGRAPHIC_DATA] PKKHI" at bounding box center [703, 366] width 251 height 40
type input "[GEOGRAPHIC_DATA], PKKHI"
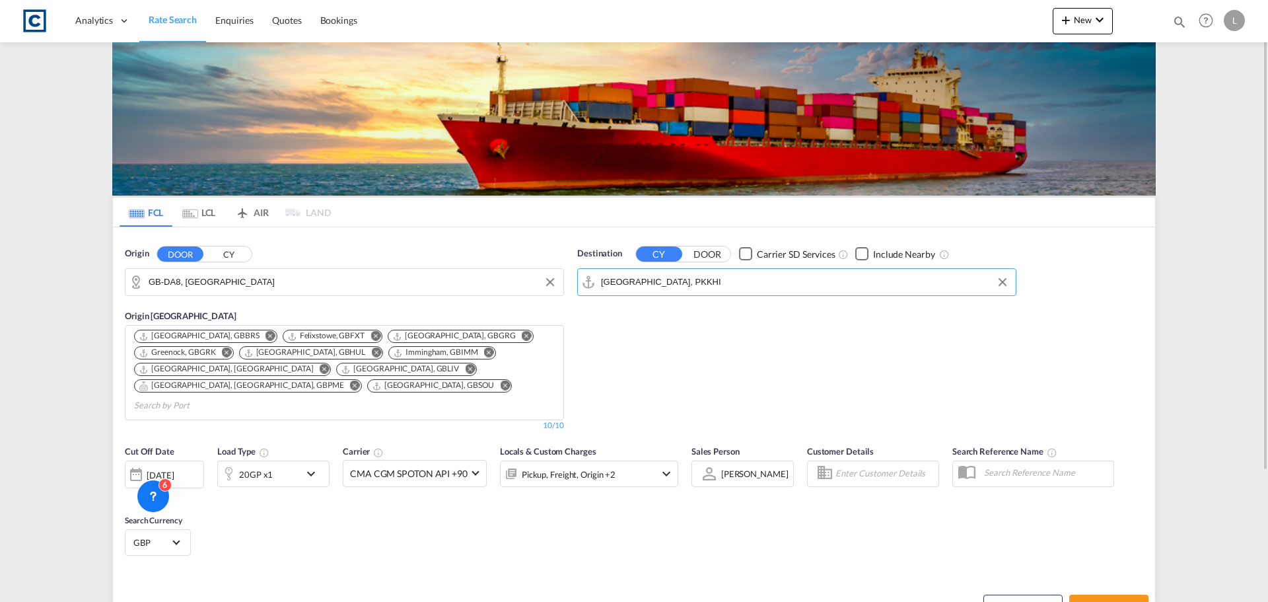
click at [260, 466] on div "20GP x1" at bounding box center [259, 473] width 82 height 26
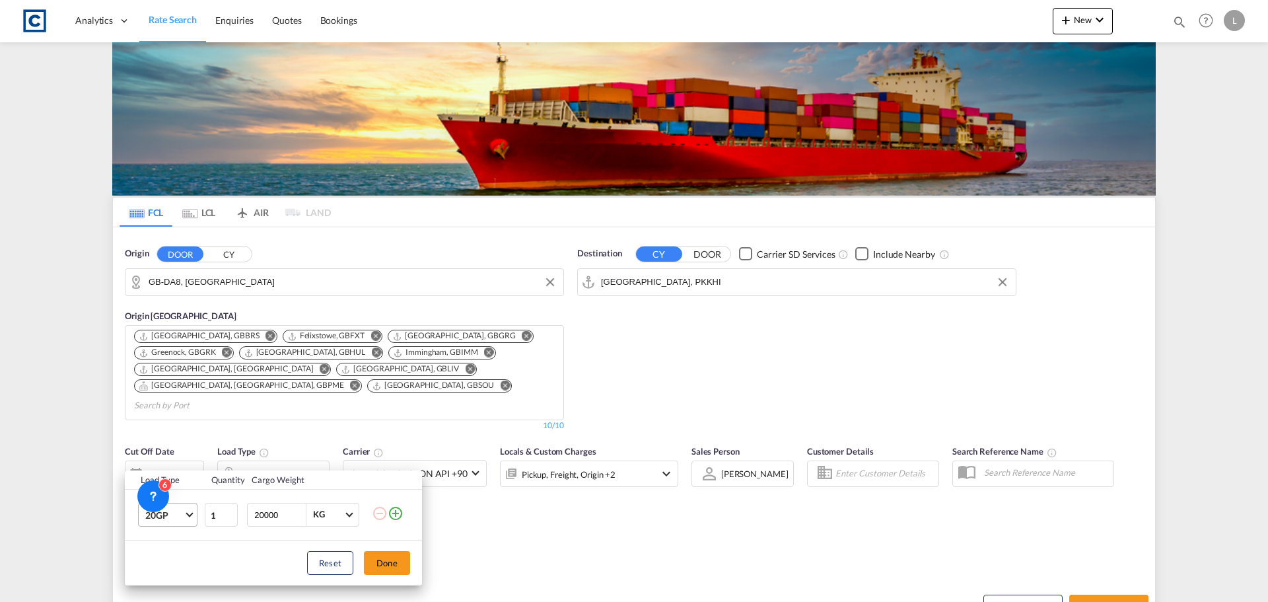
click at [166, 513] on span "20GP" at bounding box center [164, 515] width 38 height 13
click at [184, 504] on md-option "40HC" at bounding box center [180, 506] width 90 height 32
click at [377, 557] on button "Done" at bounding box center [387, 563] width 46 height 24
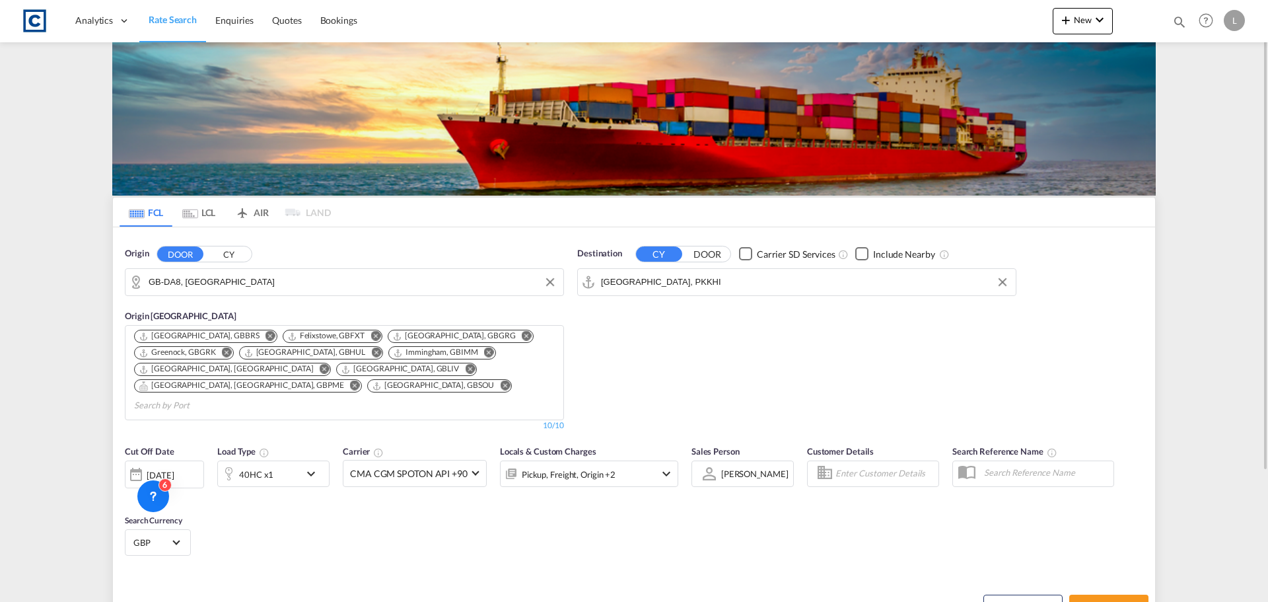
click at [151, 469] on div "[DATE]" at bounding box center [160, 475] width 27 height 12
click at [174, 544] on span "1" at bounding box center [176, 539] width 26 height 26
click at [1102, 601] on span "Search Rates" at bounding box center [1108, 606] width 63 height 11
type input "DA8 to PKKHI / [DATE]"
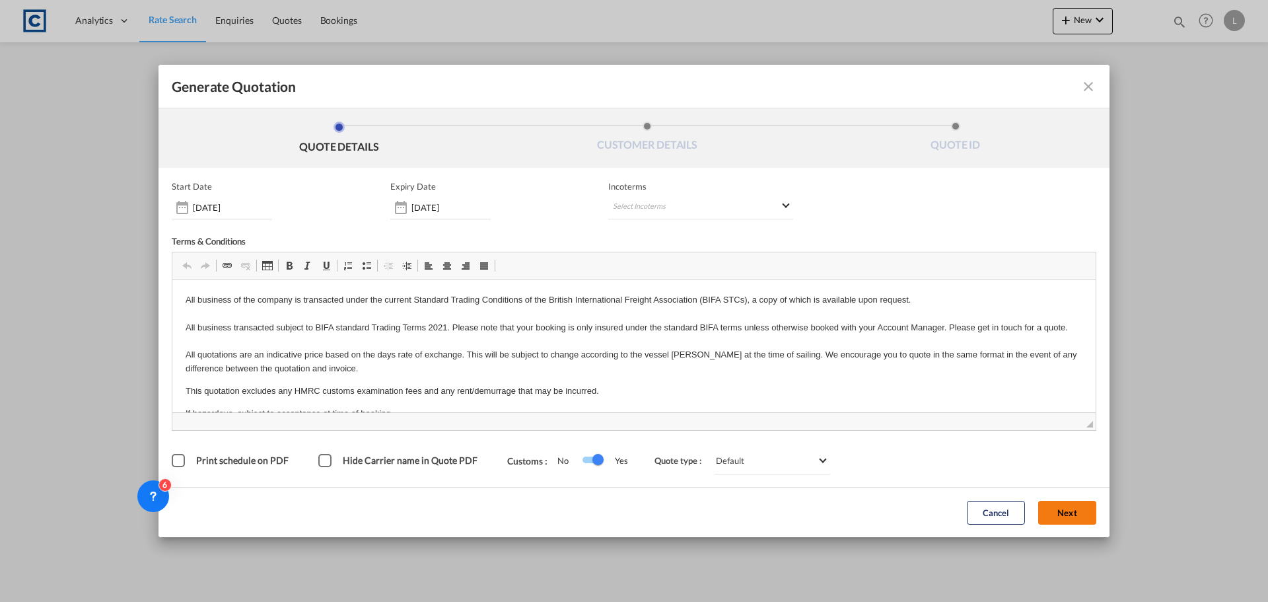
click at [1083, 515] on button "Next" at bounding box center [1067, 513] width 58 height 24
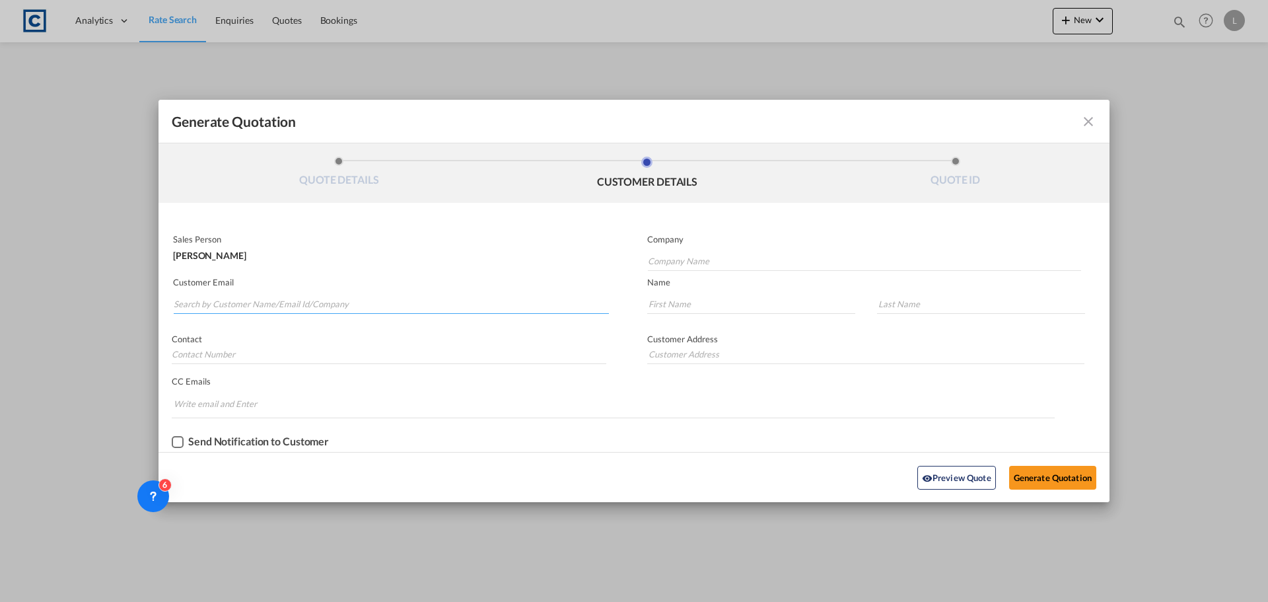
click at [338, 303] on input "Search by Customer Name/Email Id/Company" at bounding box center [391, 304] width 435 height 20
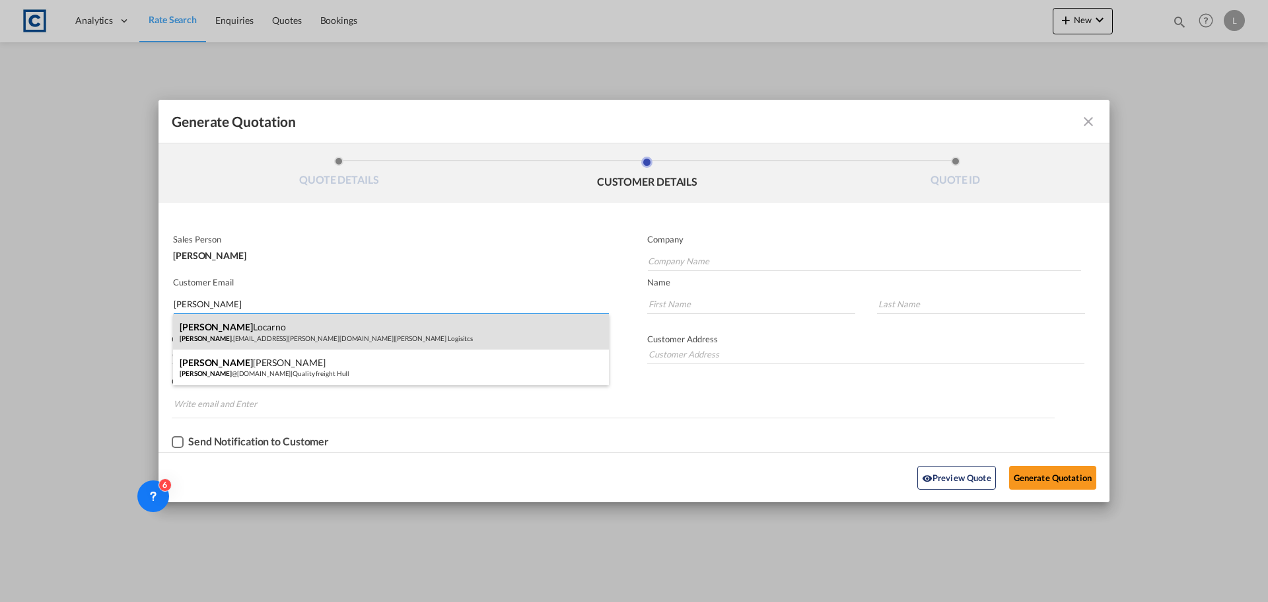
type input "[PERSON_NAME]"
click at [343, 329] on div "[PERSON_NAME] [PERSON_NAME] .[EMAIL_ADDRESS][PERSON_NAME][DOMAIN_NAME] | [PERSO…" at bounding box center [391, 332] width 436 height 36
type input "[PERSON_NAME] Logisitcs"
type input "[PERSON_NAME][EMAIL_ADDRESS][PERSON_NAME][DOMAIN_NAME]"
type input "[PERSON_NAME]"
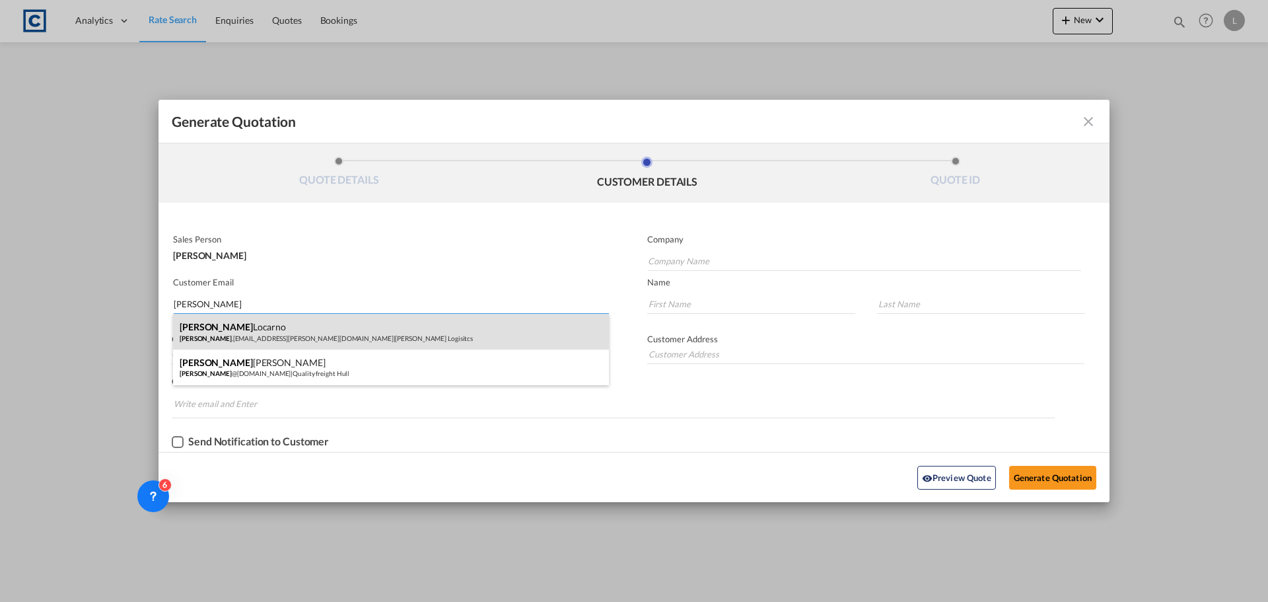
type input "Locarno"
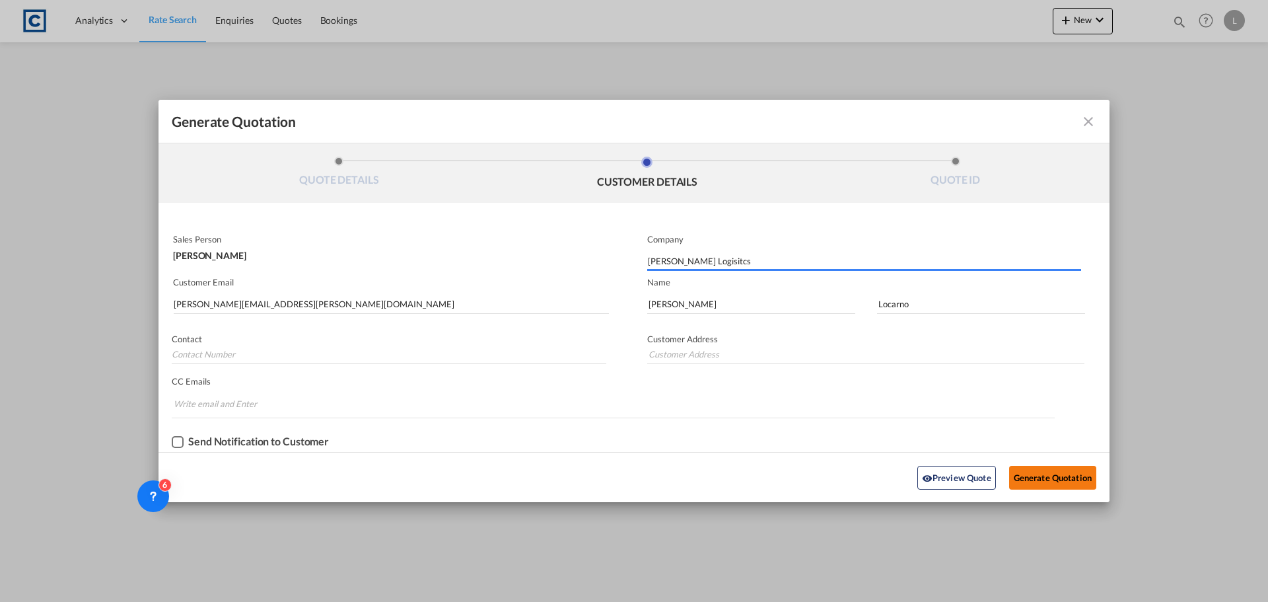
click at [1024, 470] on button "Generate Quotation" at bounding box center [1052, 478] width 87 height 24
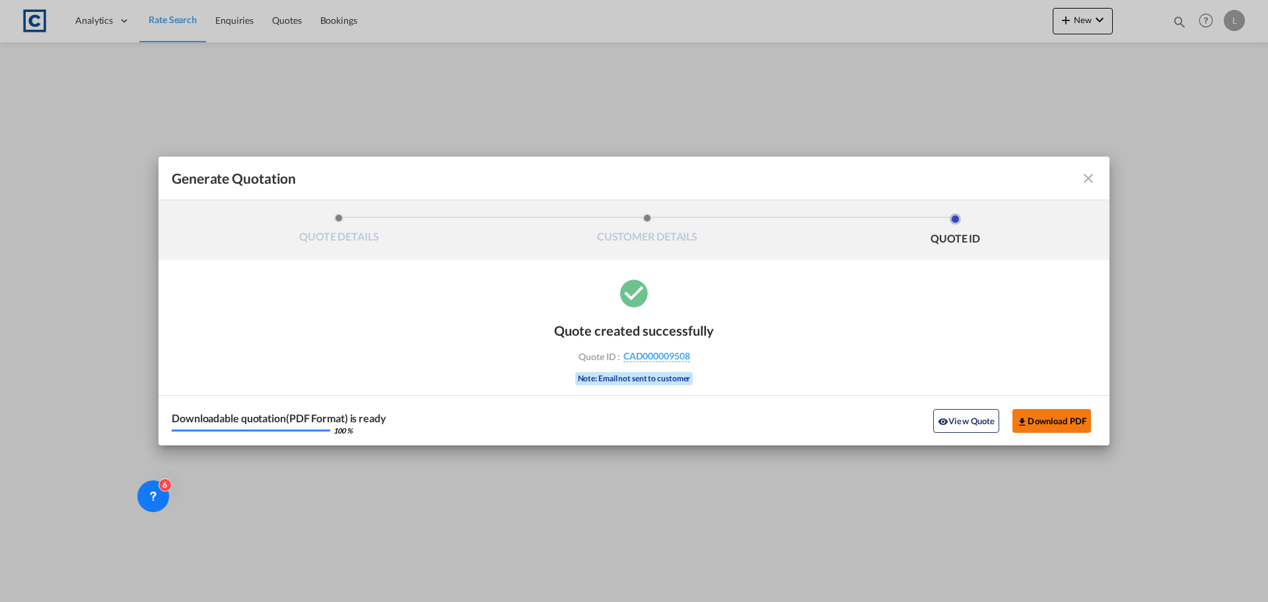
click at [1066, 419] on button "Download PDF" at bounding box center [1052, 421] width 79 height 24
click at [1085, 173] on md-icon "icon-close fg-AAA8AD cursor m-0" at bounding box center [1089, 178] width 16 height 16
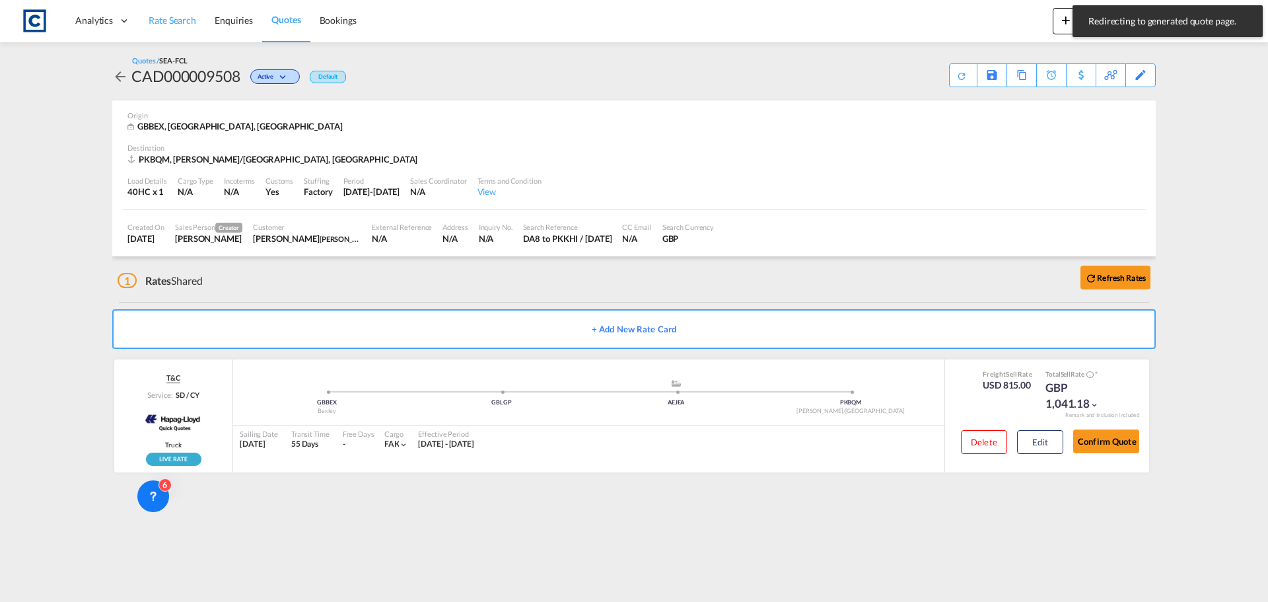
click at [178, 17] on span "Rate Search" at bounding box center [173, 20] width 48 height 11
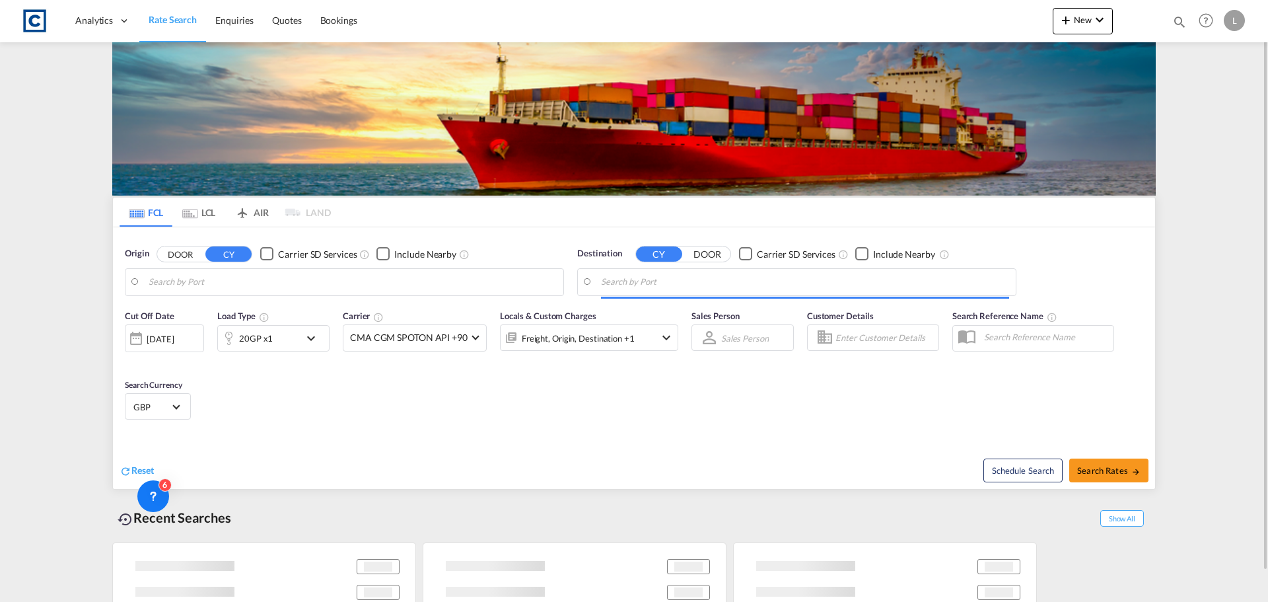
type input "GB-DA8, [GEOGRAPHIC_DATA]"
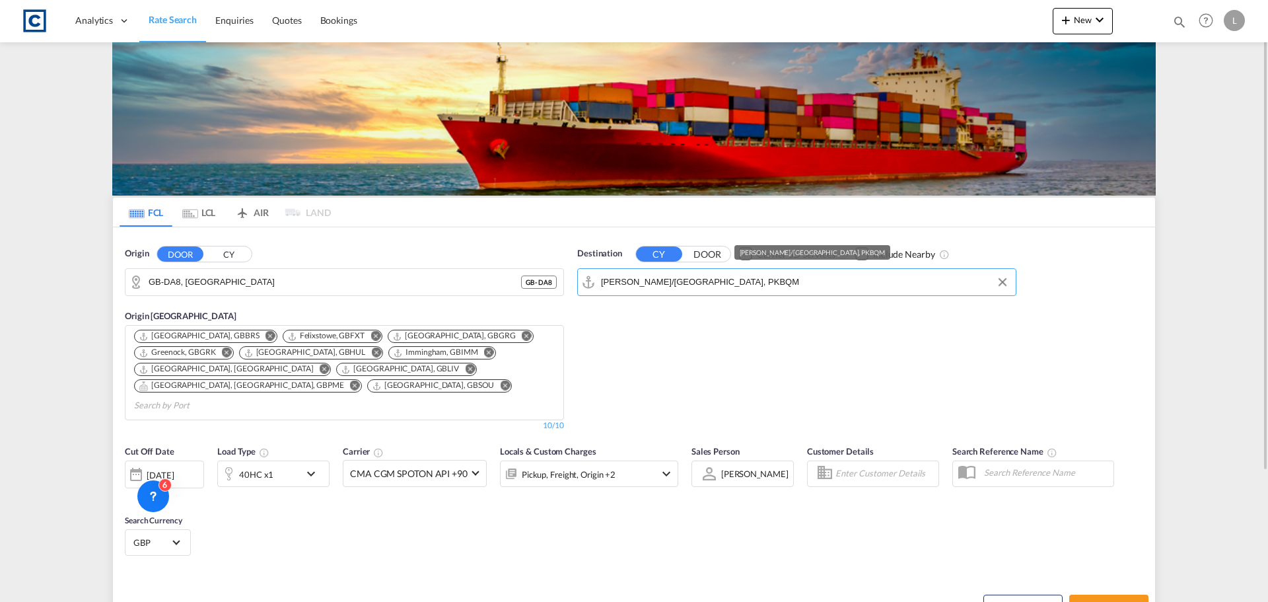
click at [681, 282] on input "[PERSON_NAME]/[GEOGRAPHIC_DATA], PKBQM" at bounding box center [805, 282] width 408 height 20
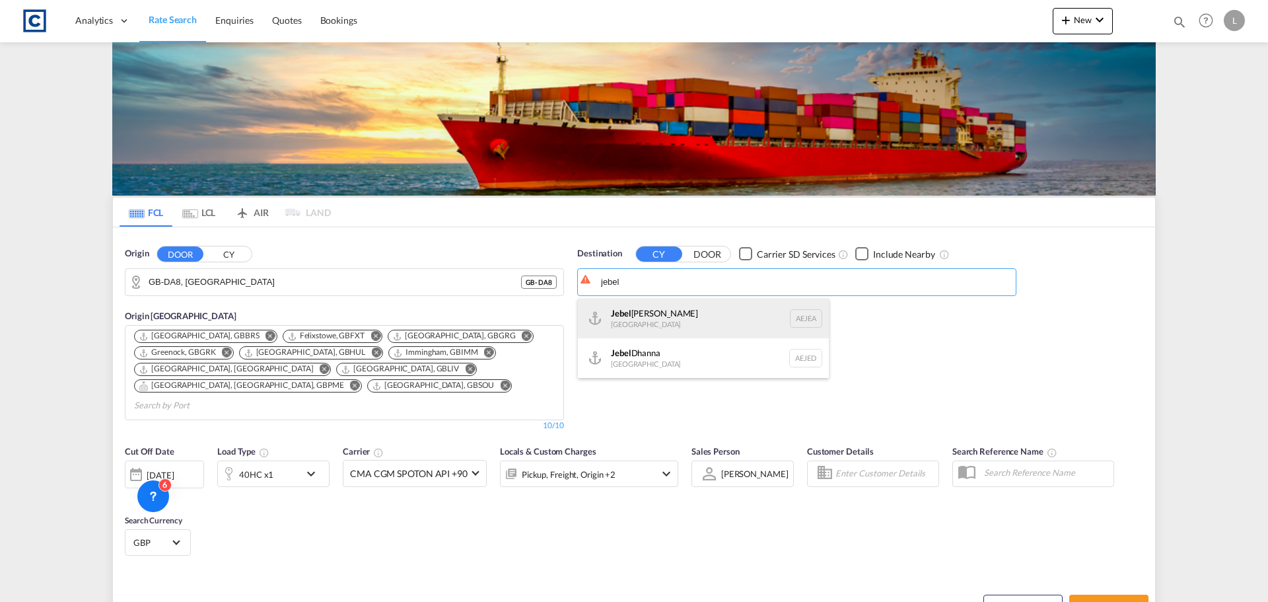
click at [745, 317] on div "[GEOGRAPHIC_DATA] [GEOGRAPHIC_DATA]" at bounding box center [703, 319] width 251 height 40
type input "[GEOGRAPHIC_DATA], [GEOGRAPHIC_DATA]"
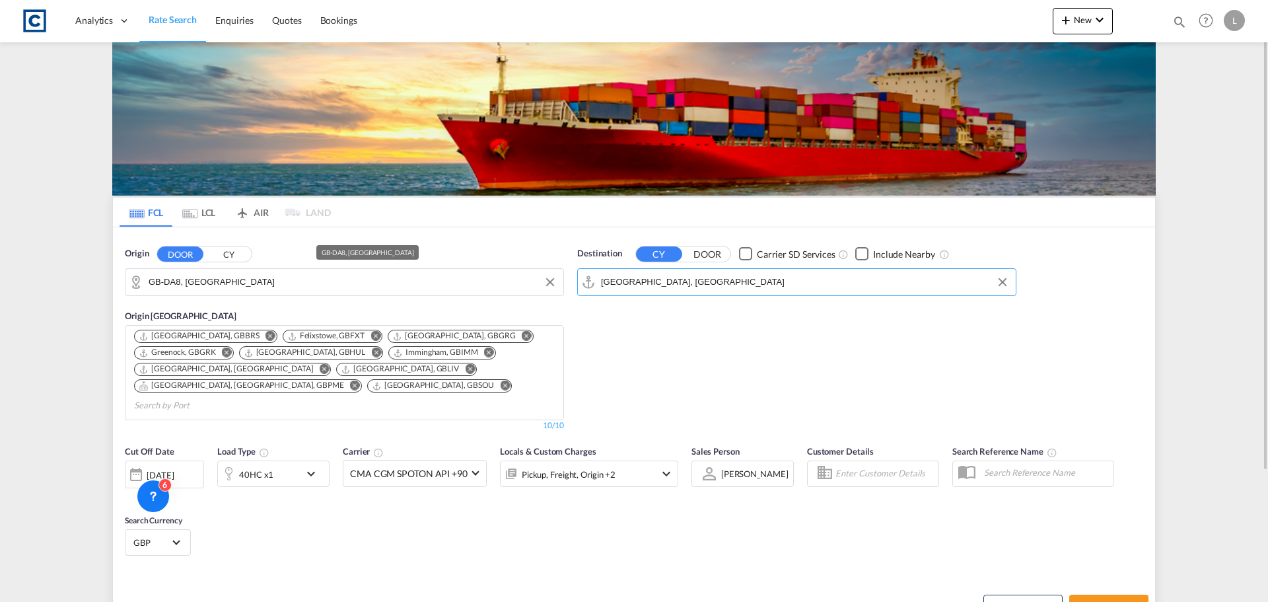
click at [212, 283] on input "GB-DA8, [GEOGRAPHIC_DATA]" at bounding box center [353, 282] width 408 height 20
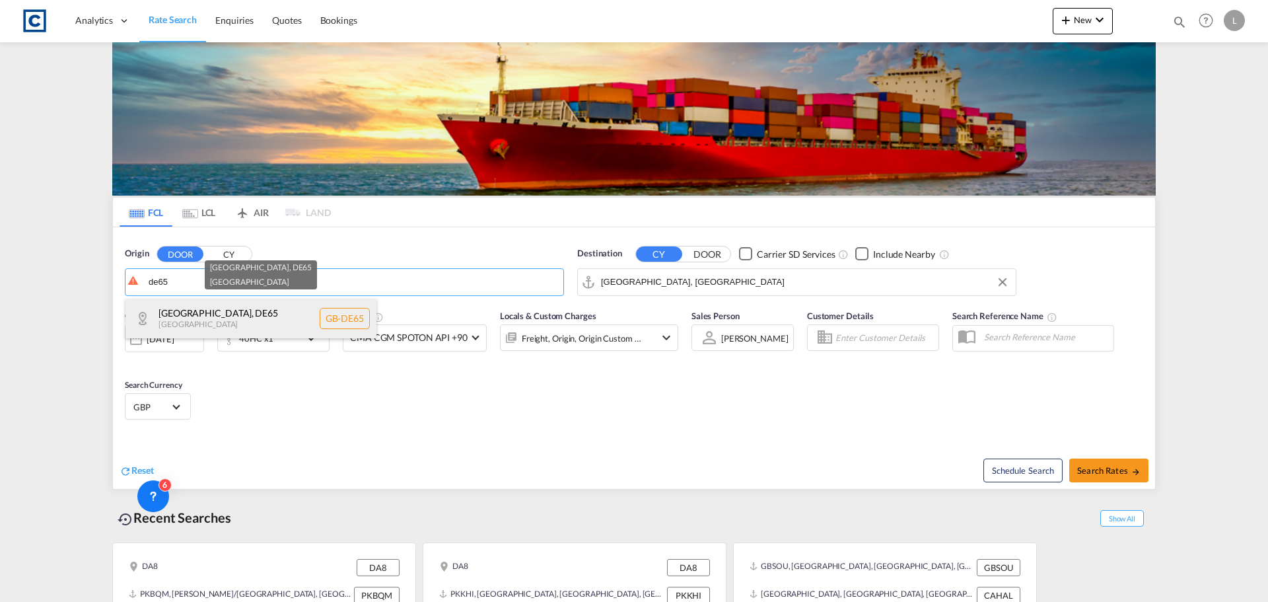
click at [294, 320] on div "[GEOGRAPHIC_DATA] , DE65 [GEOGRAPHIC_DATA] [GEOGRAPHIC_DATA]-DE65" at bounding box center [251, 319] width 251 height 40
type input "GB-DE65, [GEOGRAPHIC_DATA]"
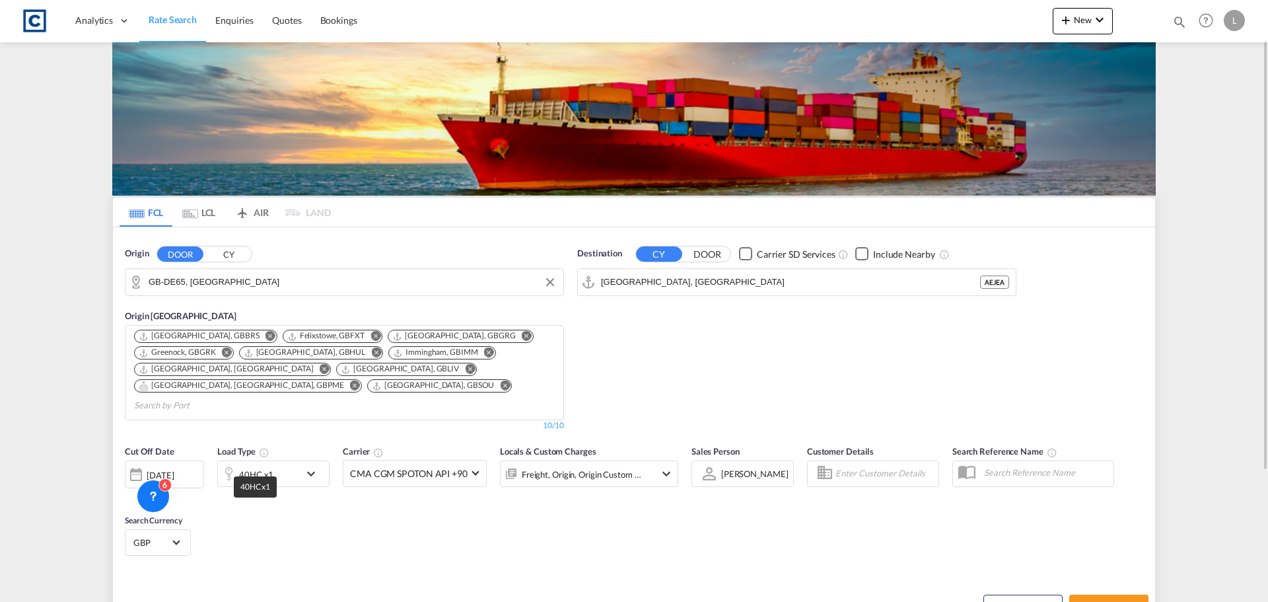
click at [247, 465] on div "40HC x1" at bounding box center [256, 474] width 34 height 18
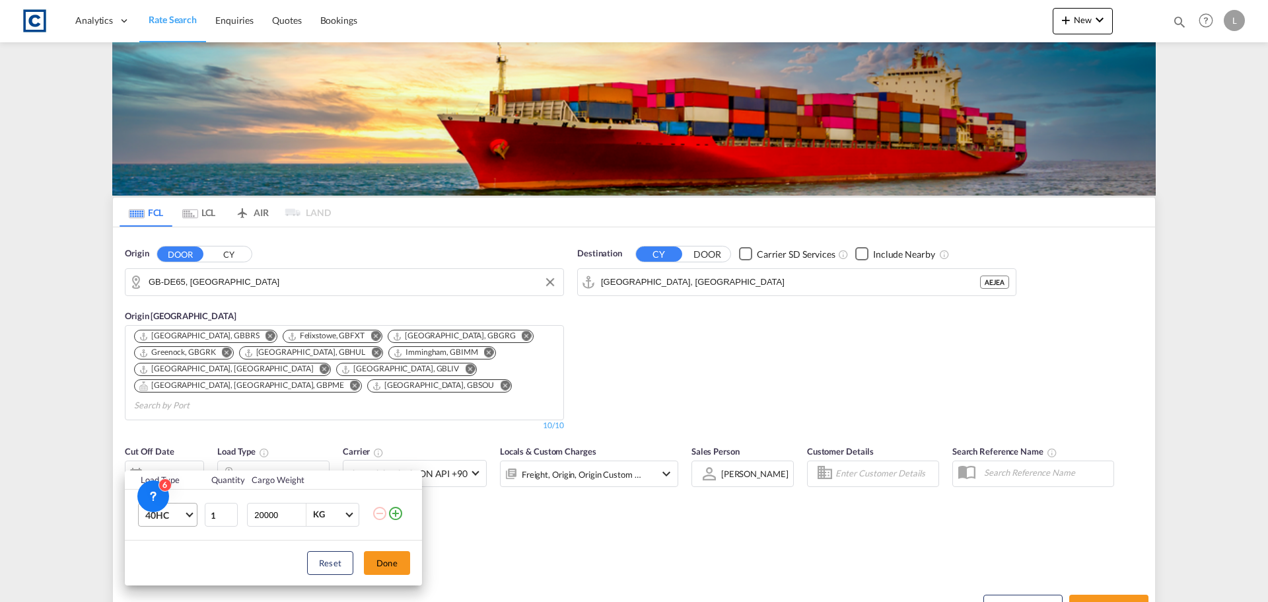
click at [176, 517] on span "40HC" at bounding box center [164, 515] width 38 height 13
click at [181, 446] on md-option "20GP" at bounding box center [180, 443] width 90 height 32
drag, startPoint x: 394, startPoint y: 564, endPoint x: 226, endPoint y: 452, distance: 202.1
click at [394, 564] on button "Done" at bounding box center [387, 563] width 46 height 24
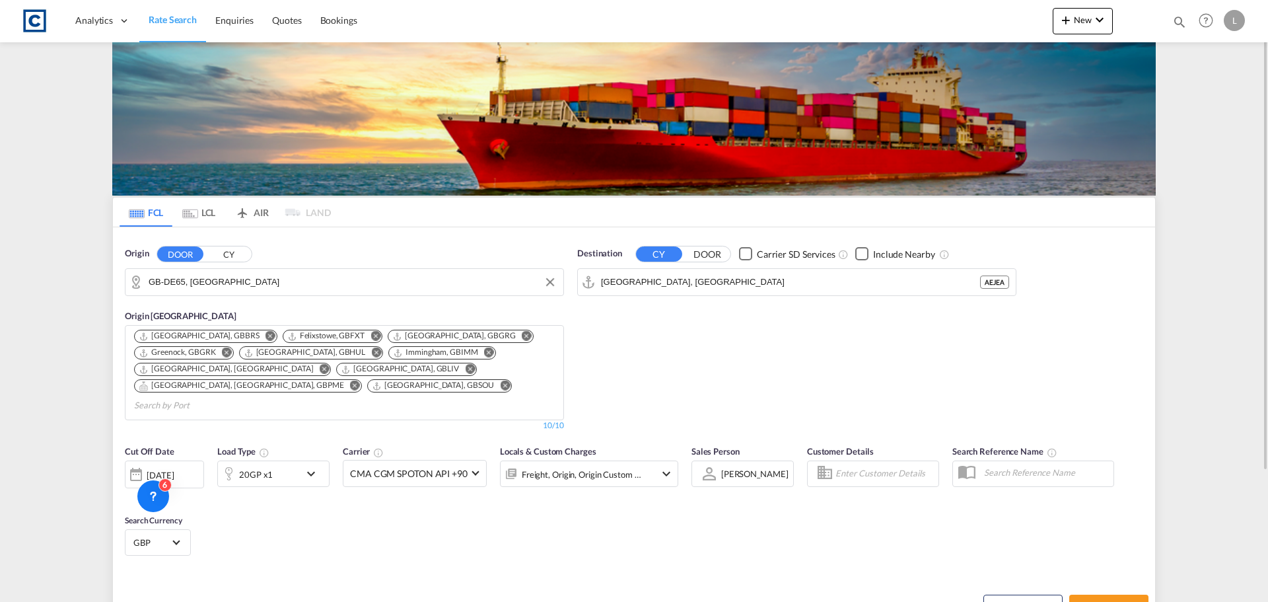
click at [168, 469] on div "[DATE]" at bounding box center [160, 475] width 27 height 12
click at [174, 542] on span "1" at bounding box center [176, 539] width 26 height 26
click at [1089, 601] on span "Search Rates" at bounding box center [1108, 606] width 63 height 11
type input "DE65 to AEJEA / [DATE]"
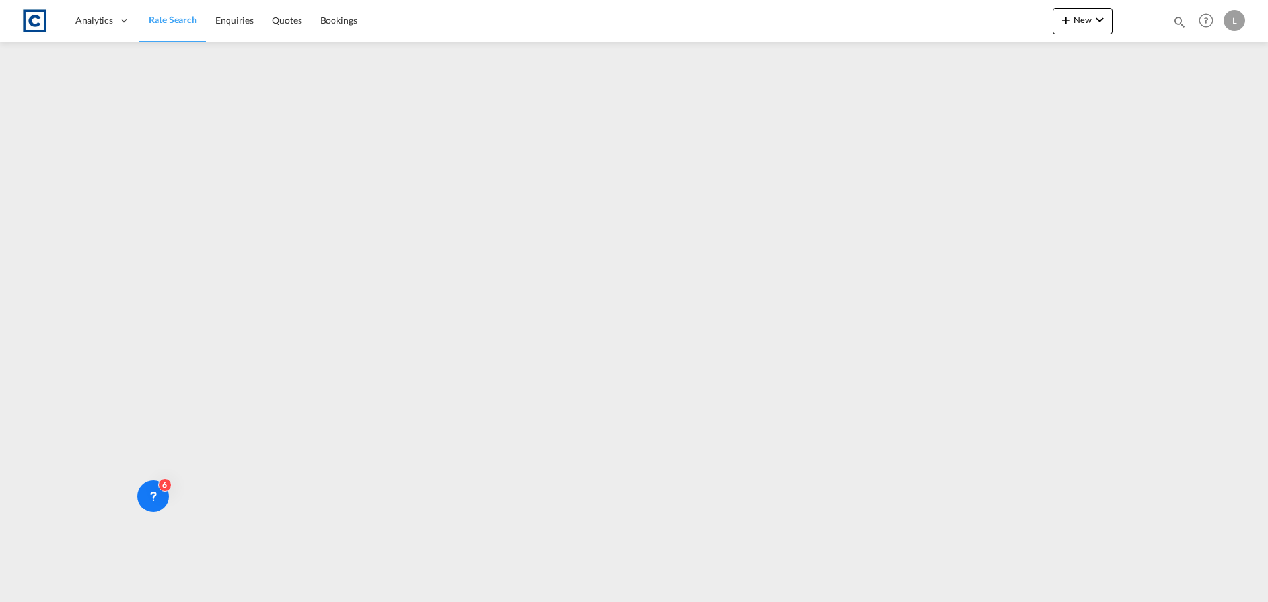
click at [164, 17] on span "Rate Search" at bounding box center [173, 19] width 48 height 11
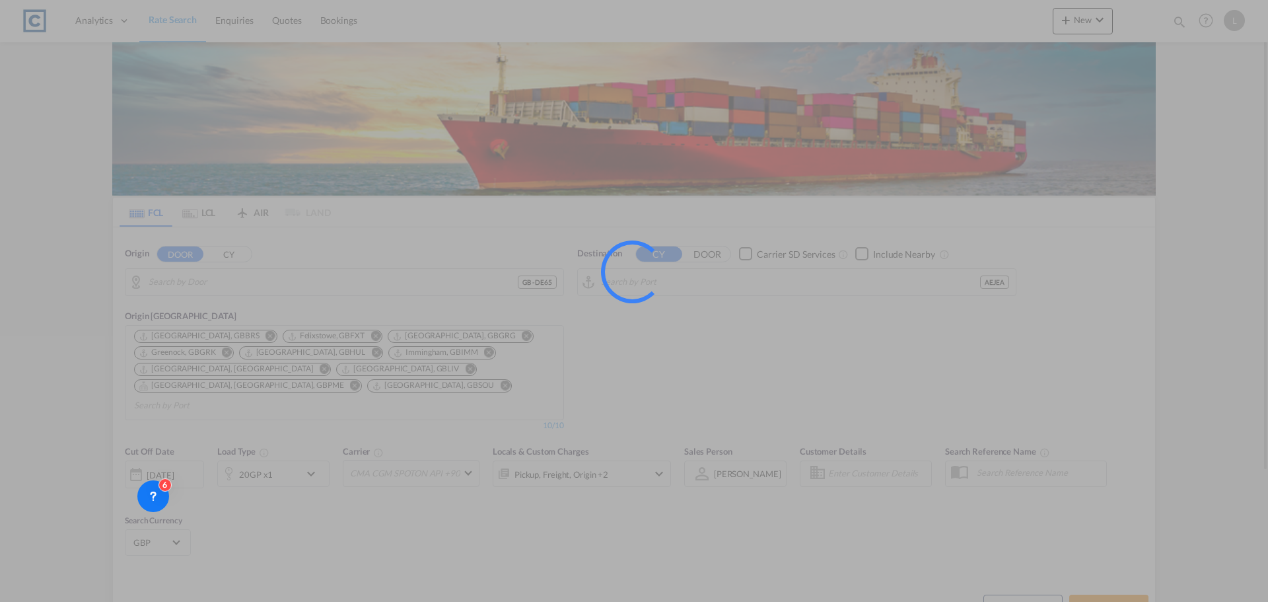
type input "GB-DE65, [GEOGRAPHIC_DATA]"
type input "[GEOGRAPHIC_DATA], [GEOGRAPHIC_DATA]"
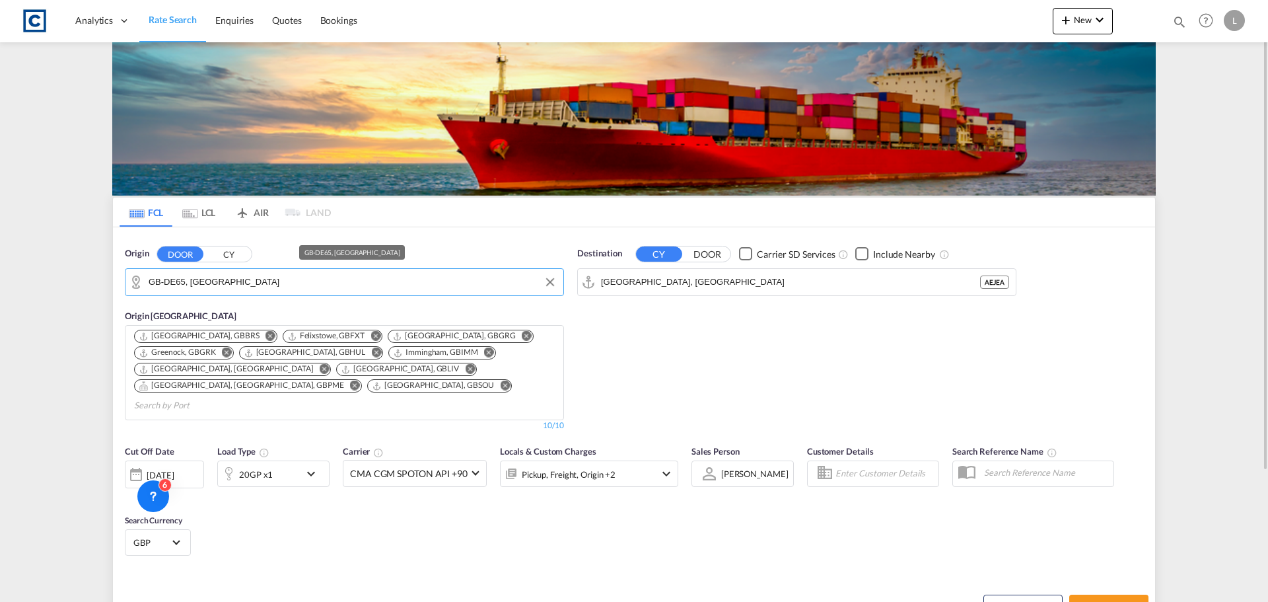
click at [217, 282] on input "GB-DE65, [GEOGRAPHIC_DATA]" at bounding box center [353, 282] width 408 height 20
click at [240, 254] on button "CY" at bounding box center [228, 253] width 46 height 15
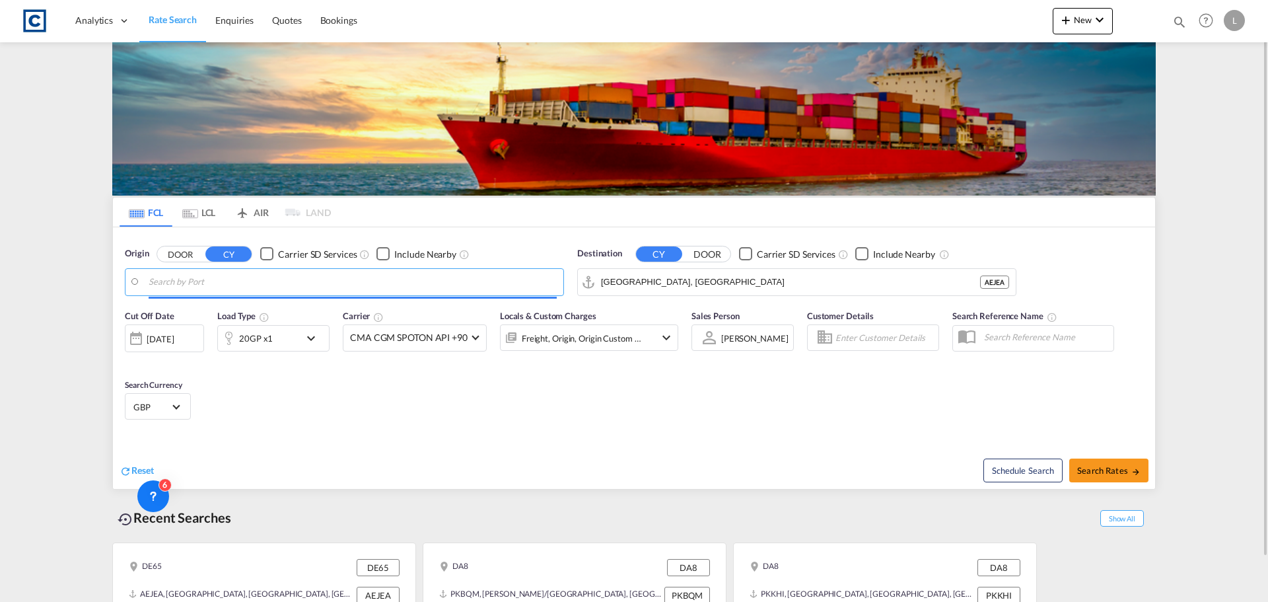
click at [235, 285] on input "Search by Port" at bounding box center [353, 282] width 408 height 20
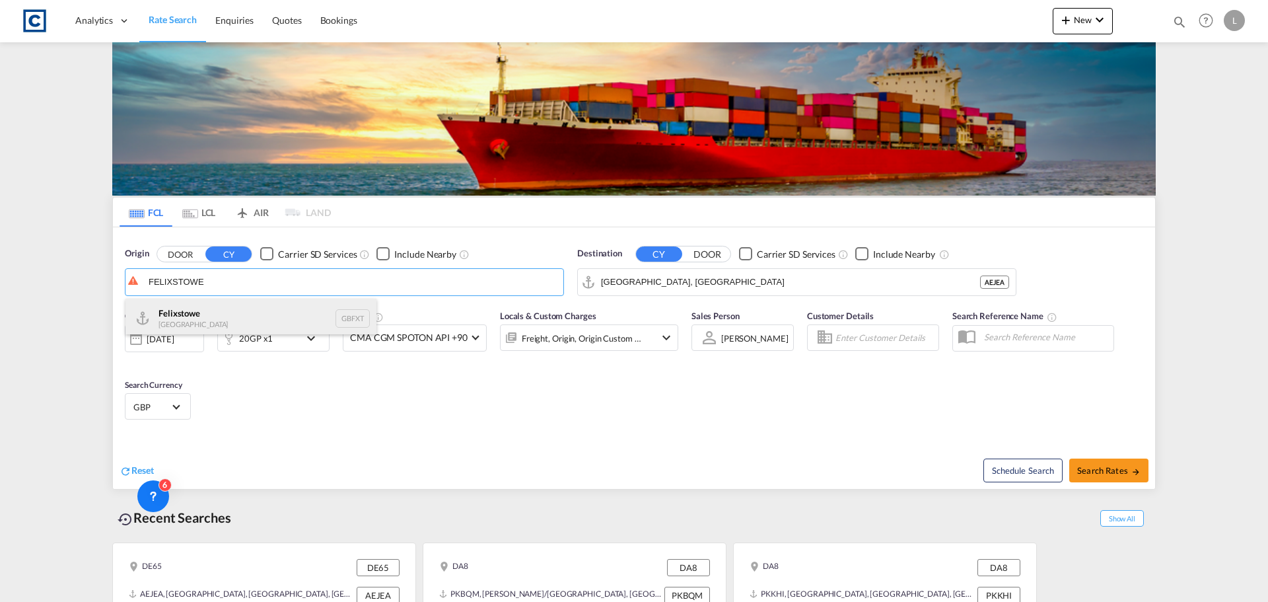
click at [217, 325] on div "Felixstowe [GEOGRAPHIC_DATA] GBFXT" at bounding box center [251, 319] width 251 height 40
type input "Felixstowe, GBFXT"
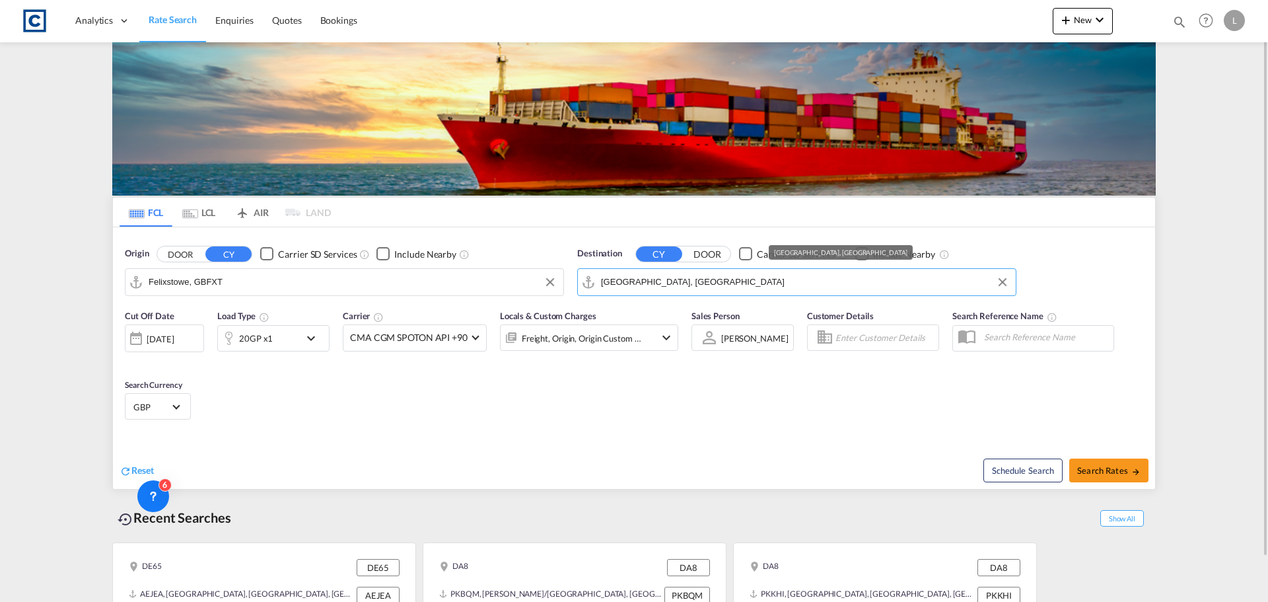
click at [678, 284] on input "[GEOGRAPHIC_DATA], [GEOGRAPHIC_DATA]" at bounding box center [805, 282] width 408 height 20
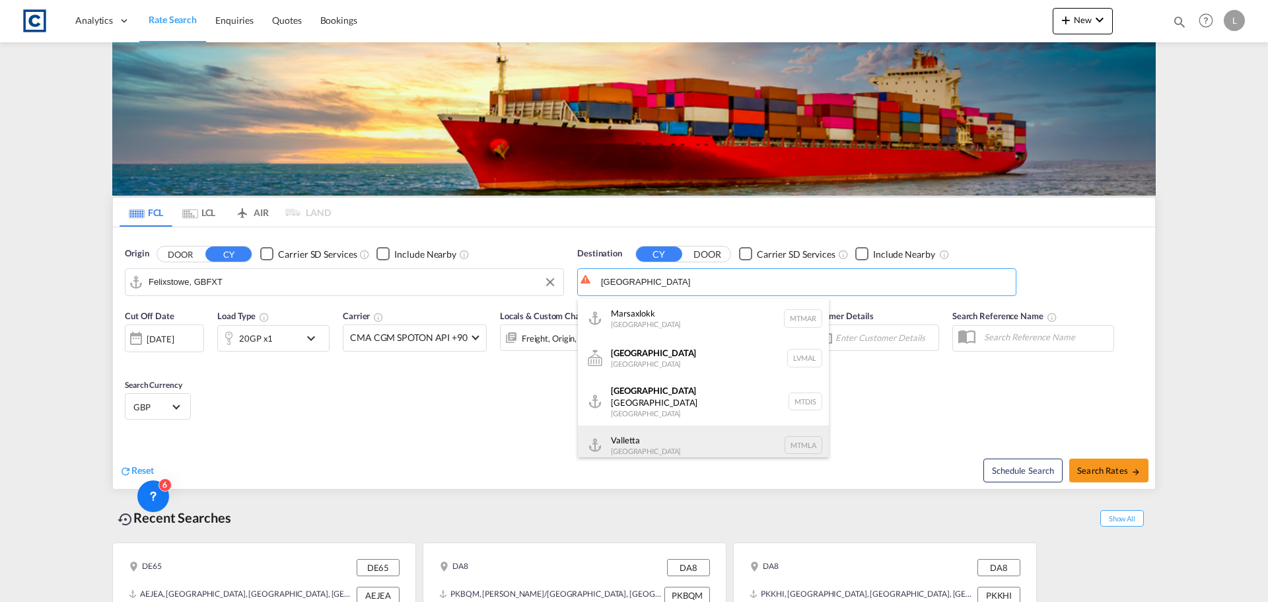
click at [642, 433] on div "Valletta [GEOGRAPHIC_DATA] [GEOGRAPHIC_DATA]" at bounding box center [703, 445] width 251 height 40
type input "Valletta, MTMLA"
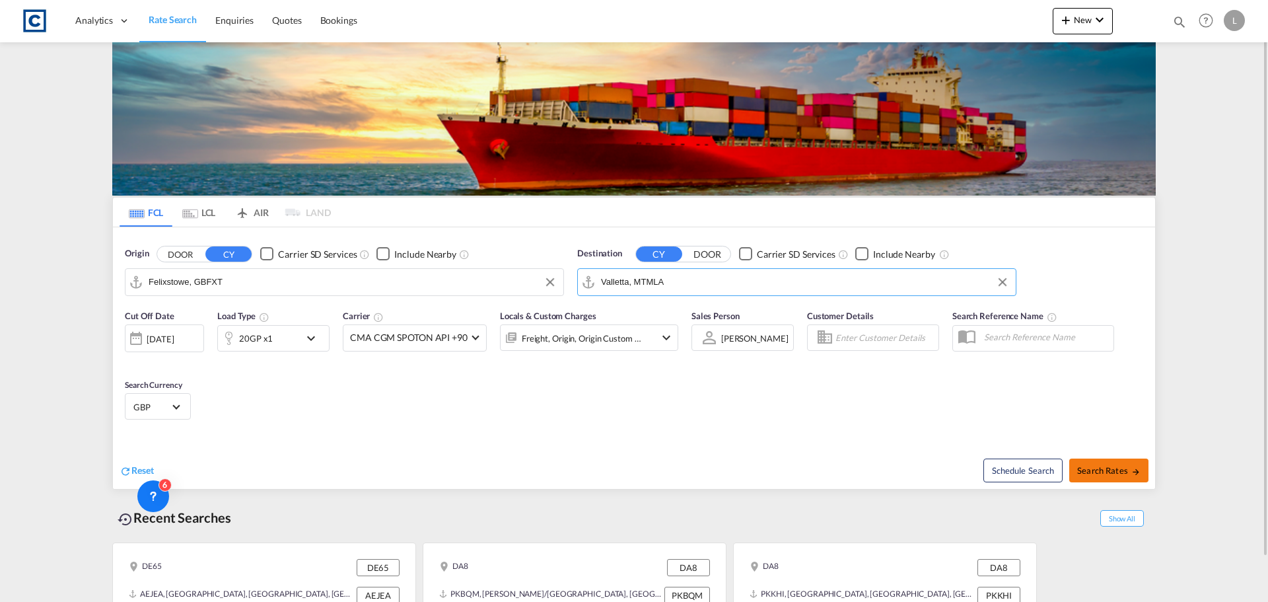
click at [1102, 460] on button "Search Rates" at bounding box center [1108, 470] width 79 height 24
type input "GBFXT to MTMLA / [DATE]"
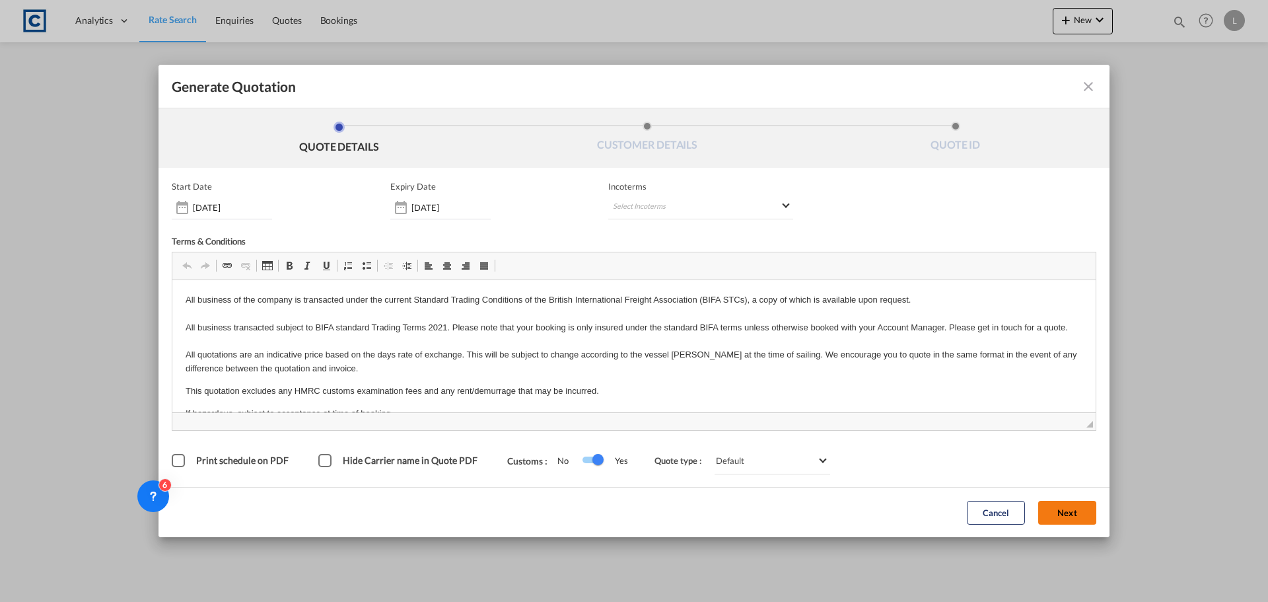
click at [1059, 509] on button "Next" at bounding box center [1067, 513] width 58 height 24
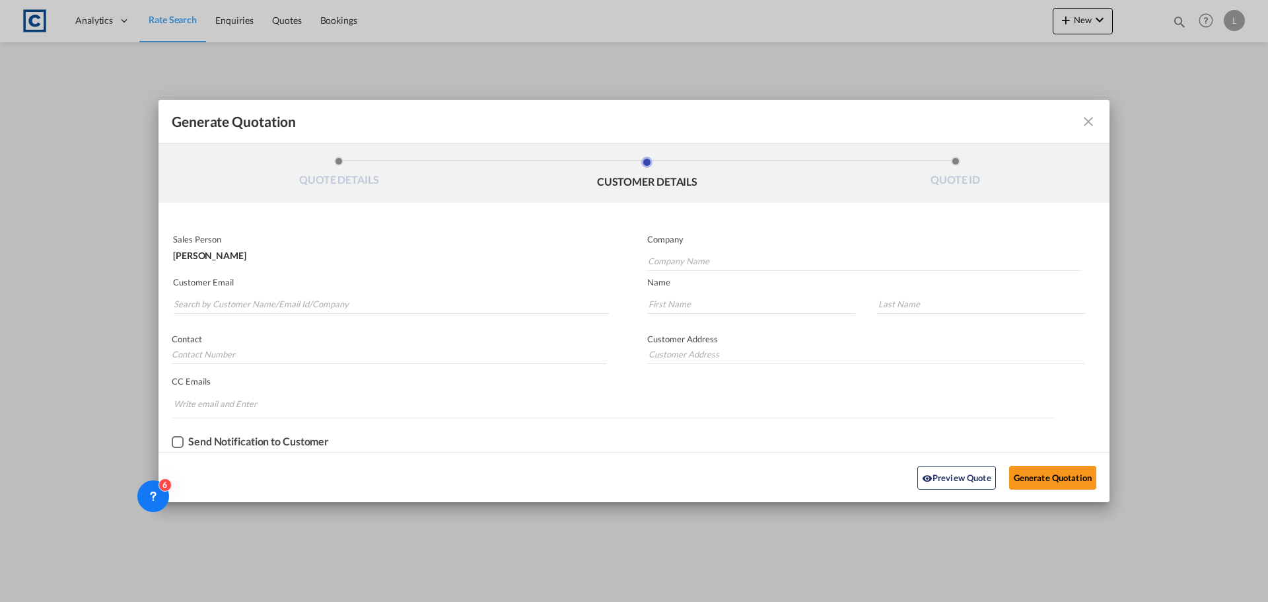
click at [371, 293] on md-autocomplete-wrap "Generate QuotationQUOTE ..." at bounding box center [391, 300] width 436 height 26
click at [371, 298] on input "Search by Customer Name/Email Id/Company" at bounding box center [391, 304] width 435 height 20
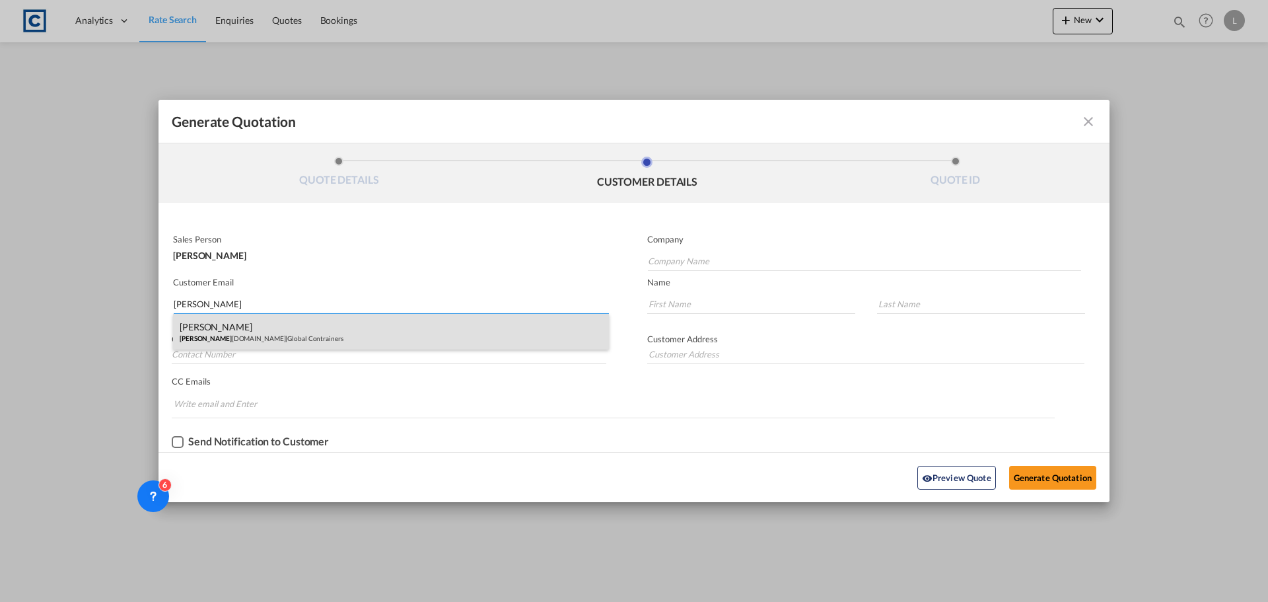
type input "[PERSON_NAME]"
click at [294, 334] on div "[PERSON_NAME] [PERSON_NAME]@globa [DOMAIN_NAME] | Global Contrainers" at bounding box center [391, 332] width 436 height 36
type input "Global Contrainers"
type input "[PERSON_NAME][EMAIL_ADDRESS][DOMAIN_NAME]"
type input "[PERSON_NAME]"
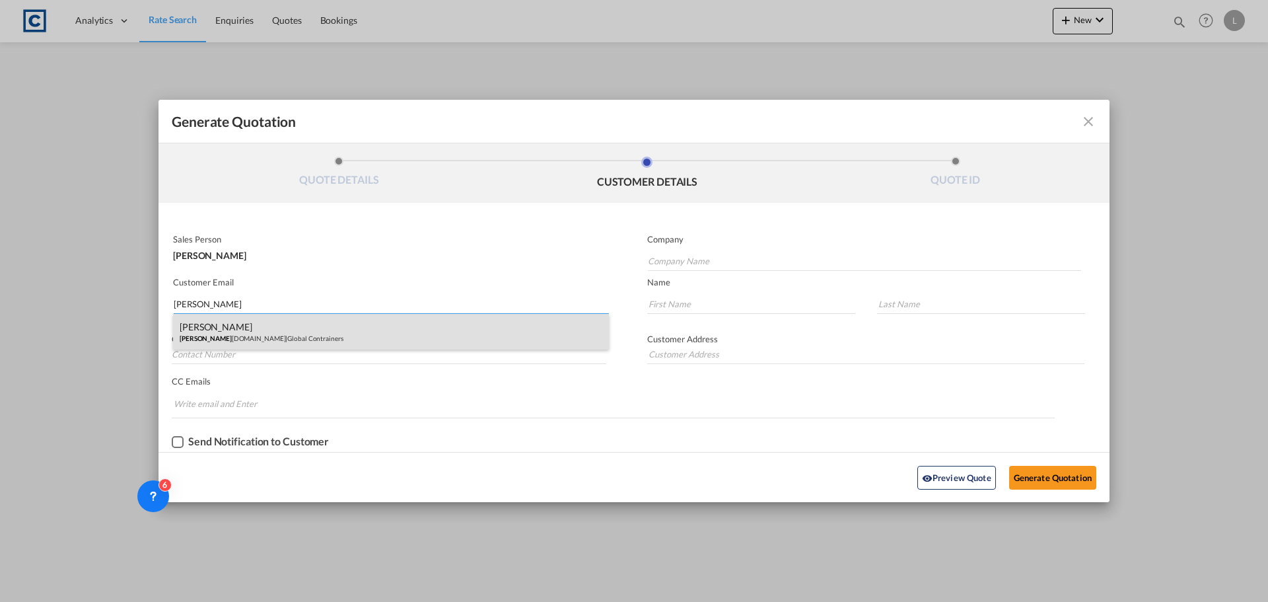
type input "Tripple"
type input "01394 451200"
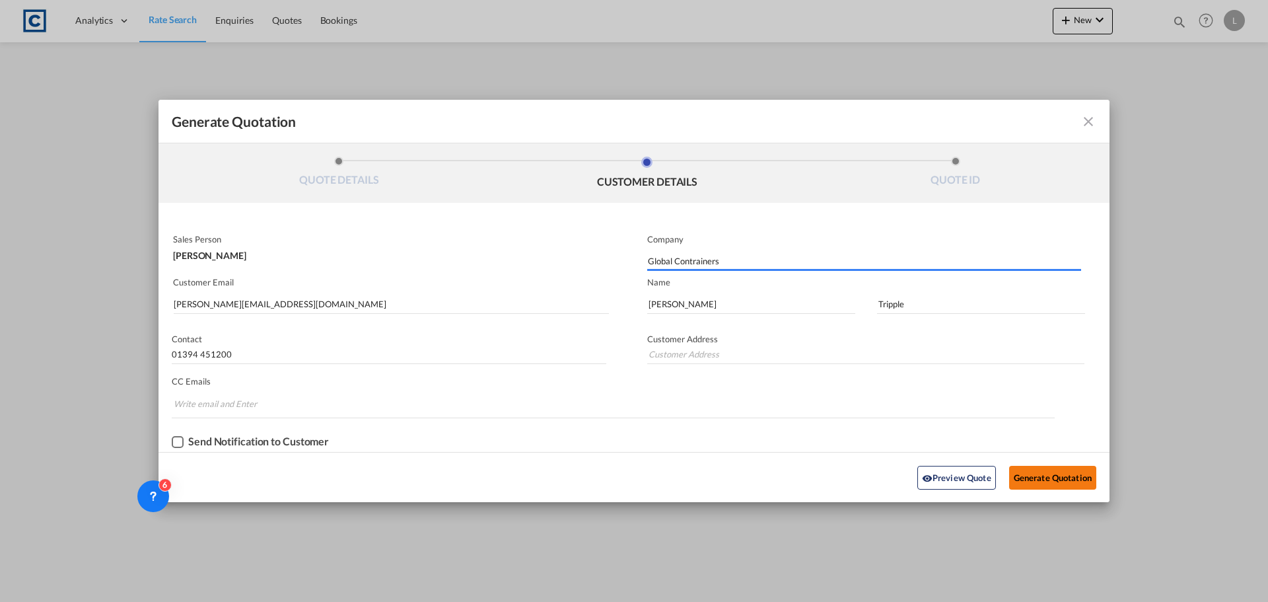
click at [1072, 476] on button "Generate Quotation" at bounding box center [1052, 478] width 87 height 24
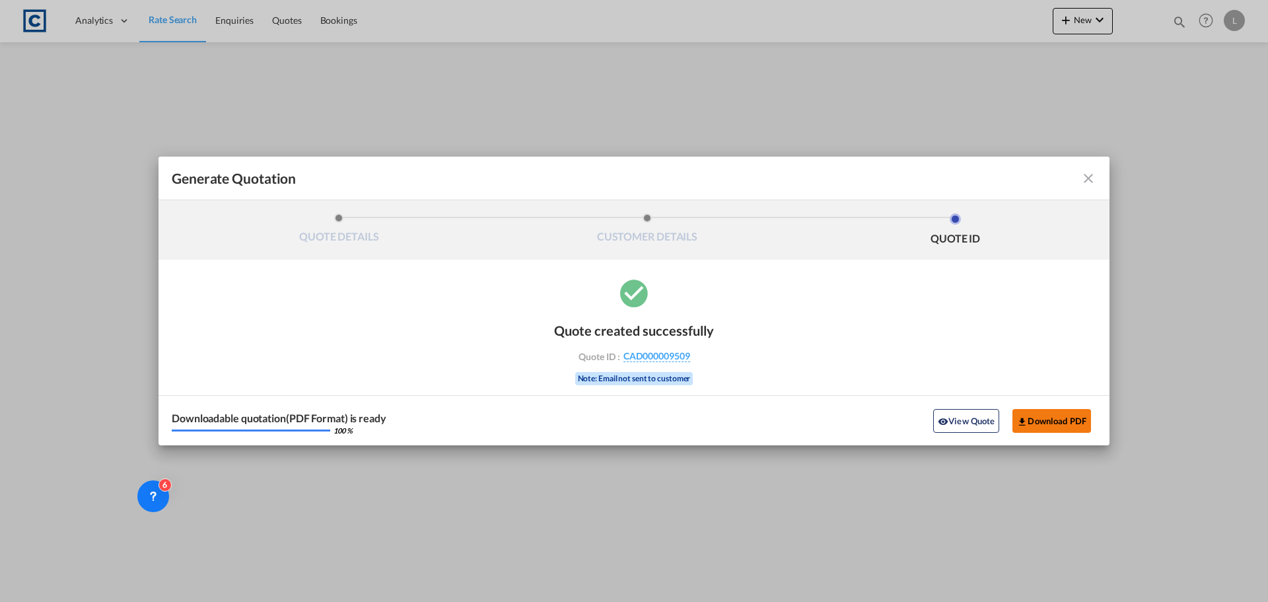
click at [1059, 415] on button "Download PDF" at bounding box center [1052, 421] width 79 height 24
click at [1086, 177] on md-icon "icon-close fg-AAA8AD cursor m-0" at bounding box center [1089, 178] width 16 height 16
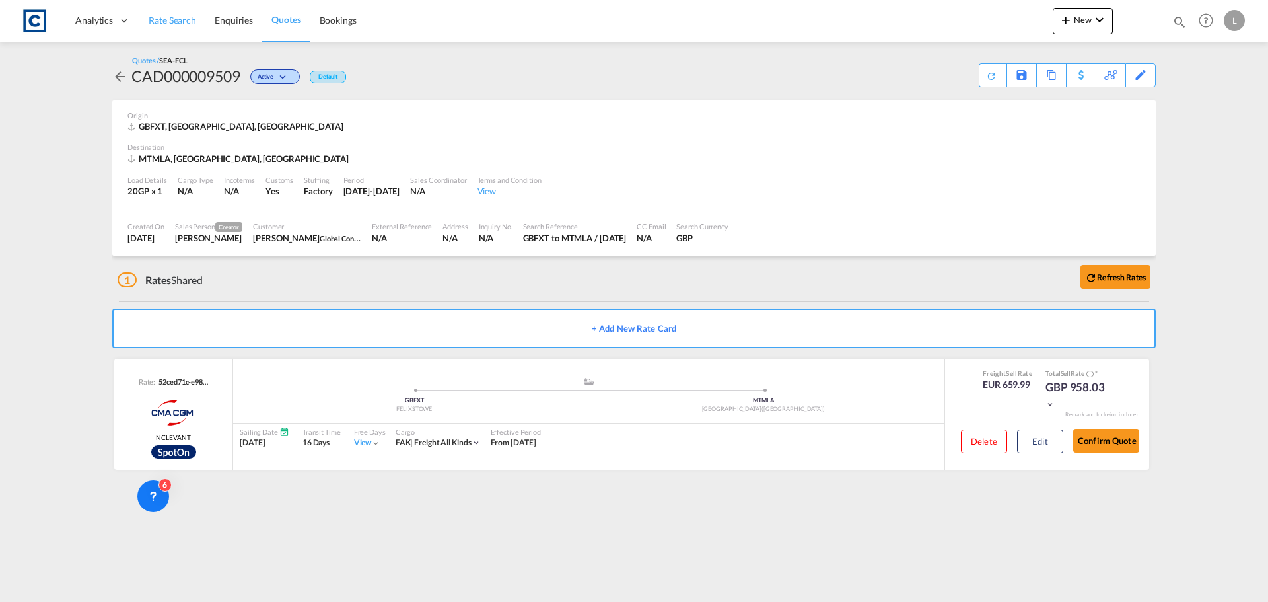
drag, startPoint x: 168, startPoint y: 20, endPoint x: 170, endPoint y: 28, distance: 8.4
click at [168, 20] on span "Rate Search" at bounding box center [173, 20] width 48 height 11
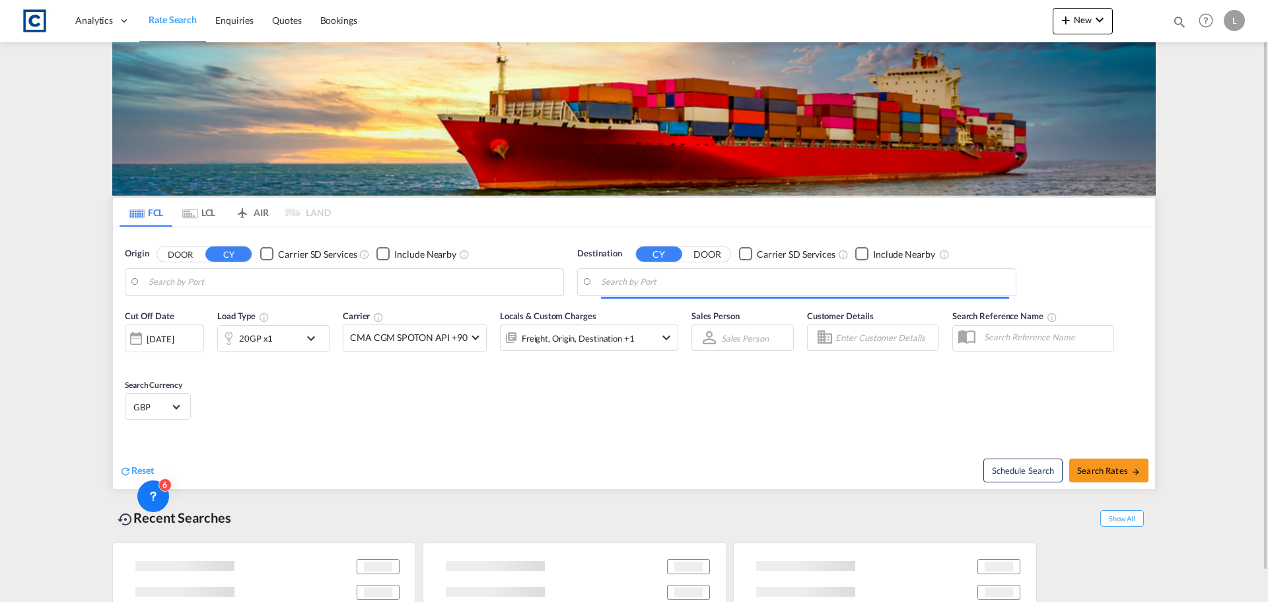
type input "Felixstowe, GBFXT"
type input "Valletta, MTMLA"
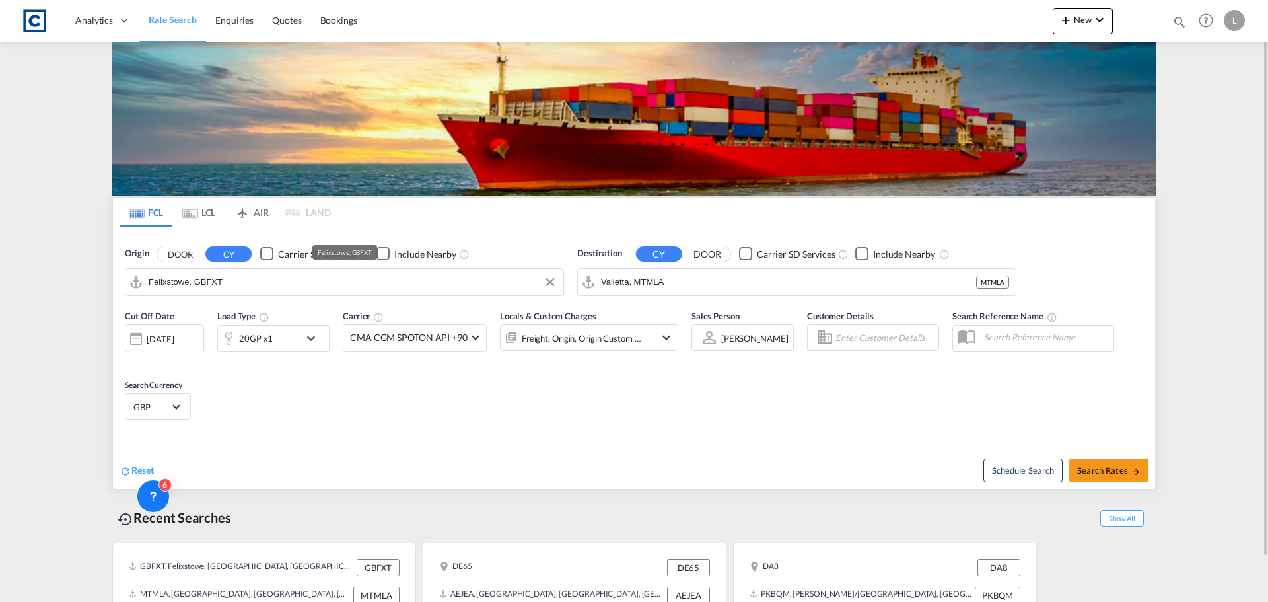
click at [297, 287] on input "Felixstowe, GBFXT" at bounding box center [353, 282] width 408 height 20
click at [169, 250] on button "DOOR" at bounding box center [180, 253] width 46 height 15
click at [176, 275] on body "Analytics Dashboard Rate Search Enquiries Quotes Bookings" at bounding box center [634, 301] width 1268 height 602
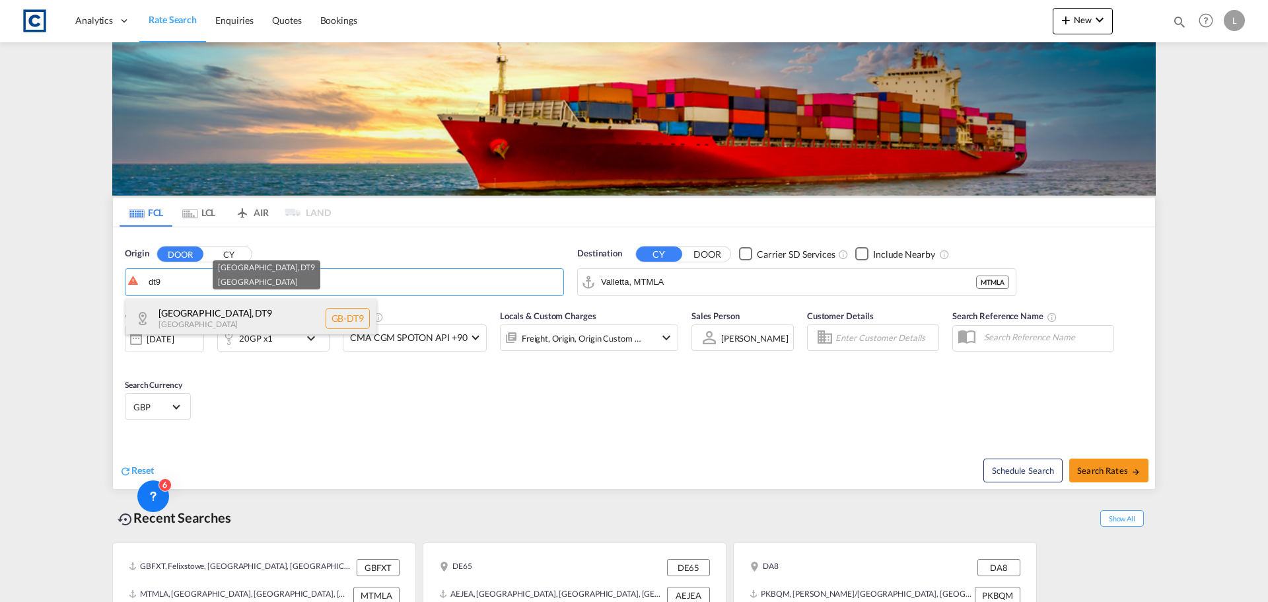
click at [220, 314] on div "[GEOGRAPHIC_DATA] , DT9 [GEOGRAPHIC_DATA] [GEOGRAPHIC_DATA]-DT9" at bounding box center [251, 319] width 251 height 40
type input "GB-DT9, [GEOGRAPHIC_DATA]"
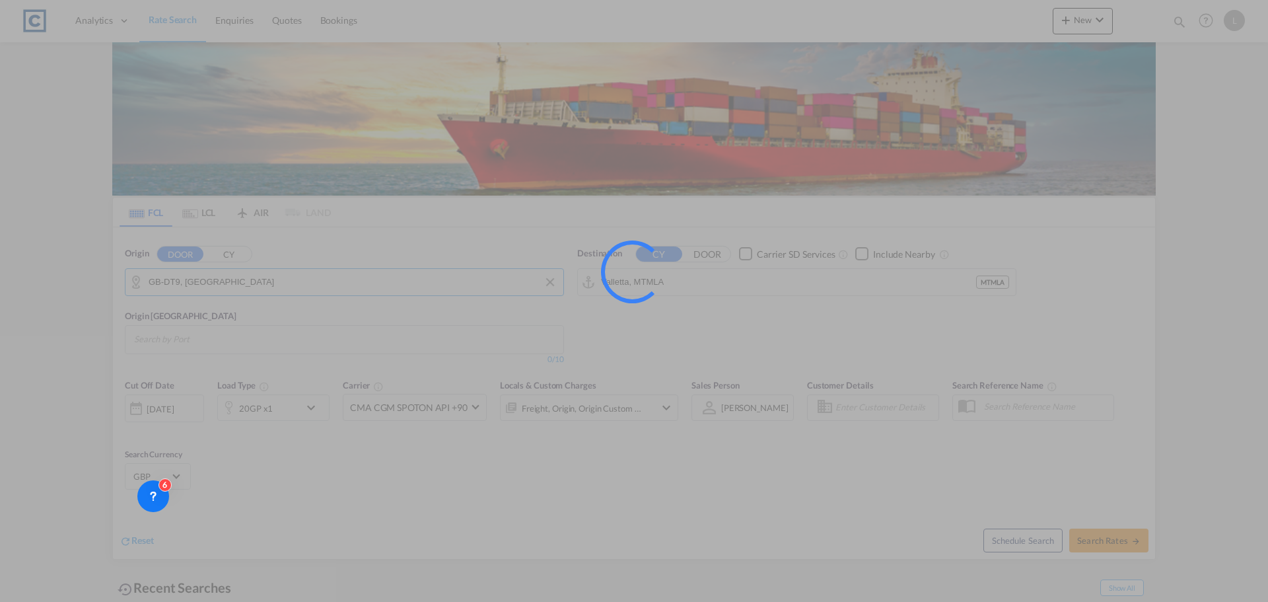
click at [674, 279] on input "Valletta, MTMLA" at bounding box center [788, 282] width 375 height 20
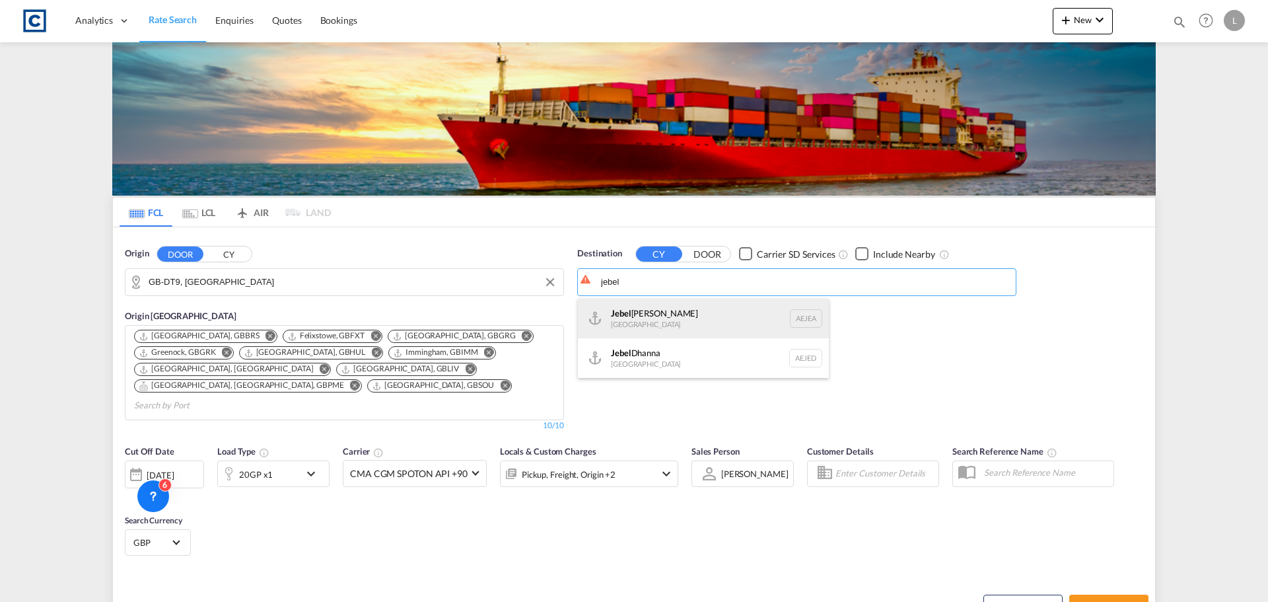
click at [685, 316] on div "[GEOGRAPHIC_DATA] [GEOGRAPHIC_DATA]" at bounding box center [703, 319] width 251 height 40
type input "[GEOGRAPHIC_DATA], [GEOGRAPHIC_DATA]"
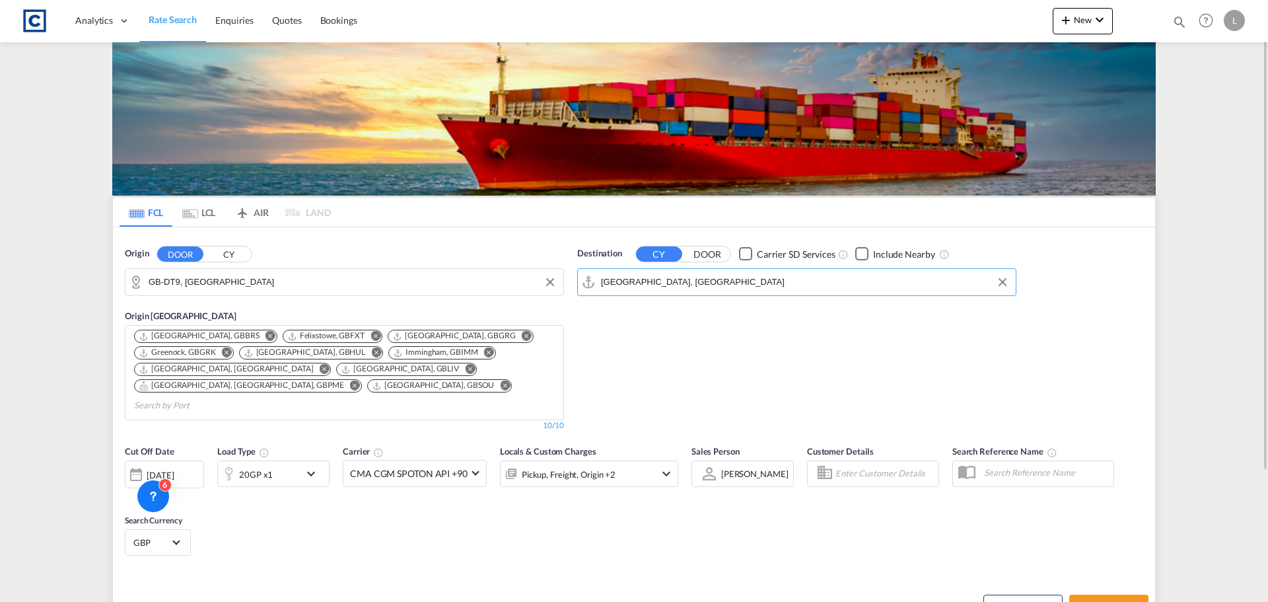
click at [268, 465] on div "20GP x1" at bounding box center [256, 474] width 34 height 18
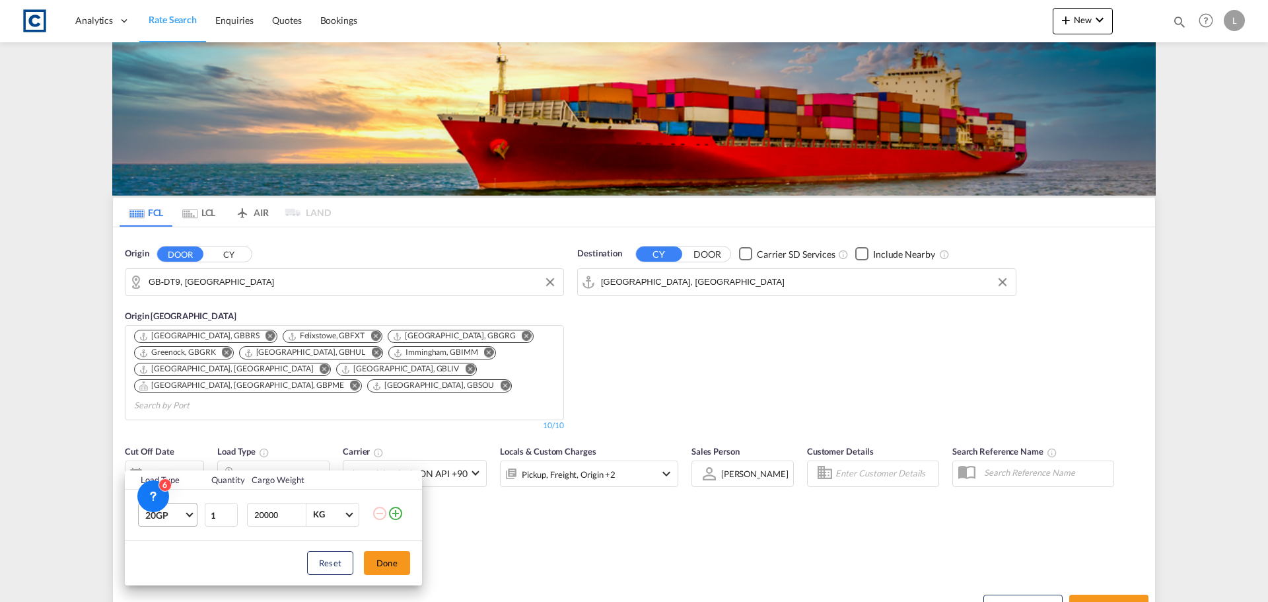
click at [168, 522] on md-select-value "20GP" at bounding box center [170, 514] width 53 height 22
click at [182, 474] on md-option "40GP" at bounding box center [180, 474] width 90 height 32
click at [402, 563] on button "Done" at bounding box center [387, 563] width 46 height 24
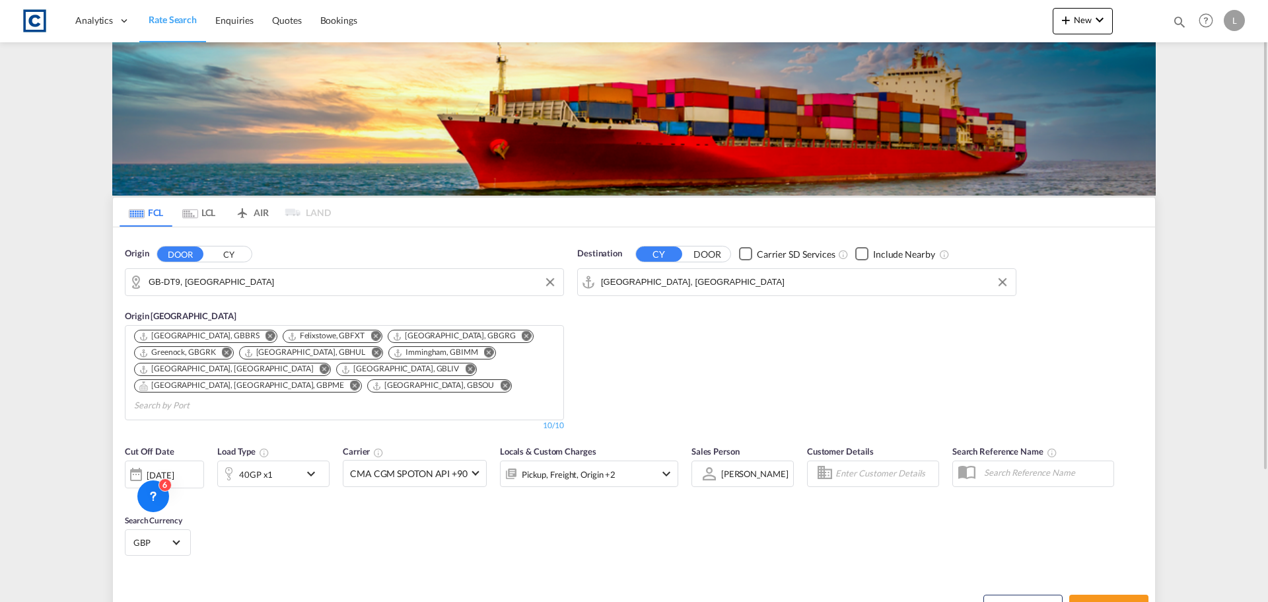
click at [174, 469] on div "[DATE]" at bounding box center [160, 475] width 27 height 12
click at [179, 543] on span "1" at bounding box center [176, 539] width 26 height 26
click at [1128, 594] on button "Search Rates" at bounding box center [1108, 606] width 79 height 24
type input "DT9 to AEJEA / [DATE]"
